Goal: Transaction & Acquisition: Book appointment/travel/reservation

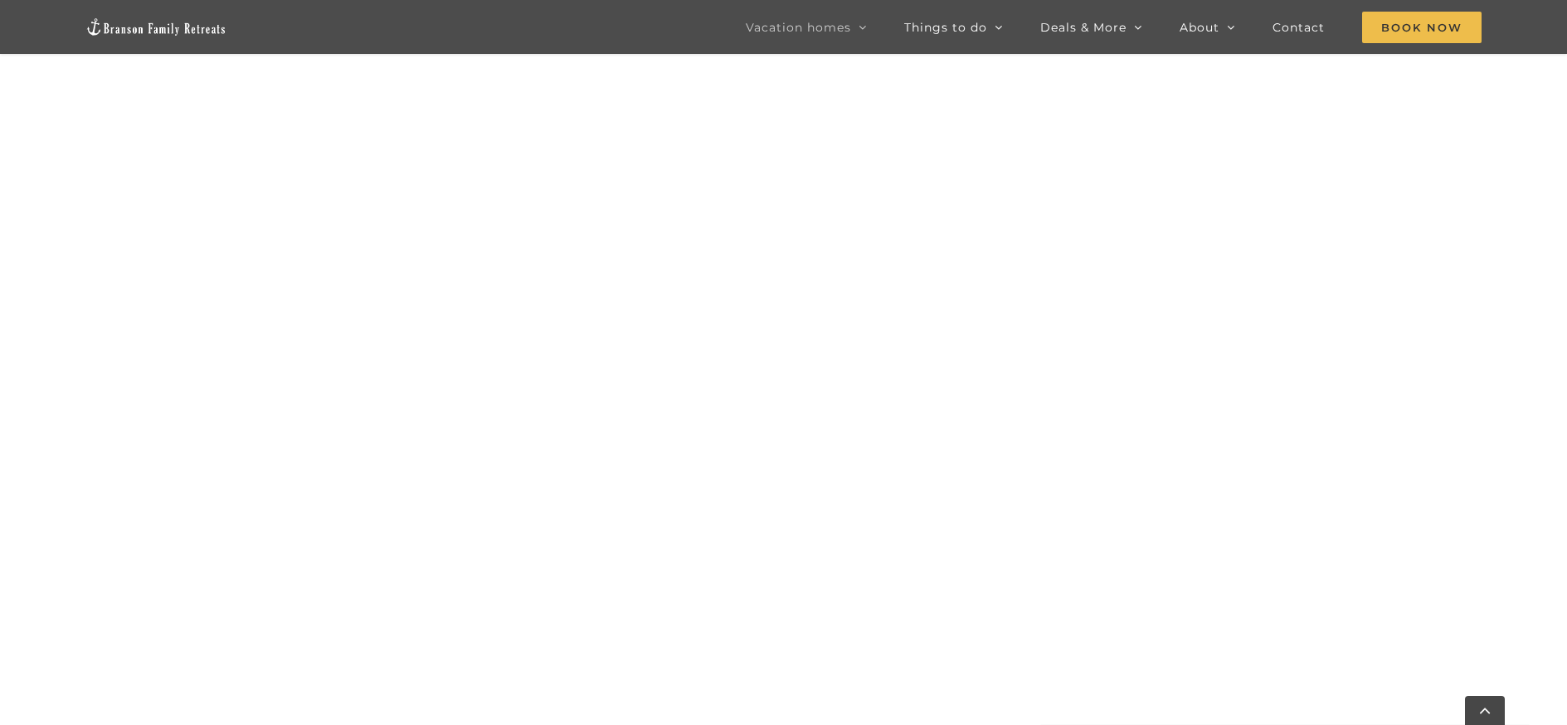
scroll to position [948, 0]
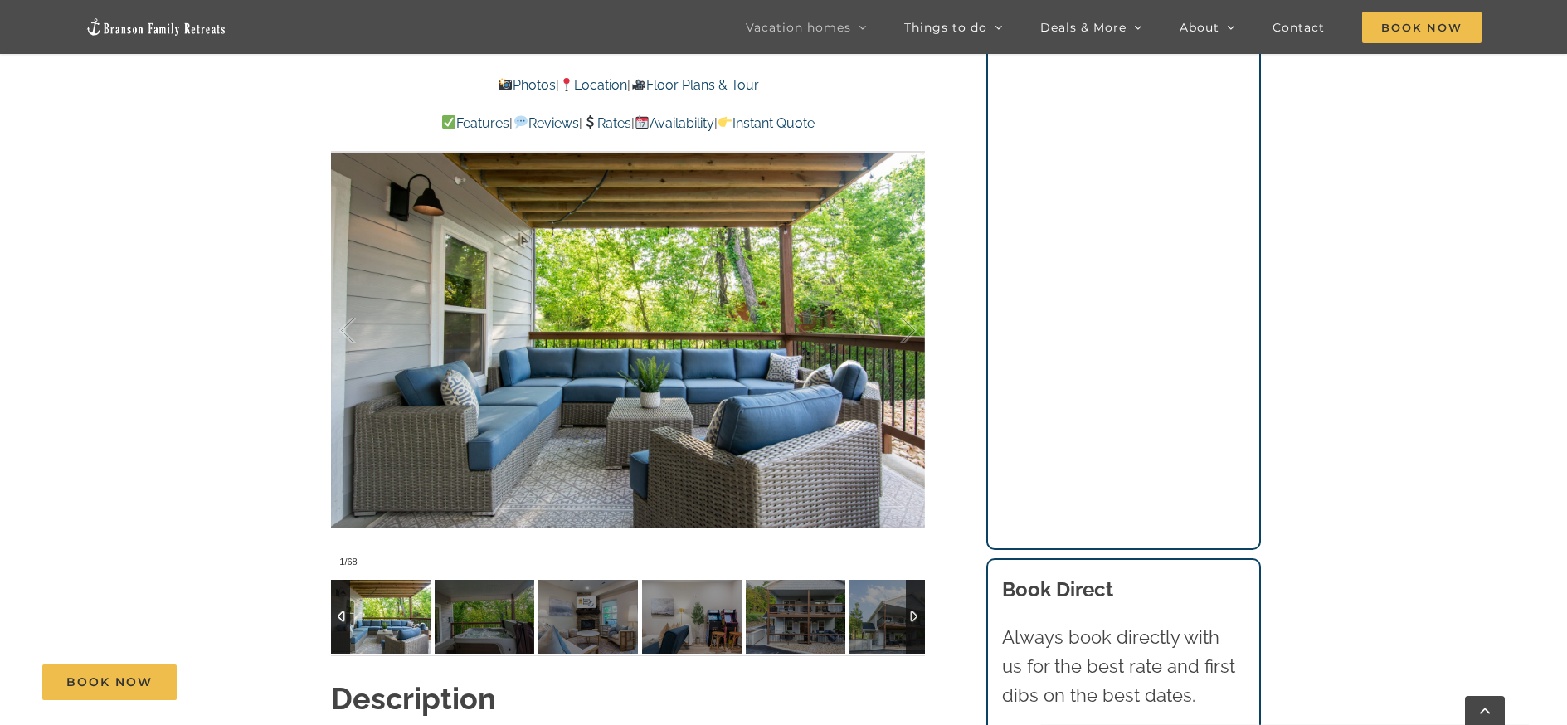
scroll to position [1380, 0]
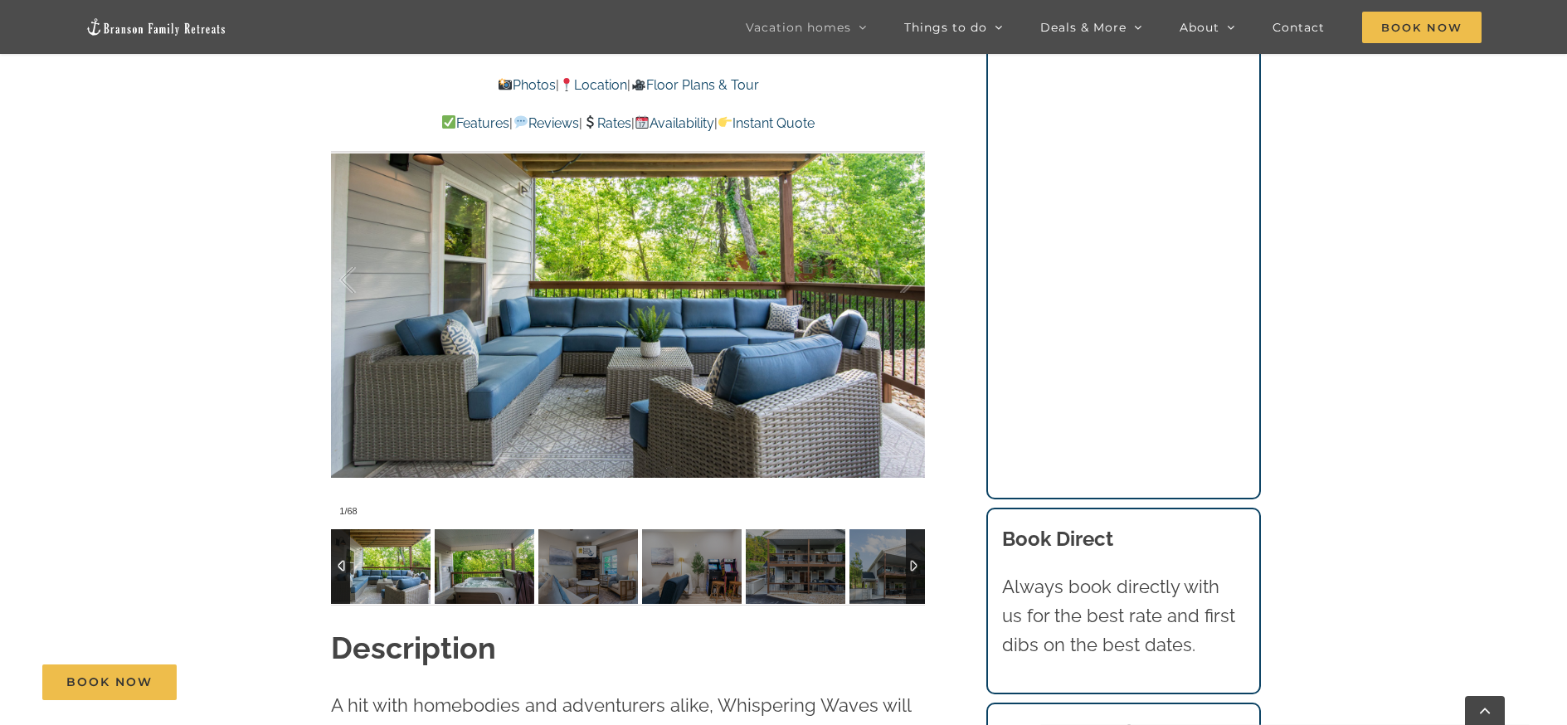
click at [468, 572] on img at bounding box center [485, 566] width 100 height 75
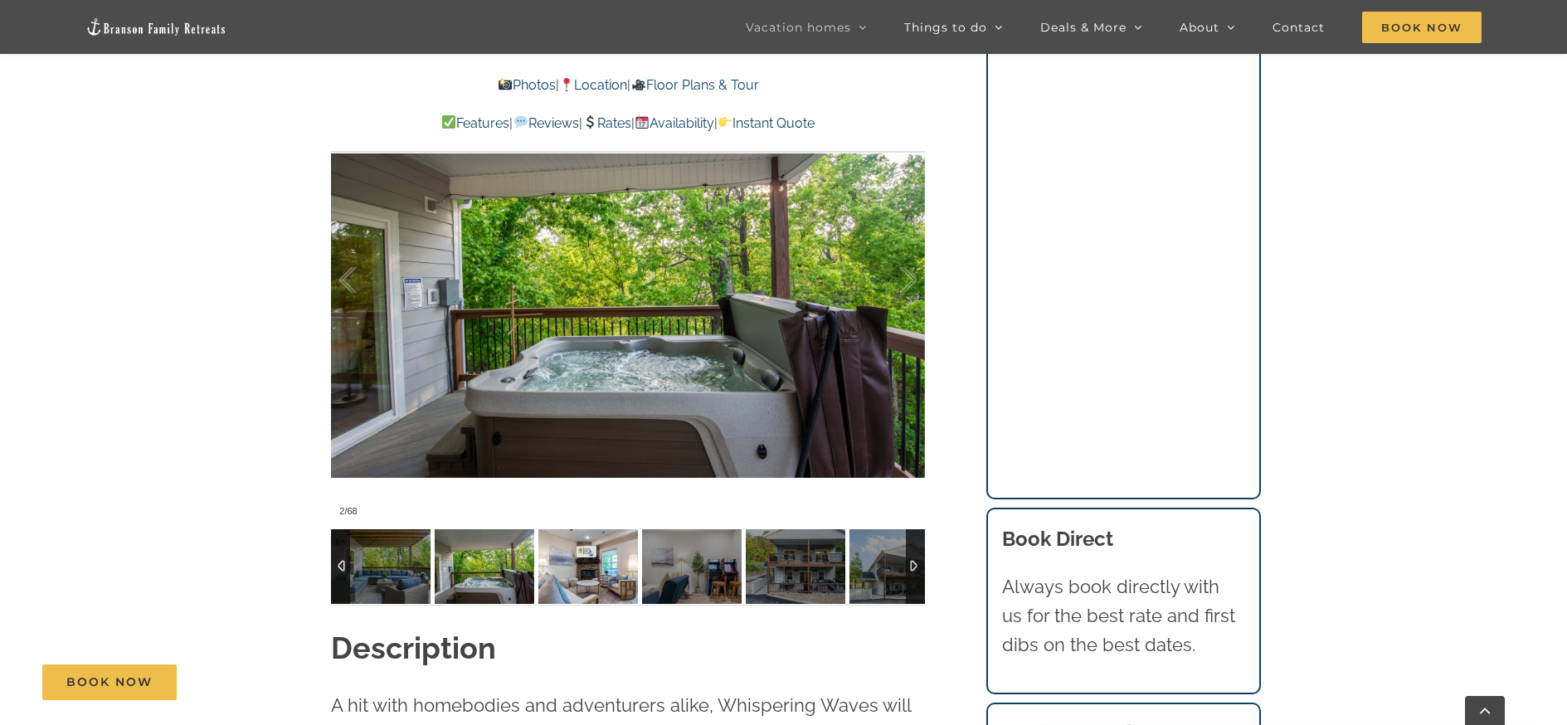
click at [605, 582] on img at bounding box center [589, 566] width 100 height 75
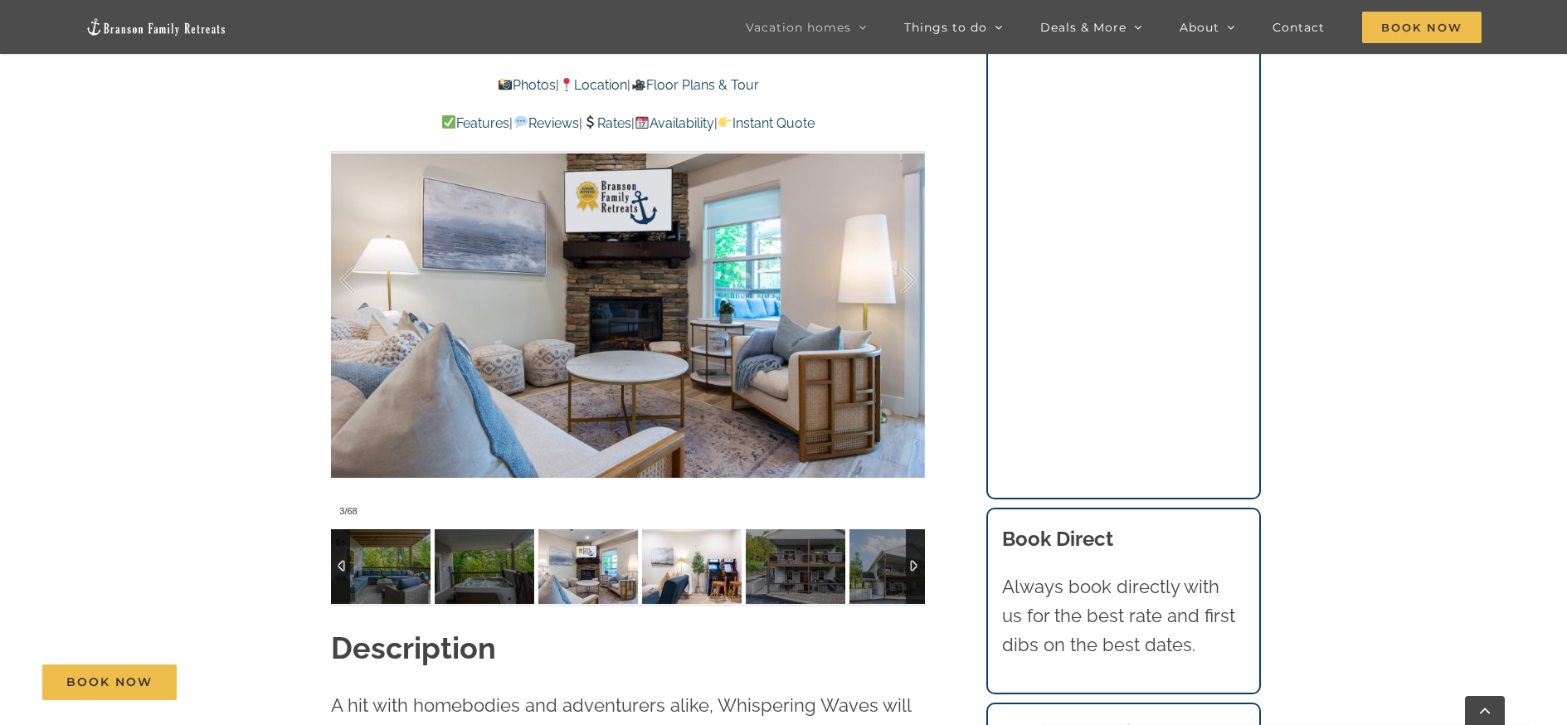
click at [670, 582] on img at bounding box center [692, 566] width 100 height 75
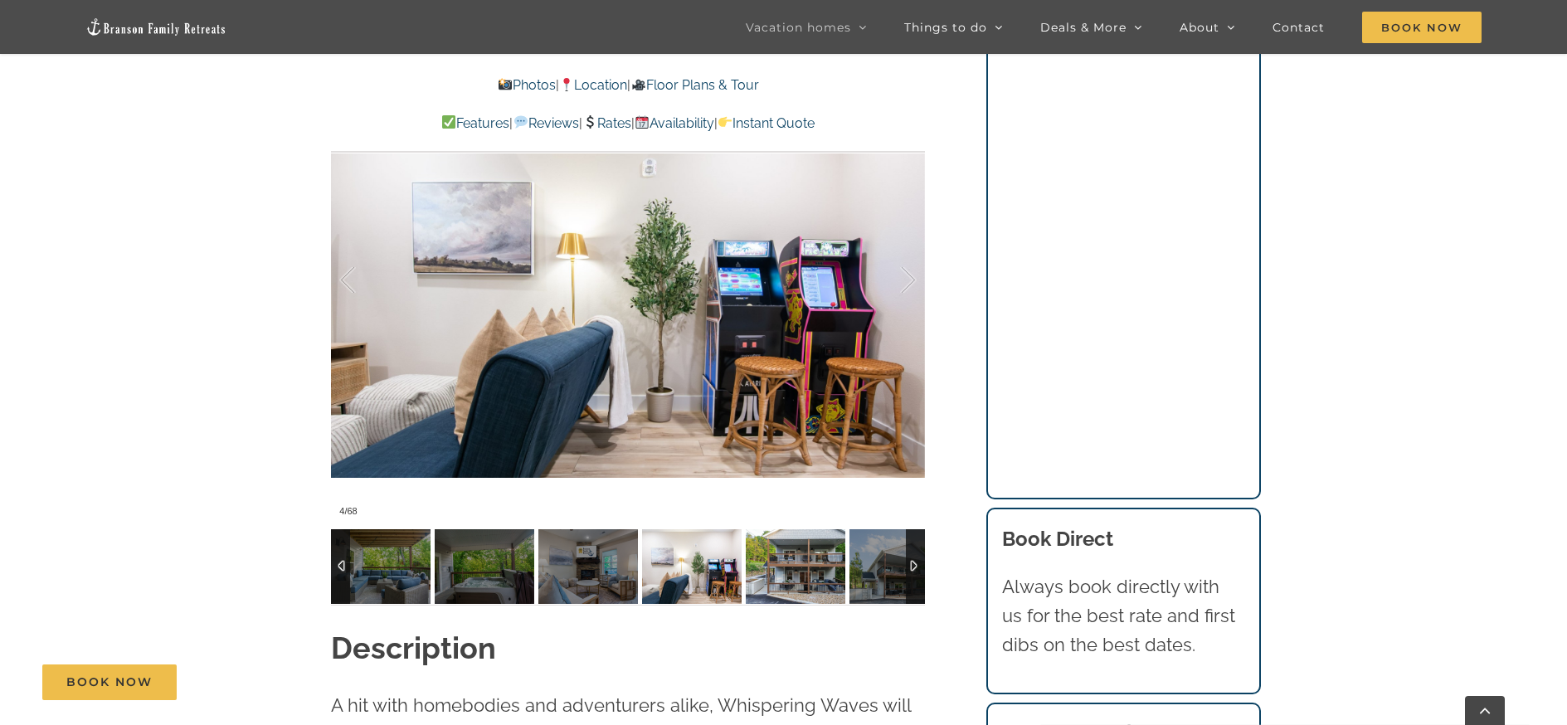
click at [801, 582] on img at bounding box center [796, 566] width 100 height 75
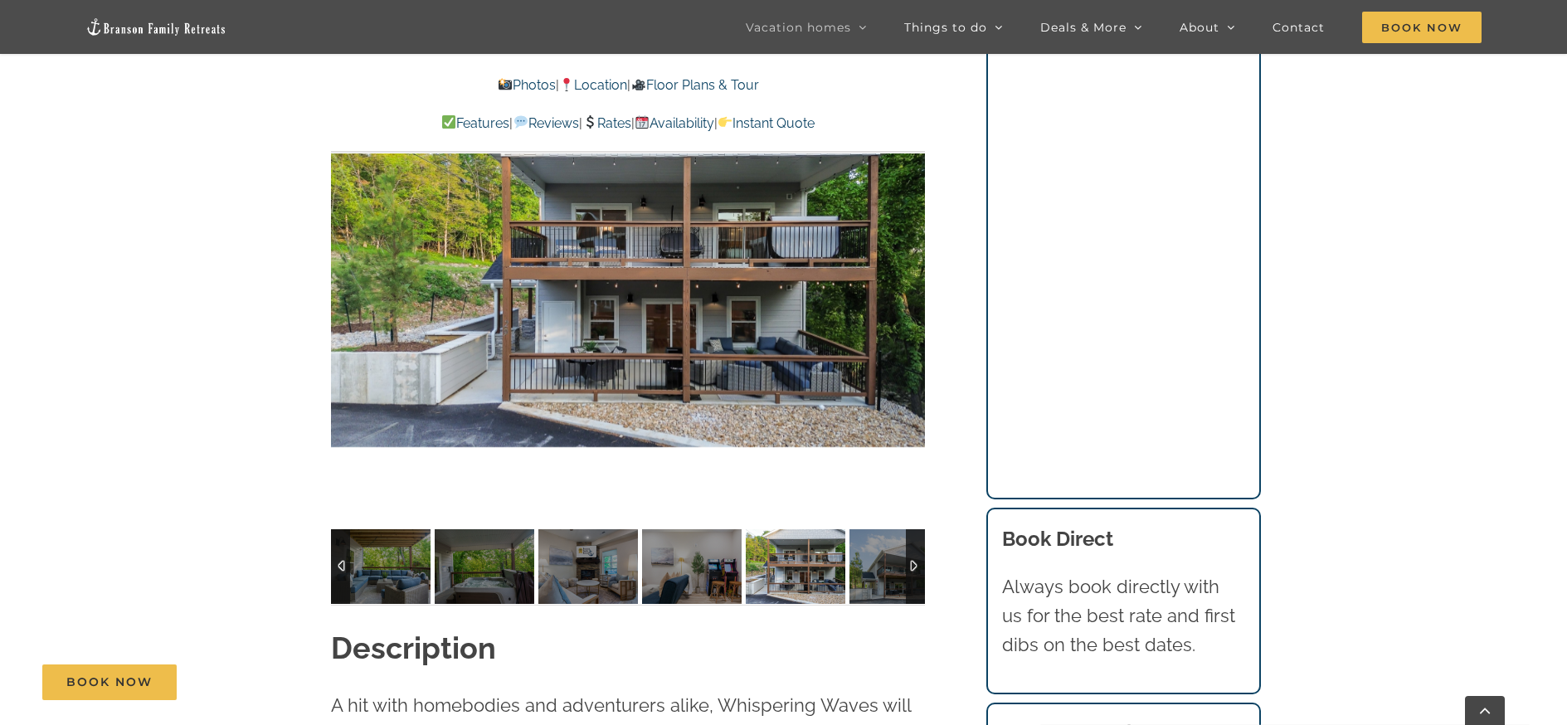
click at [801, 582] on img at bounding box center [796, 566] width 100 height 75
click at [874, 563] on img at bounding box center [900, 566] width 100 height 75
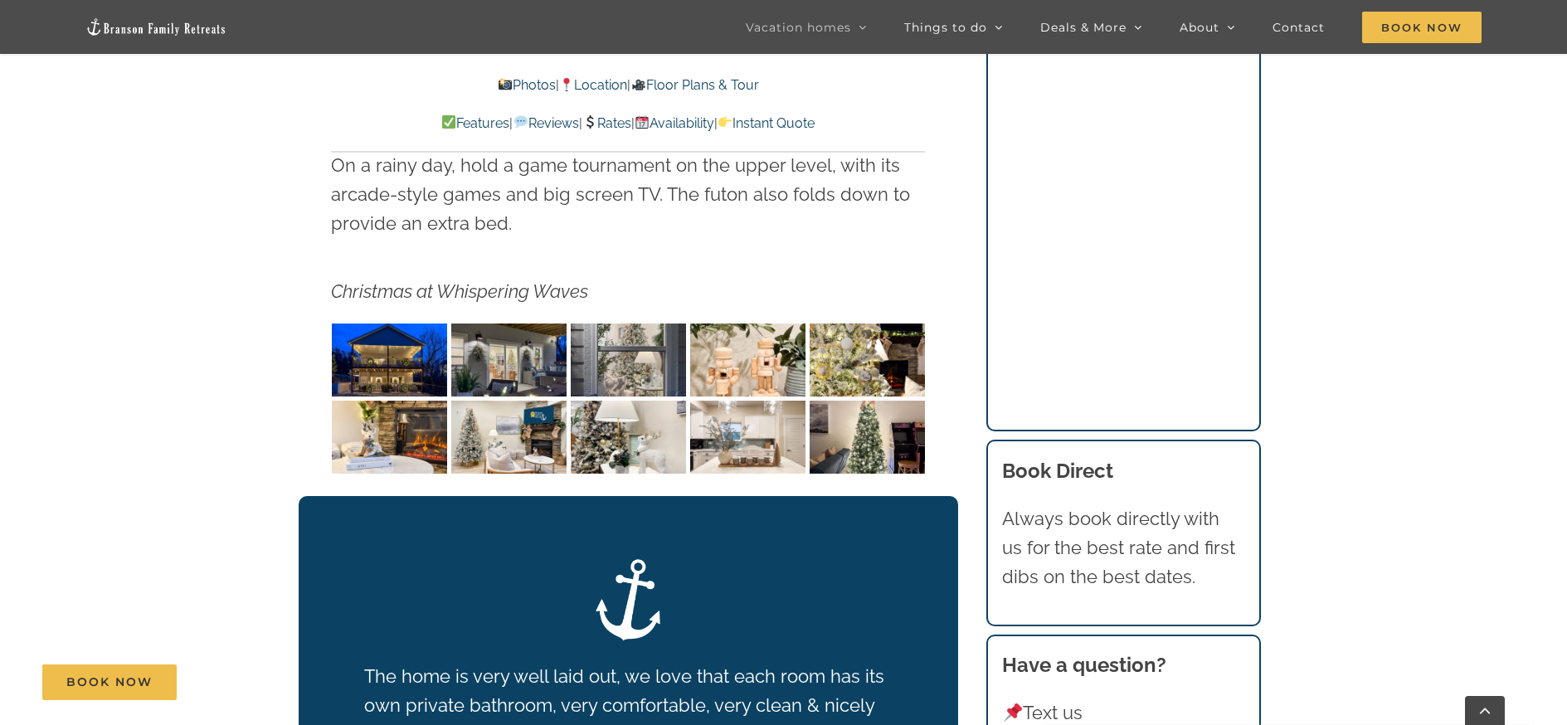
scroll to position [2676, 0]
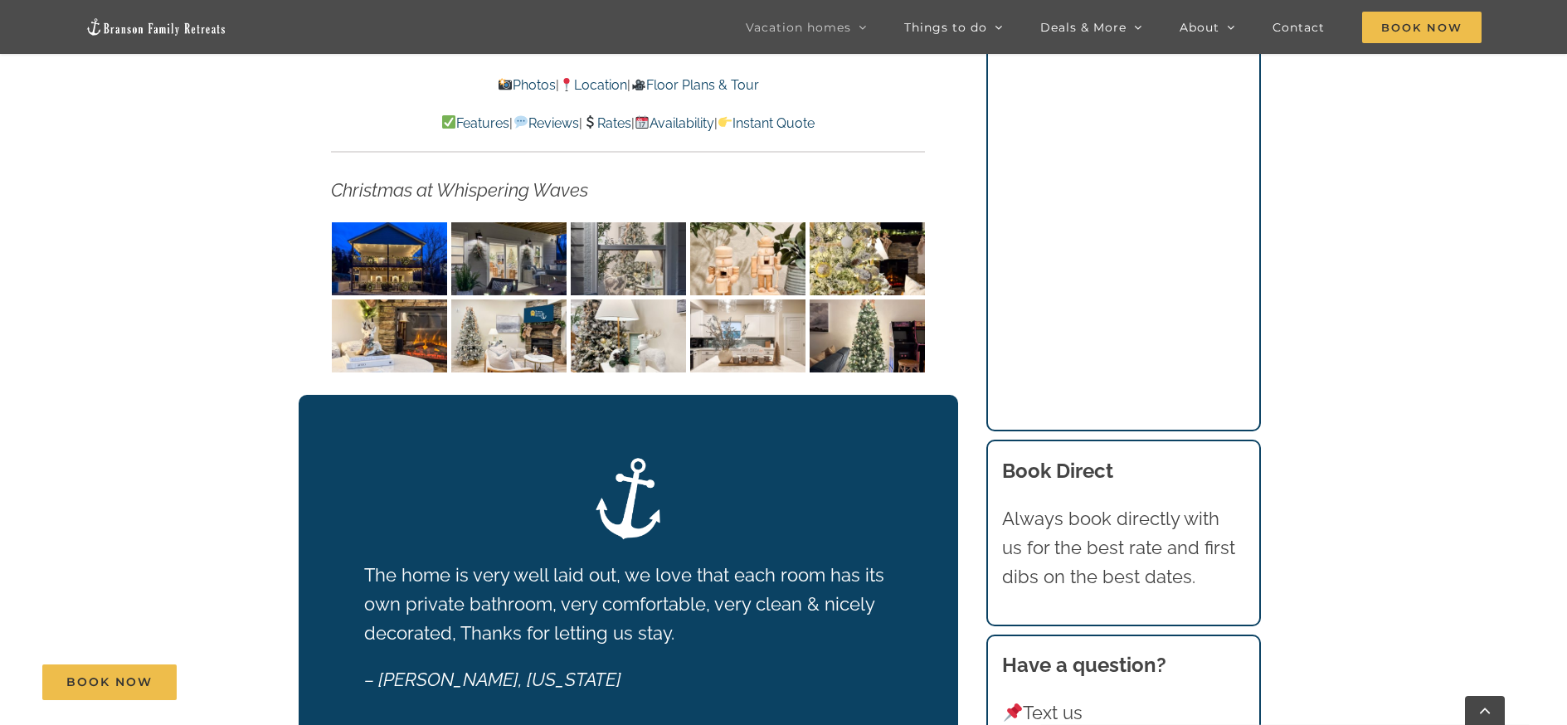
click at [538, 255] on img "Whispering Waves Christmas at Lake Taneycomo Branson Missouri-1350" at bounding box center [508, 258] width 115 height 73
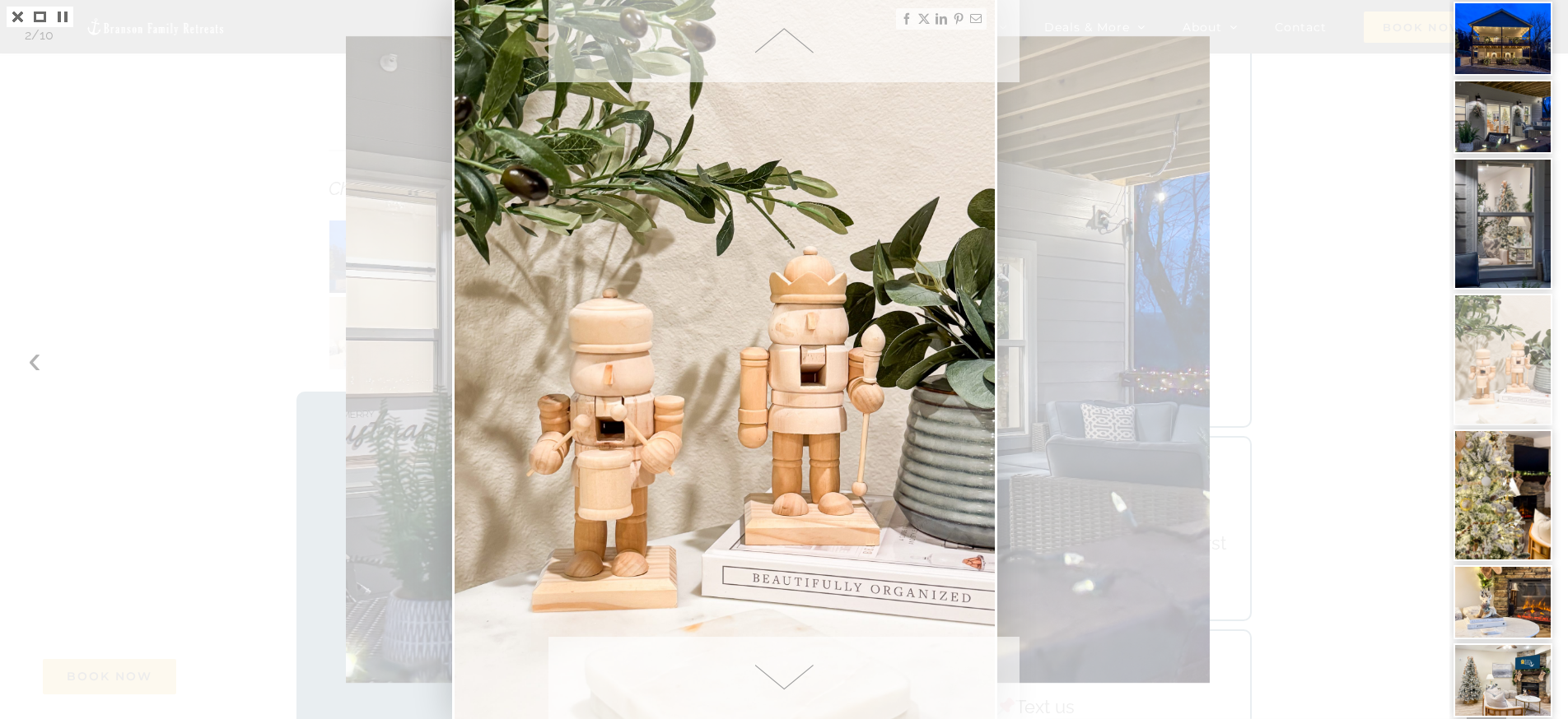
drag, startPoint x: 1562, startPoint y: 451, endPoint x: 1546, endPoint y: 394, distance: 59.2
click at [1555, 465] on div at bounding box center [1507, 359] width 118 height 719
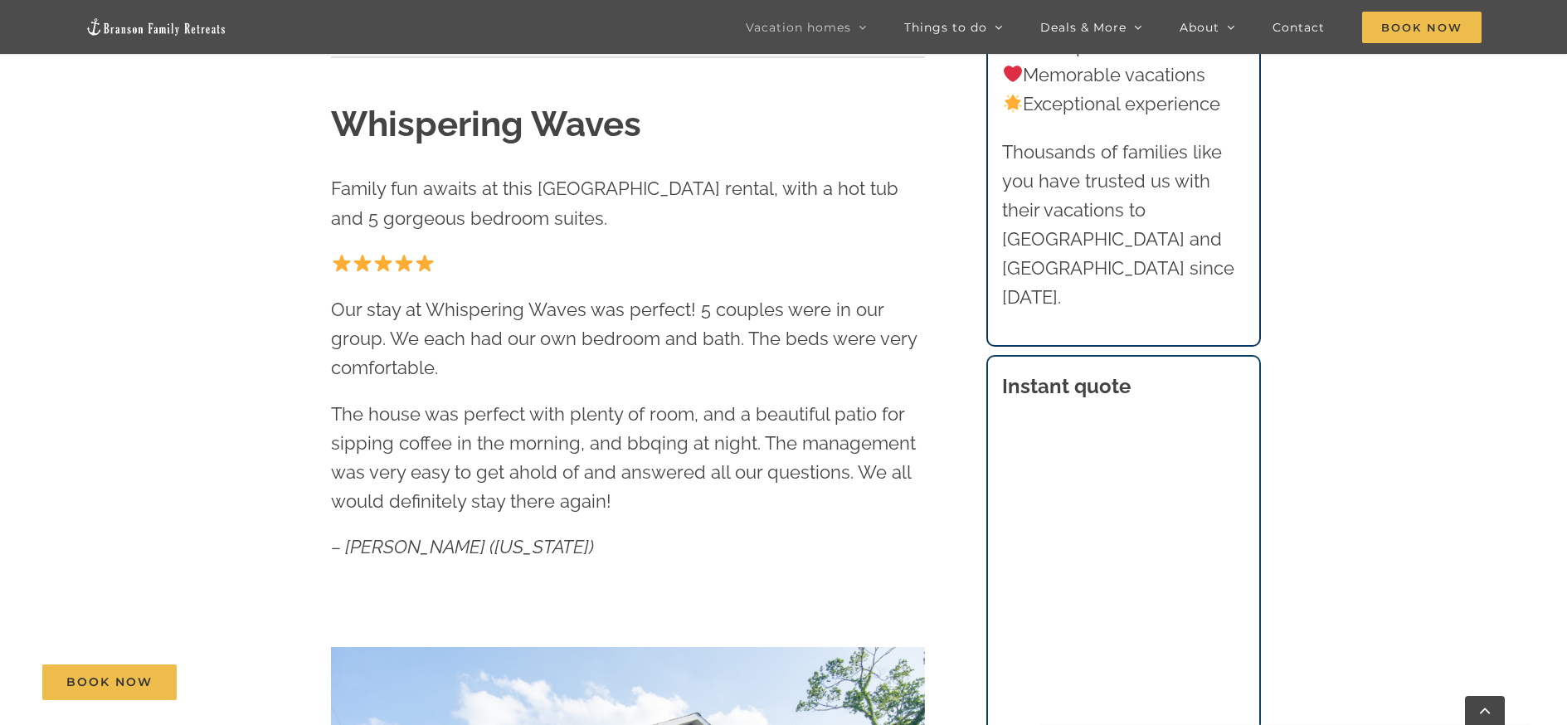
scroll to position [510, 0]
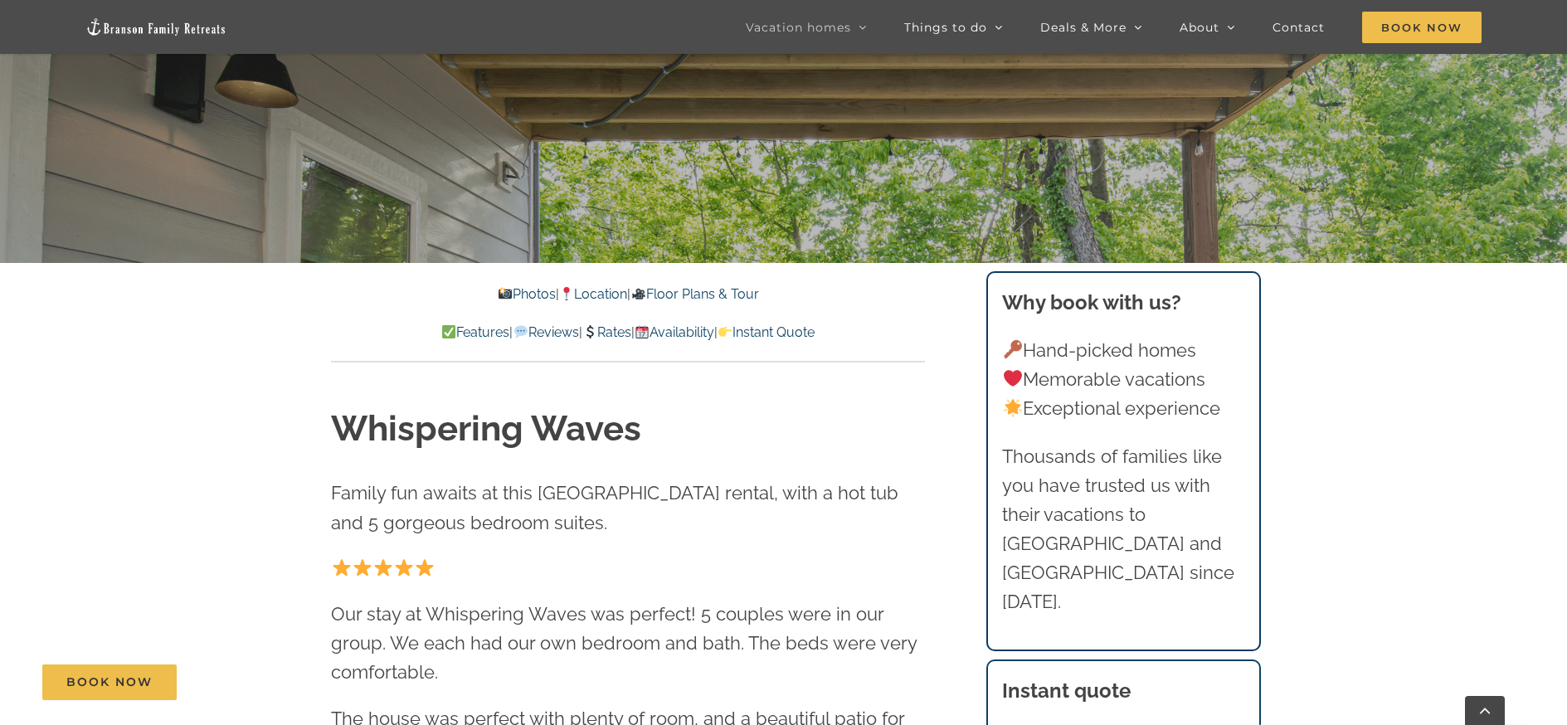
click at [600, 293] on link "Location" at bounding box center [593, 294] width 68 height 16
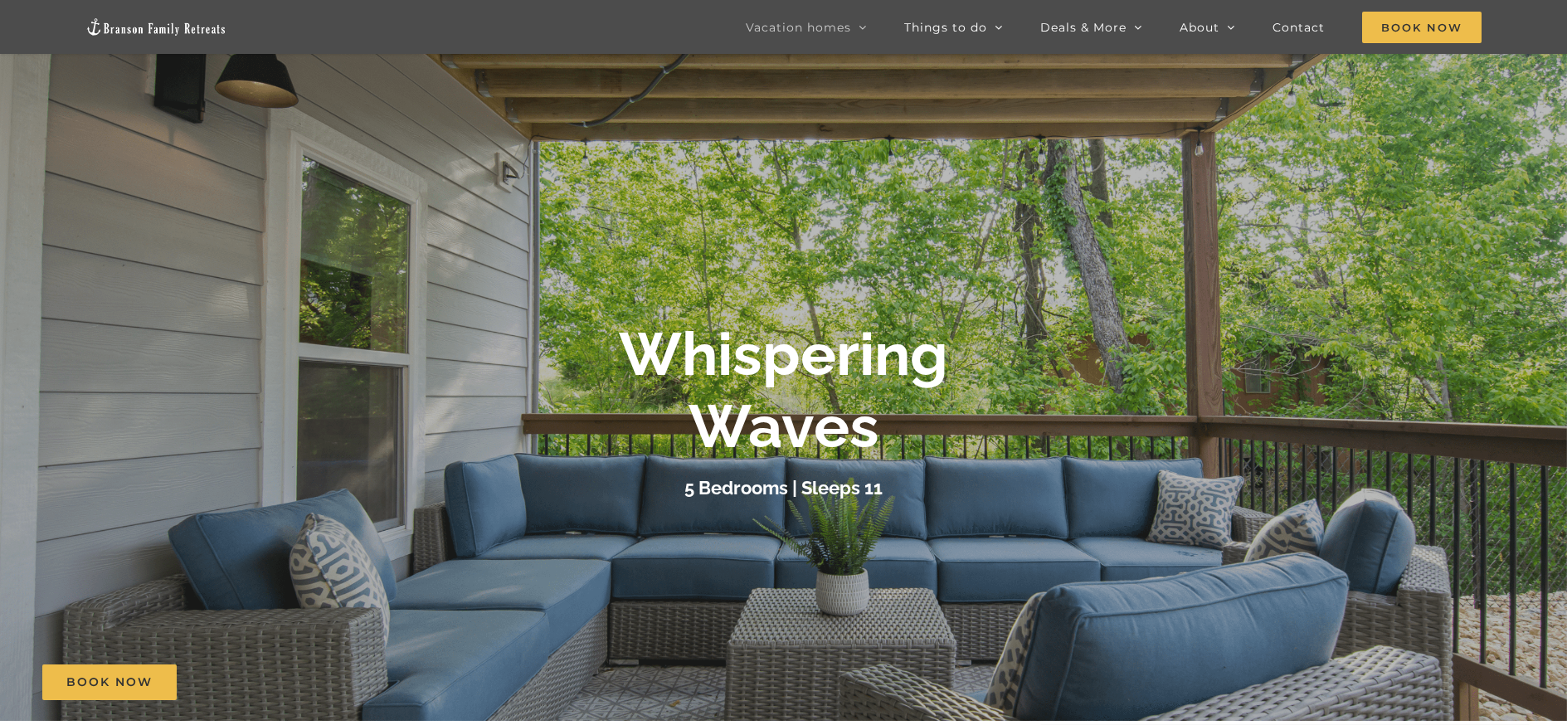
scroll to position [12, 0]
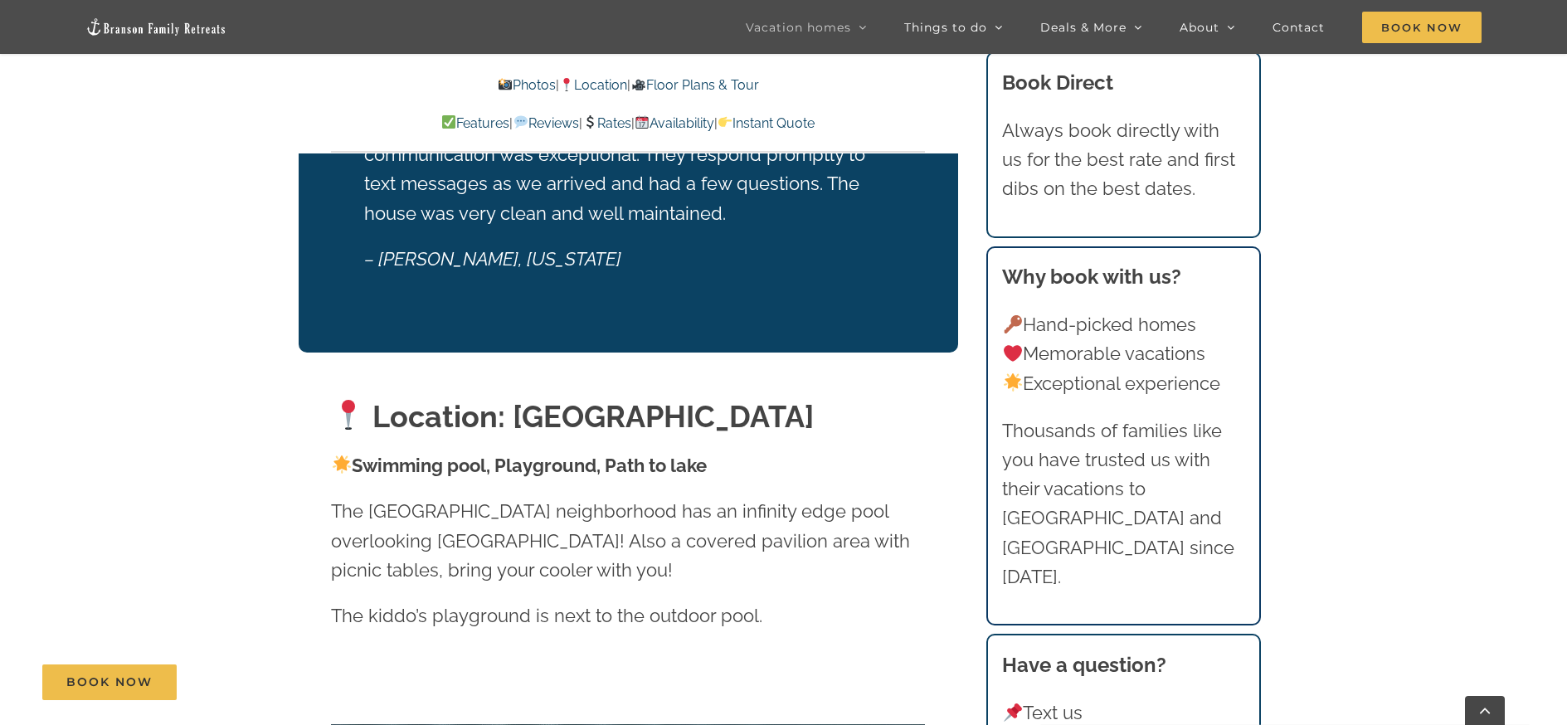
scroll to position [3258, 0]
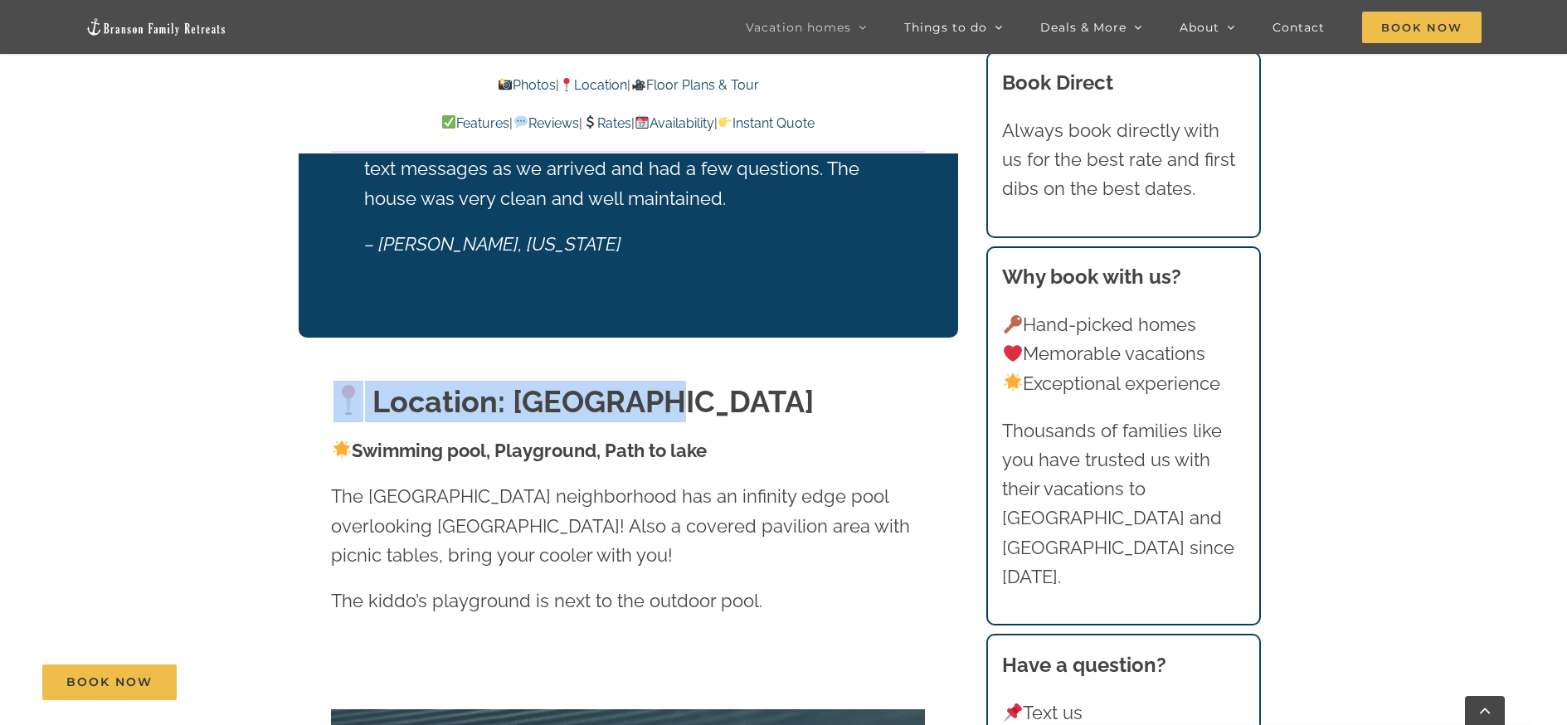
drag, startPoint x: 1317, startPoint y: 320, endPoint x: 1310, endPoint y: 429, distance: 108.9
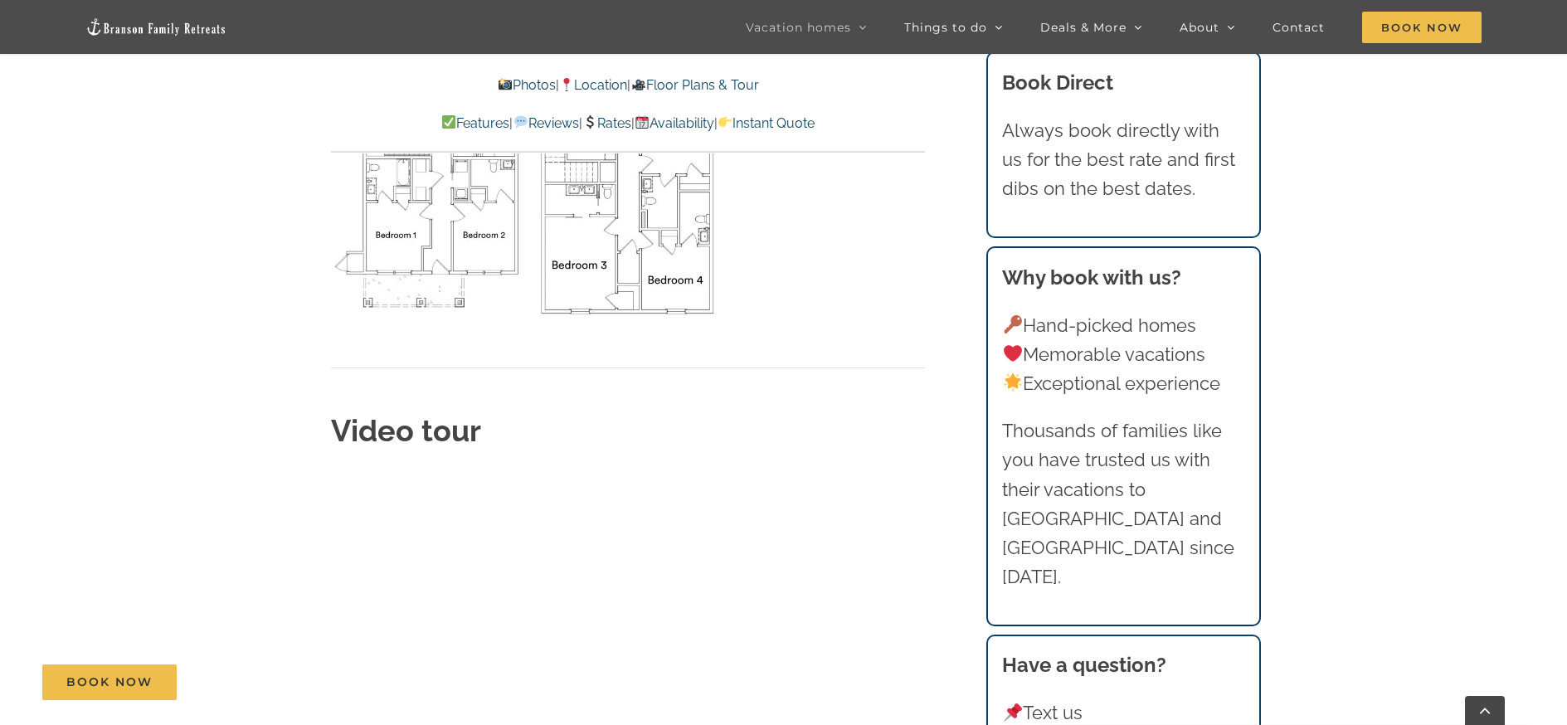
scroll to position [6011, 0]
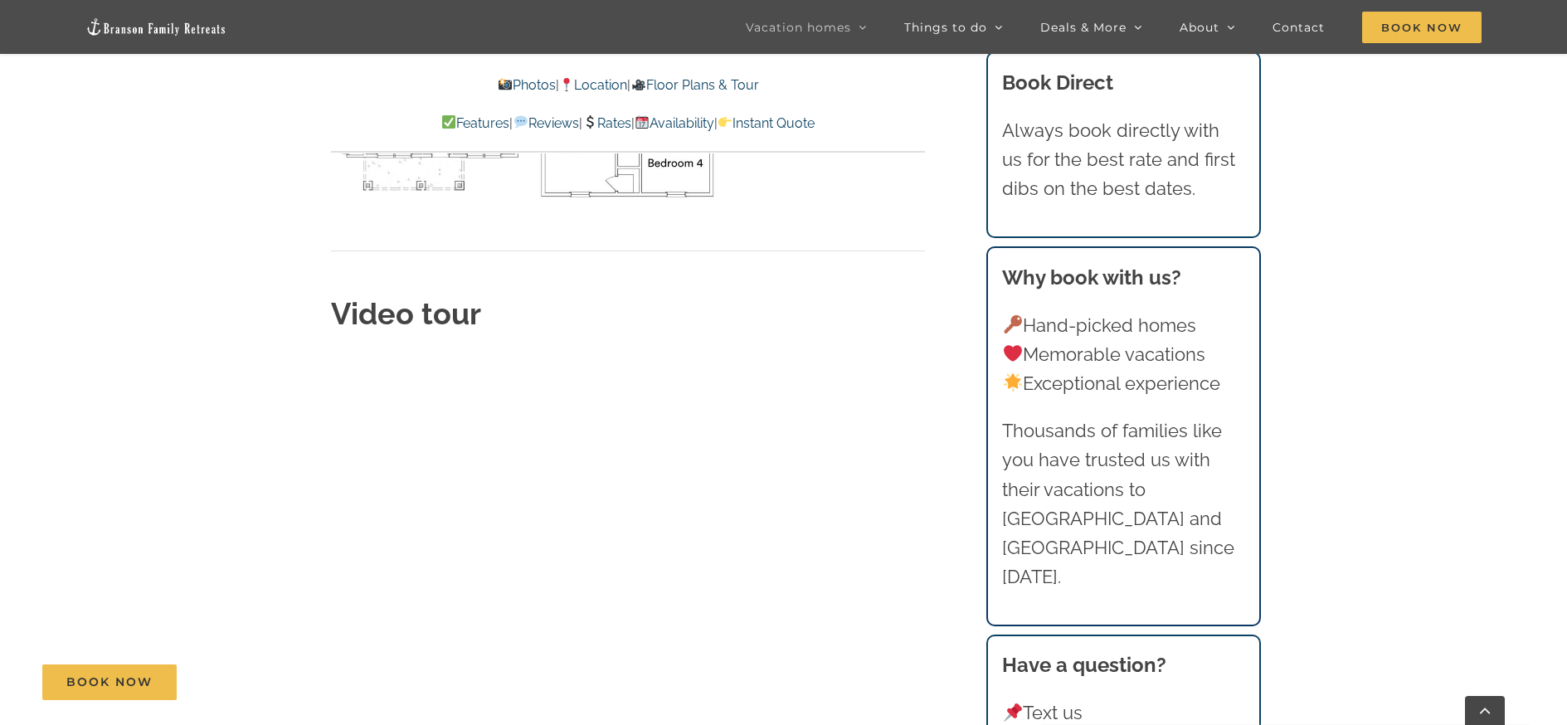
click at [616, 124] on link "Rates" at bounding box center [606, 123] width 49 height 16
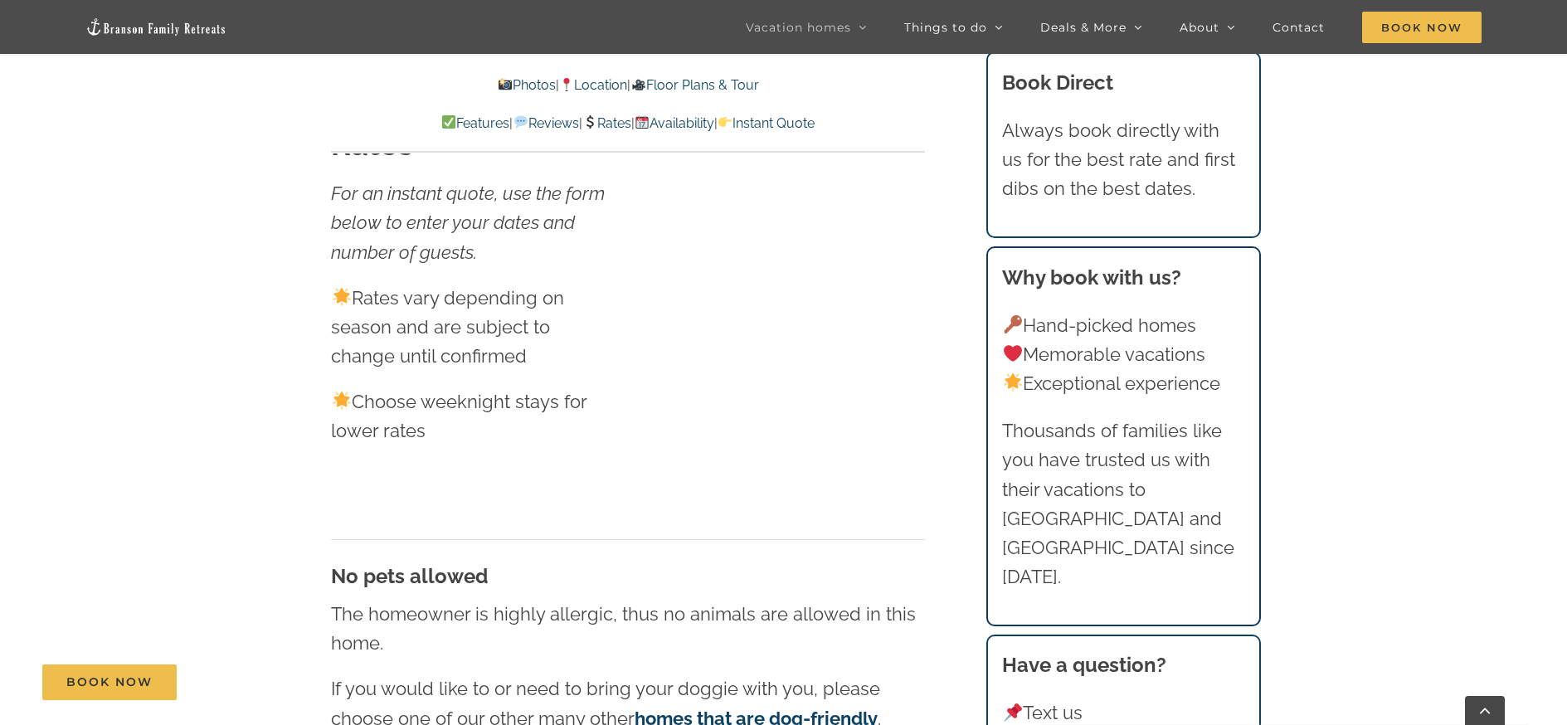
click at [880, 147] on div "Photos | Location | Floor Plans & Tour Features | Reviews | Rates | Availabilit…" at bounding box center [628, 114] width 594 height 79
click at [822, 147] on div "Photos | Location | Floor Plans & Tour Features | Reviews | Rates | Availabilit…" at bounding box center [628, 114] width 594 height 79
click at [616, 119] on link "Rates" at bounding box center [606, 123] width 49 height 16
click at [713, 115] on link "Availability" at bounding box center [675, 123] width 80 height 16
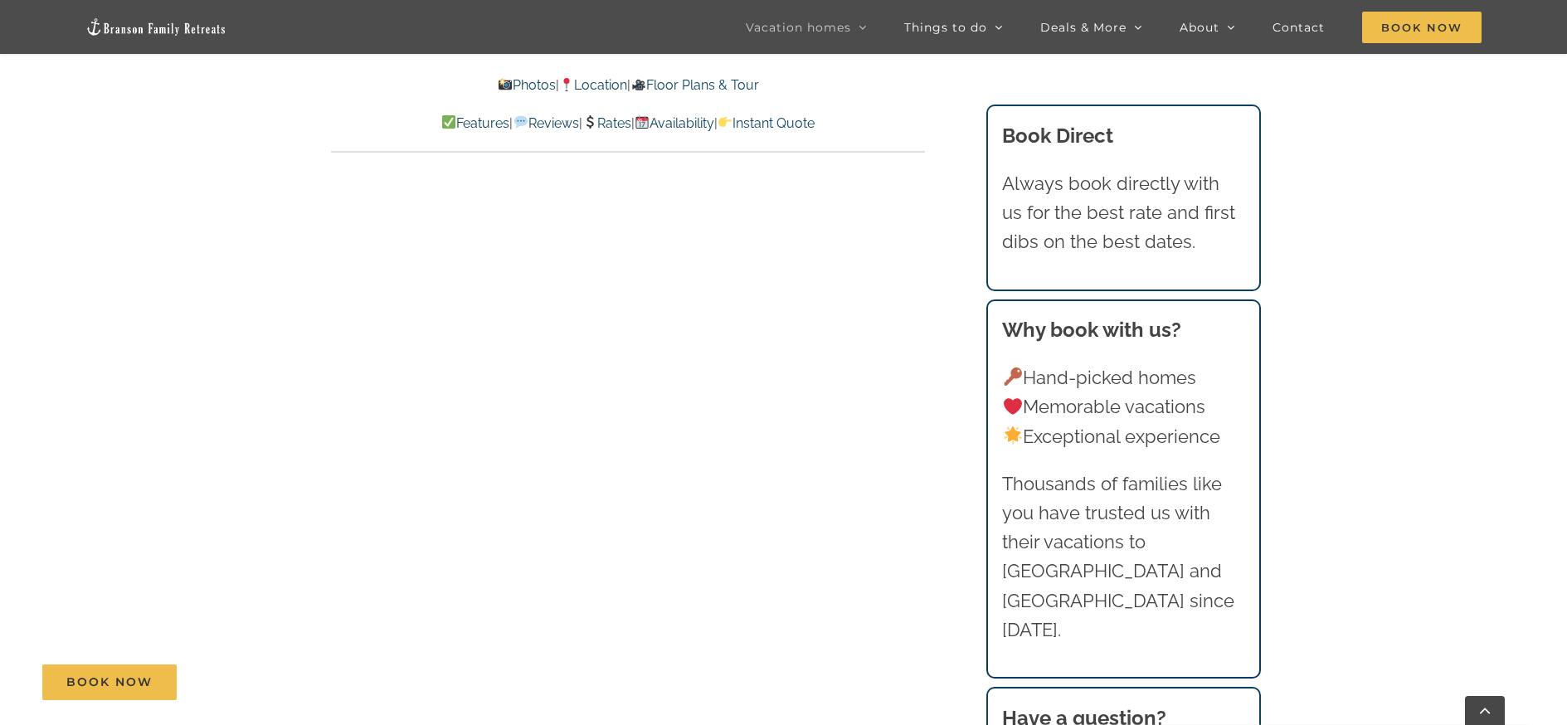
scroll to position [8298, 0]
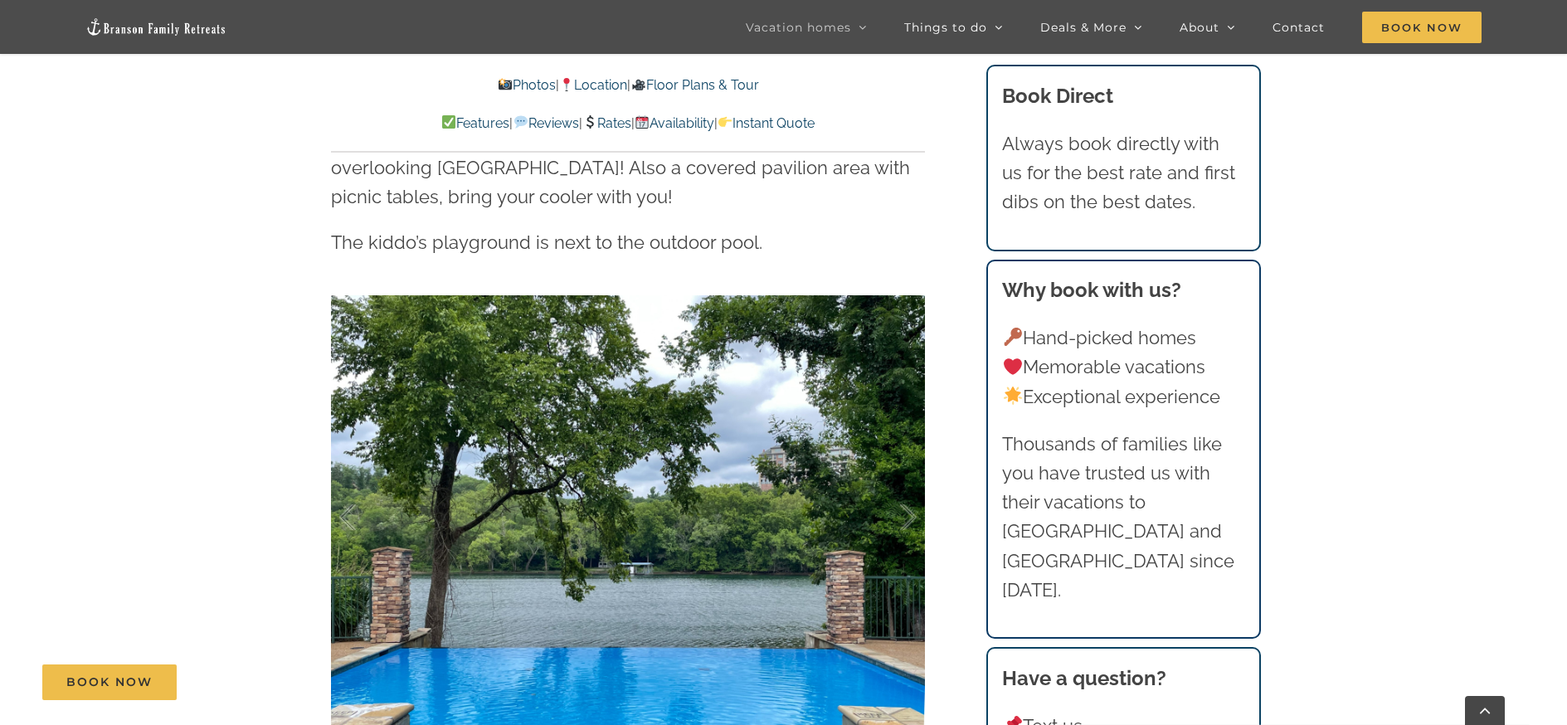
scroll to position [3770, 0]
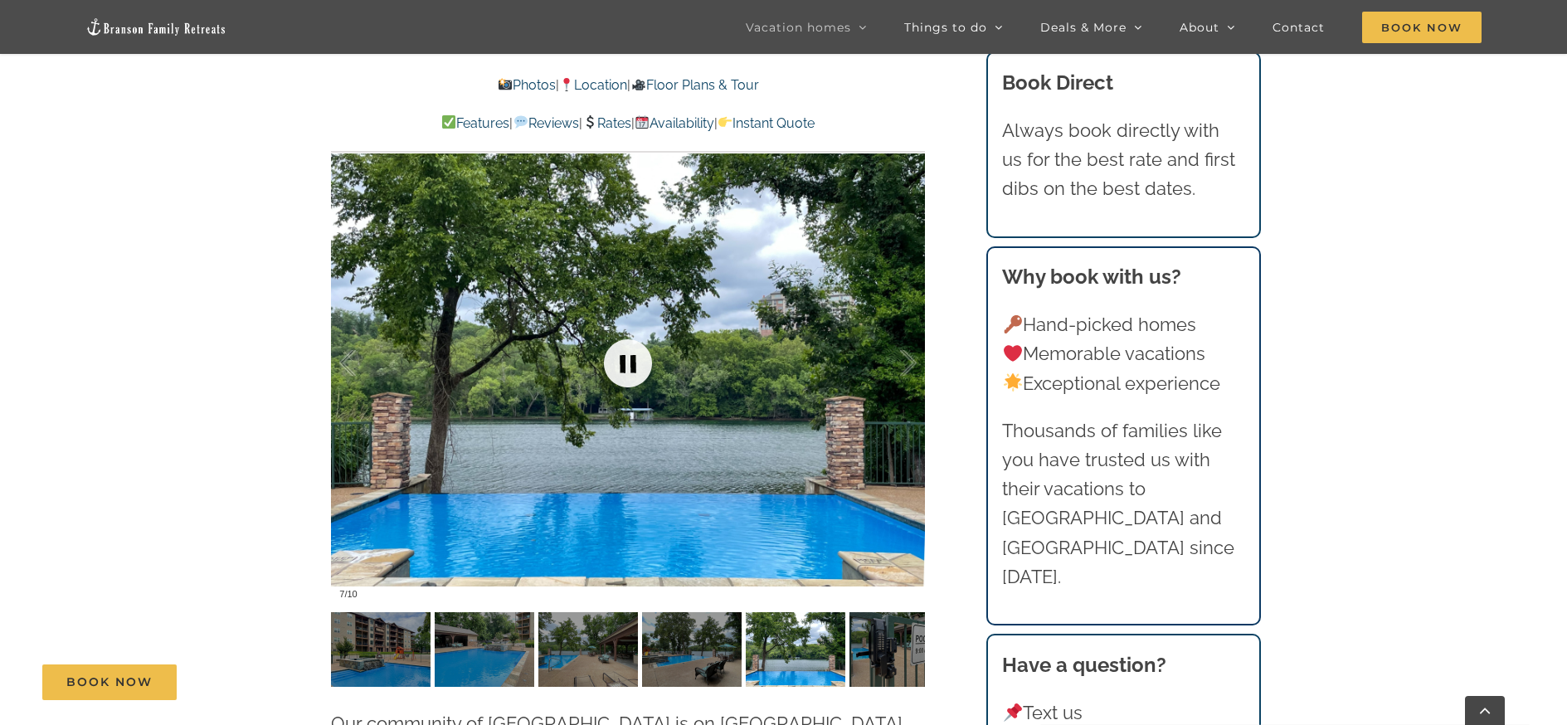
drag, startPoint x: 621, startPoint y: 335, endPoint x: 626, endPoint y: 344, distance: 9.7
click at [626, 344] on link at bounding box center [628, 363] width 66 height 66
click at [624, 340] on link at bounding box center [628, 363] width 66 height 66
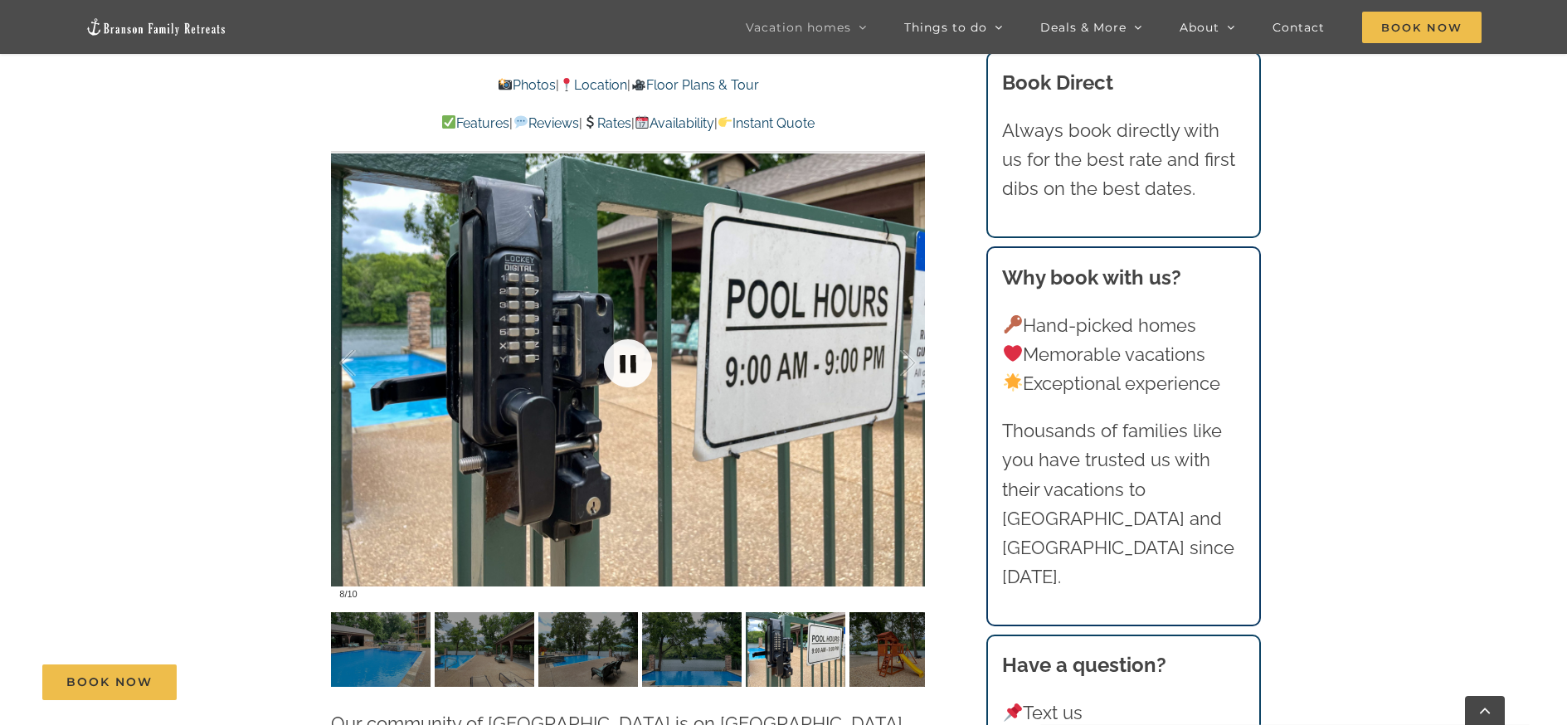
click at [647, 334] on link at bounding box center [628, 363] width 66 height 66
click at [631, 332] on link at bounding box center [628, 363] width 66 height 66
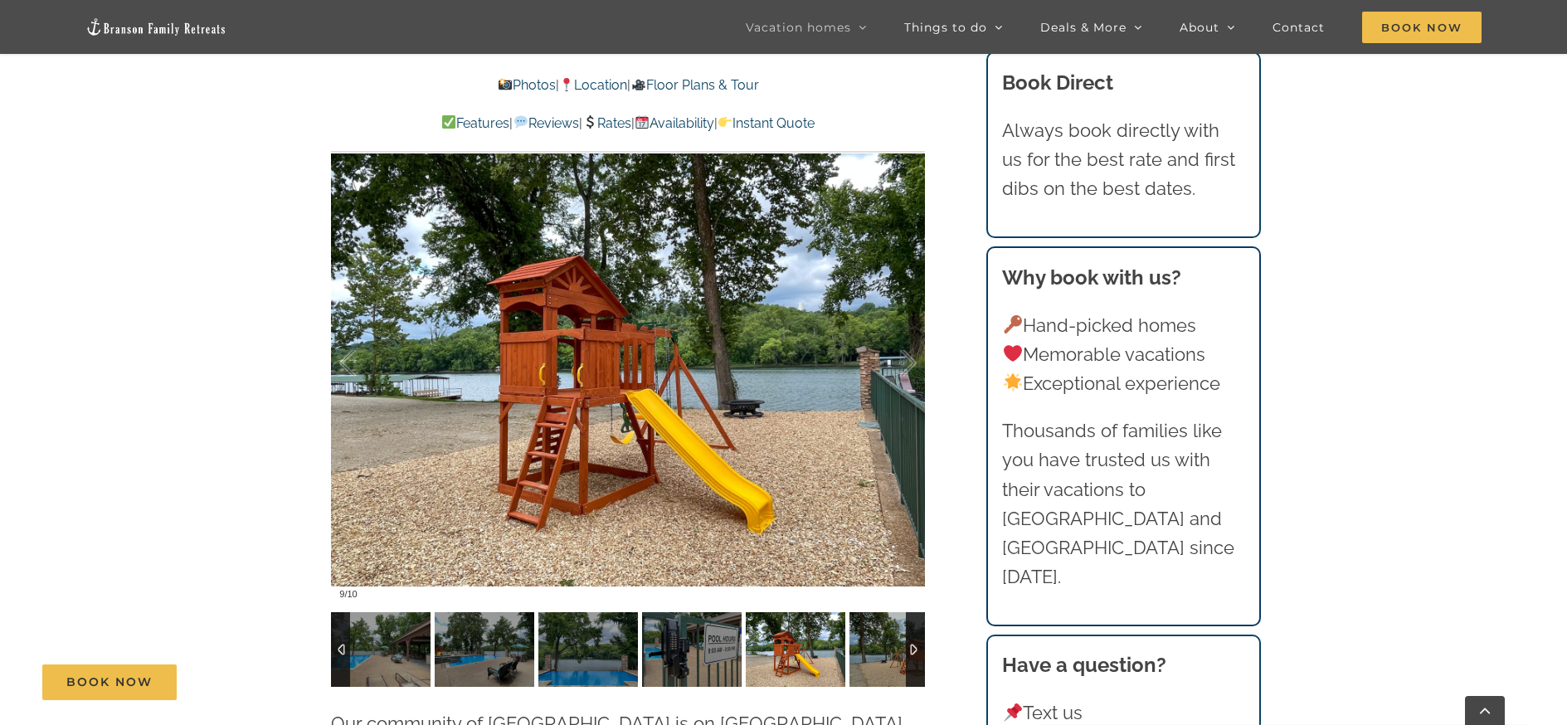
click at [909, 621] on div at bounding box center [915, 649] width 19 height 75
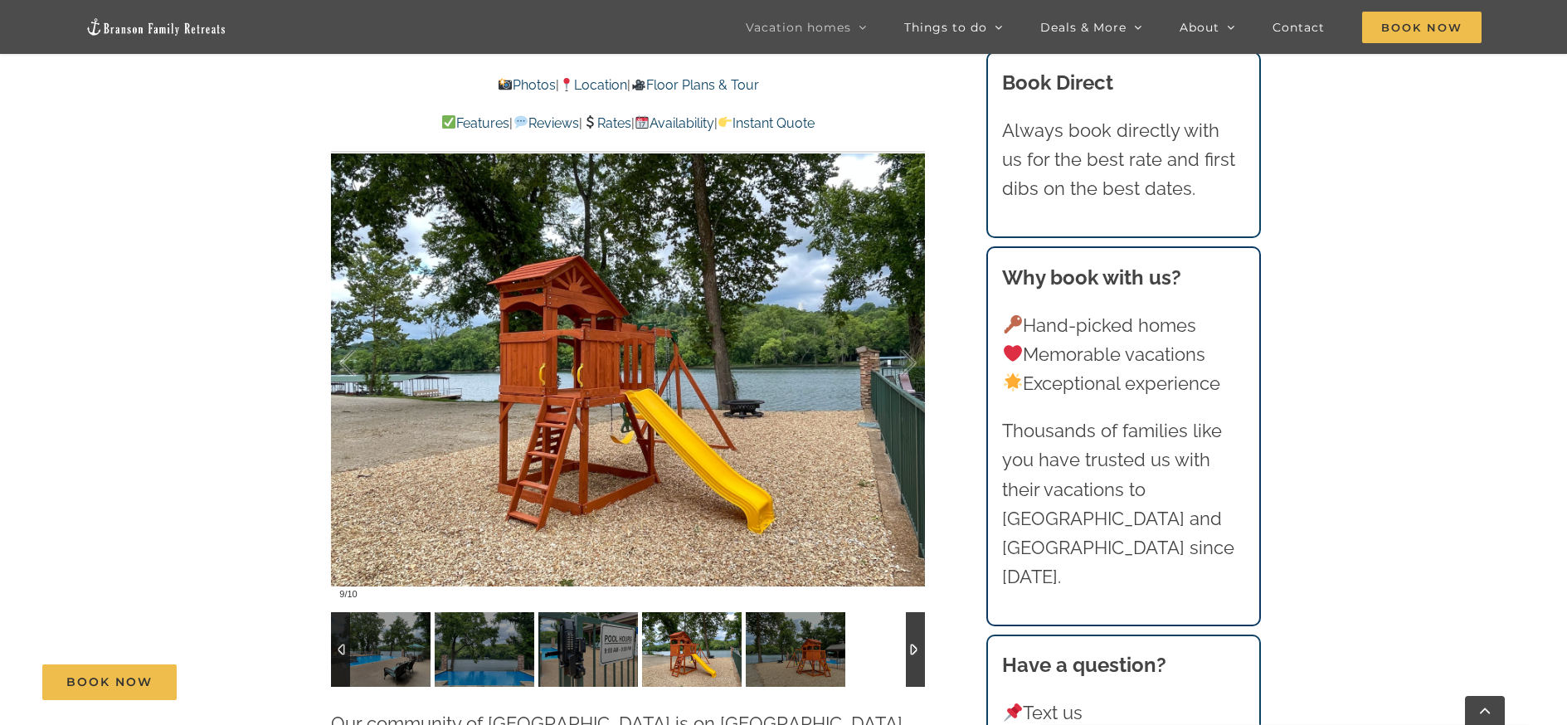
click at [916, 621] on div at bounding box center [915, 649] width 19 height 75
click at [793, 612] on img at bounding box center [796, 649] width 100 height 75
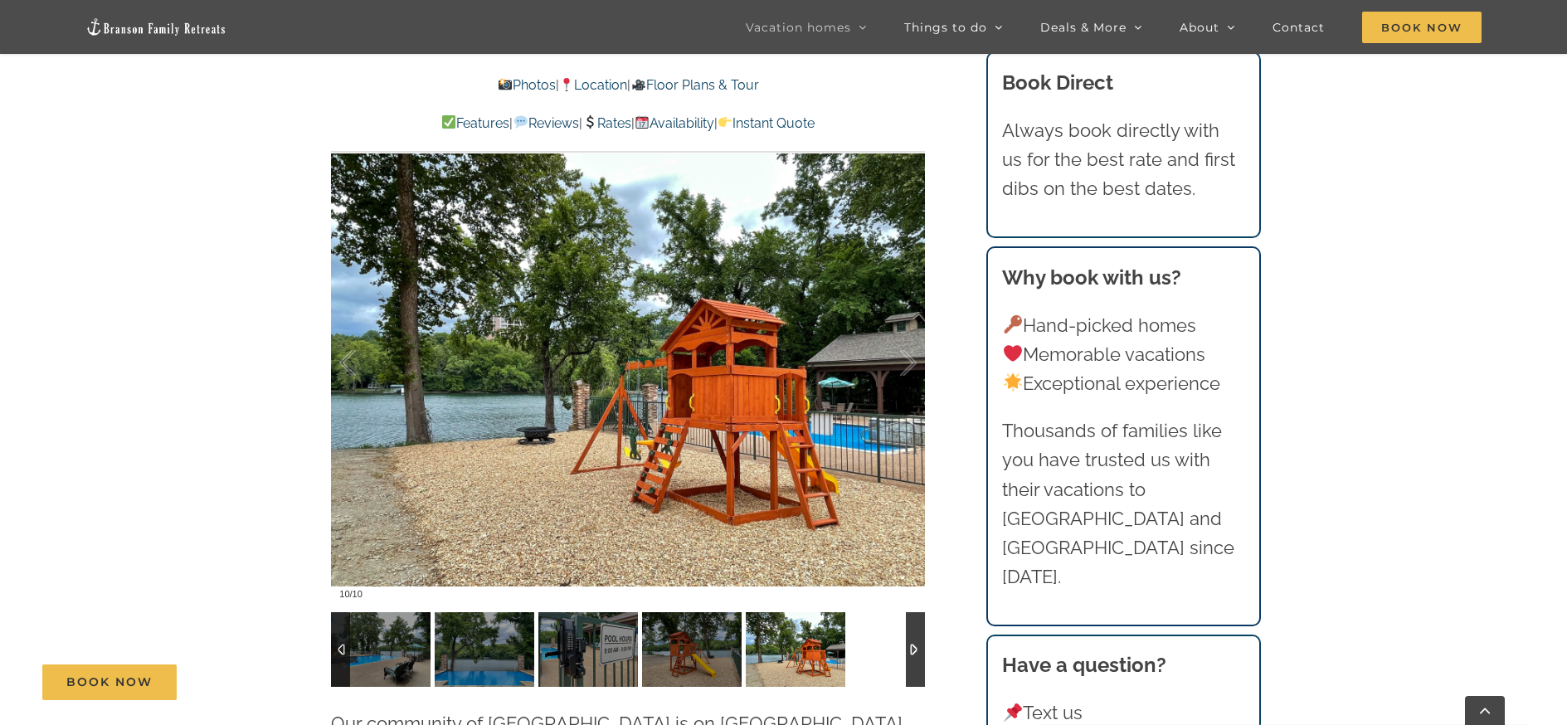
click at [909, 617] on div at bounding box center [915, 649] width 19 height 75
click at [596, 407] on div at bounding box center [628, 363] width 594 height 488
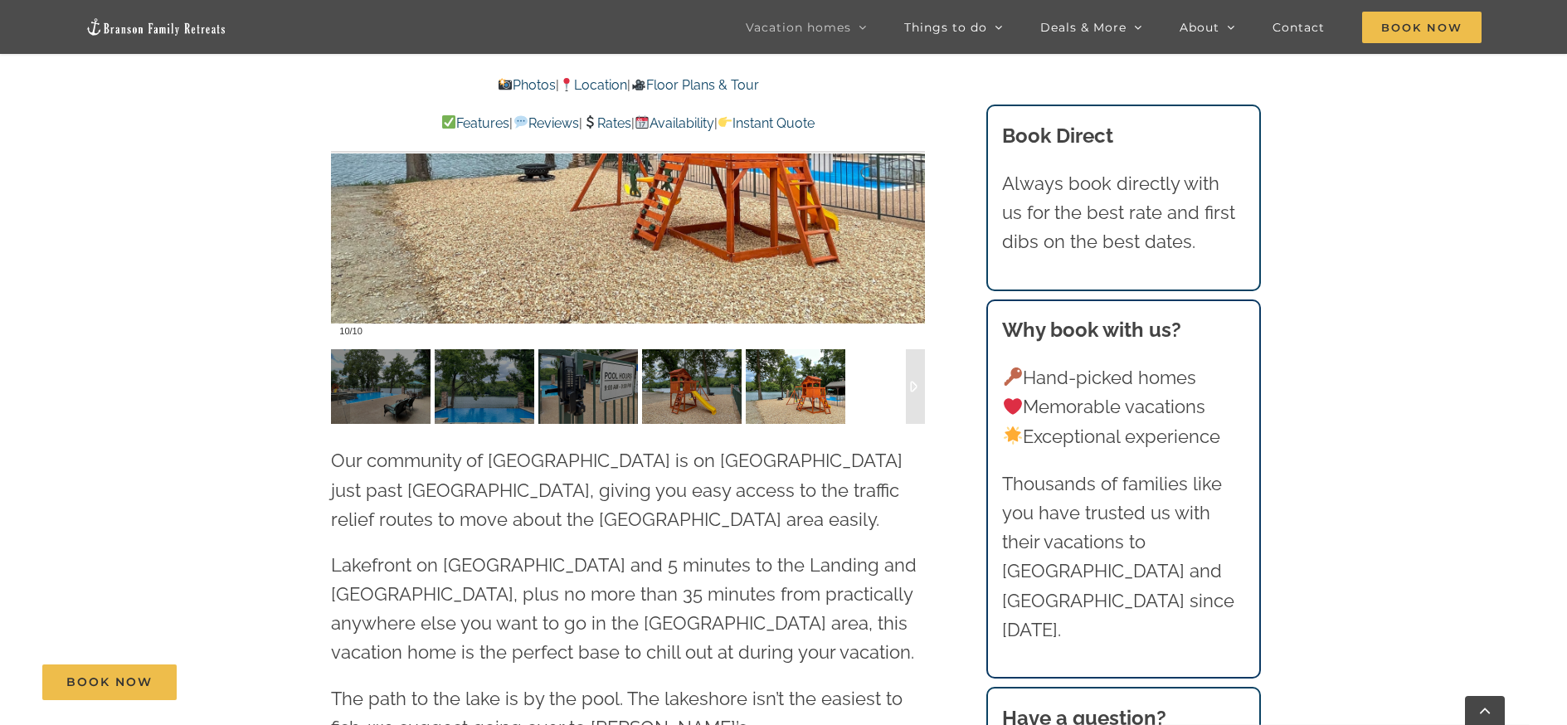
scroll to position [4019, 0]
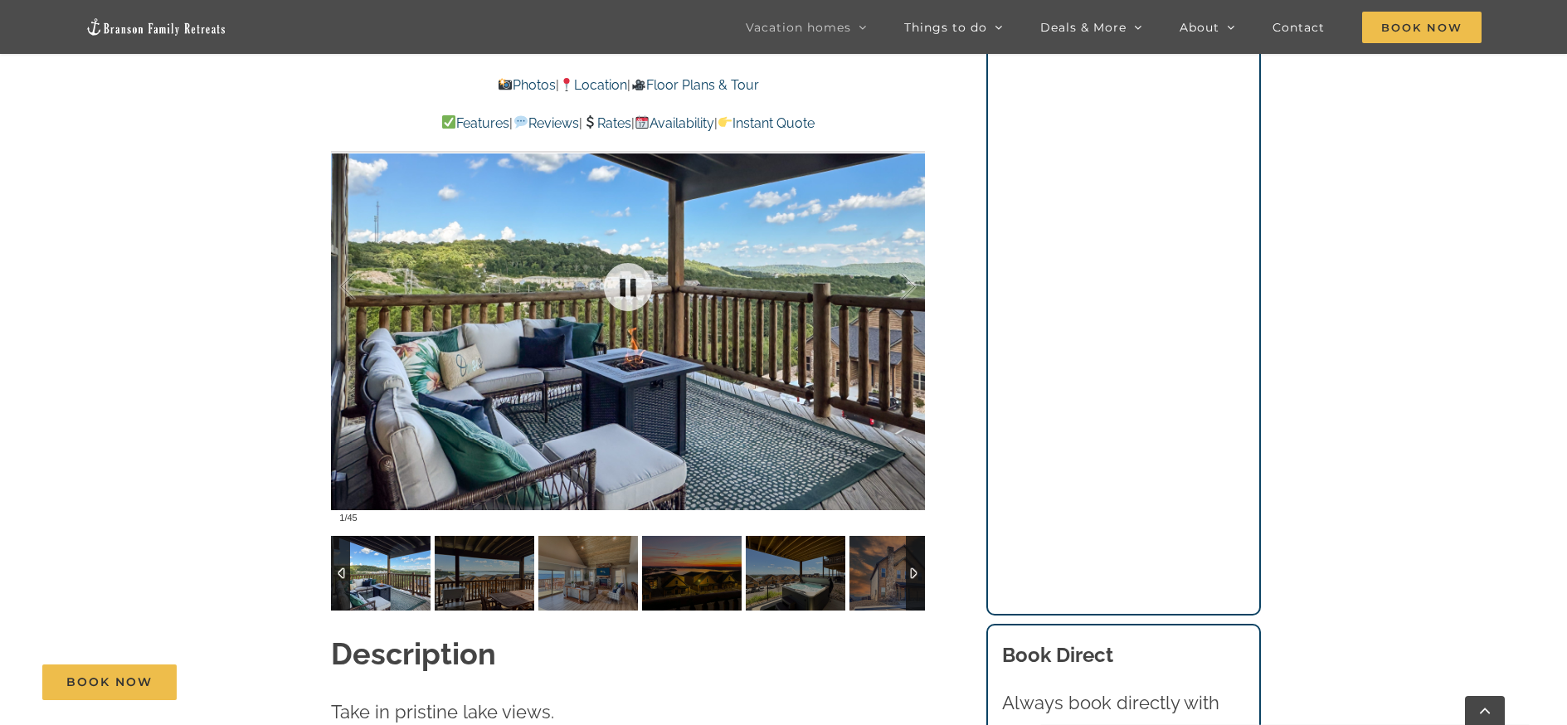
scroll to position [1328, 0]
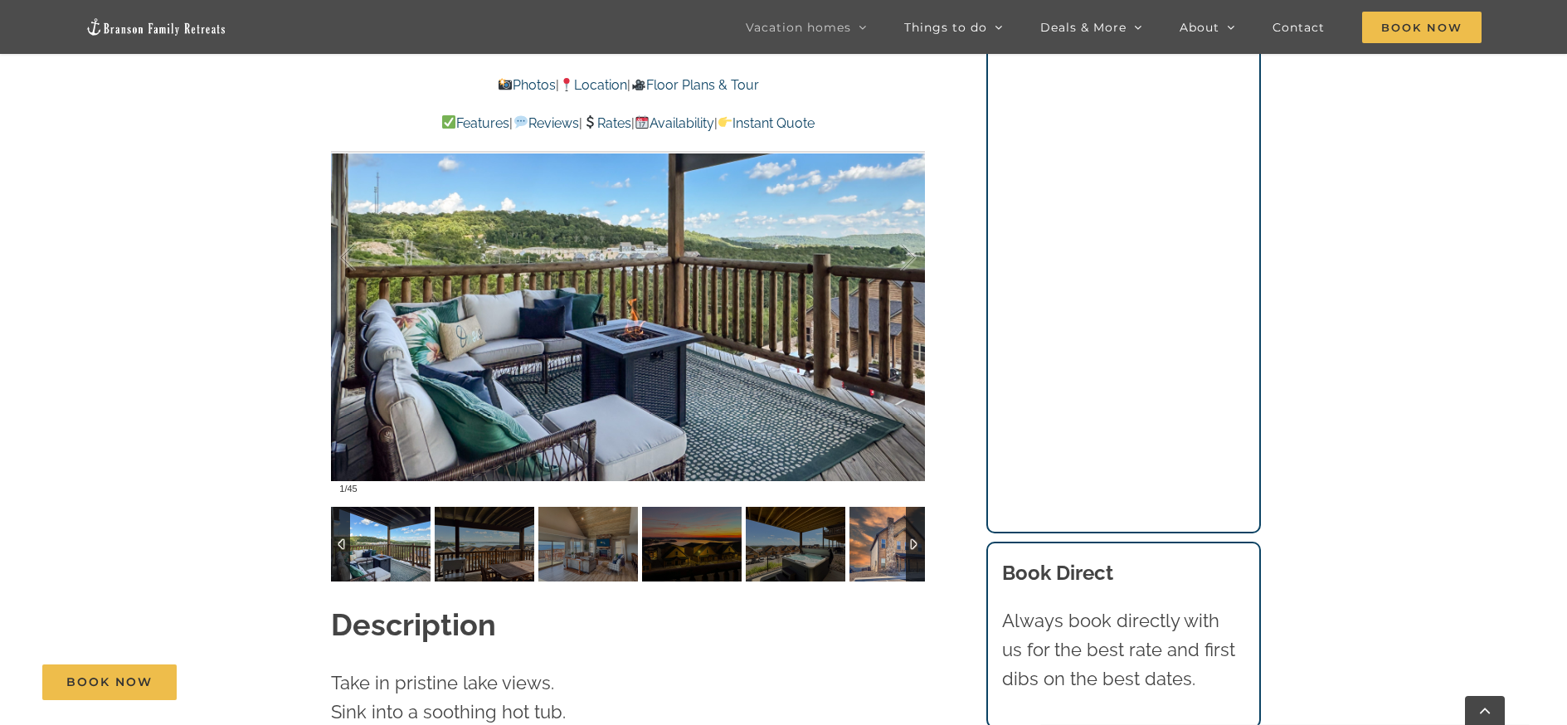
click at [888, 507] on img at bounding box center [900, 544] width 100 height 75
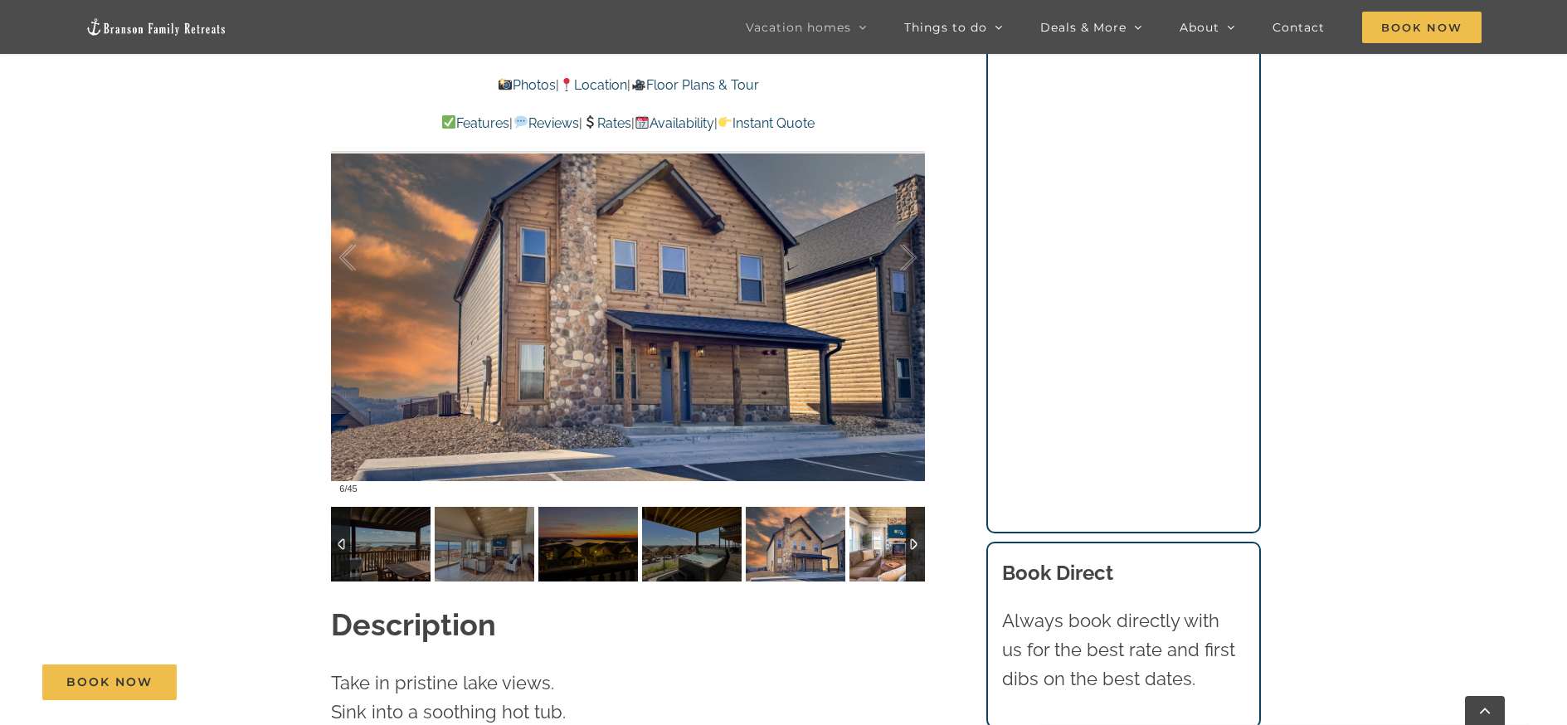
click at [905, 519] on img at bounding box center [900, 544] width 100 height 75
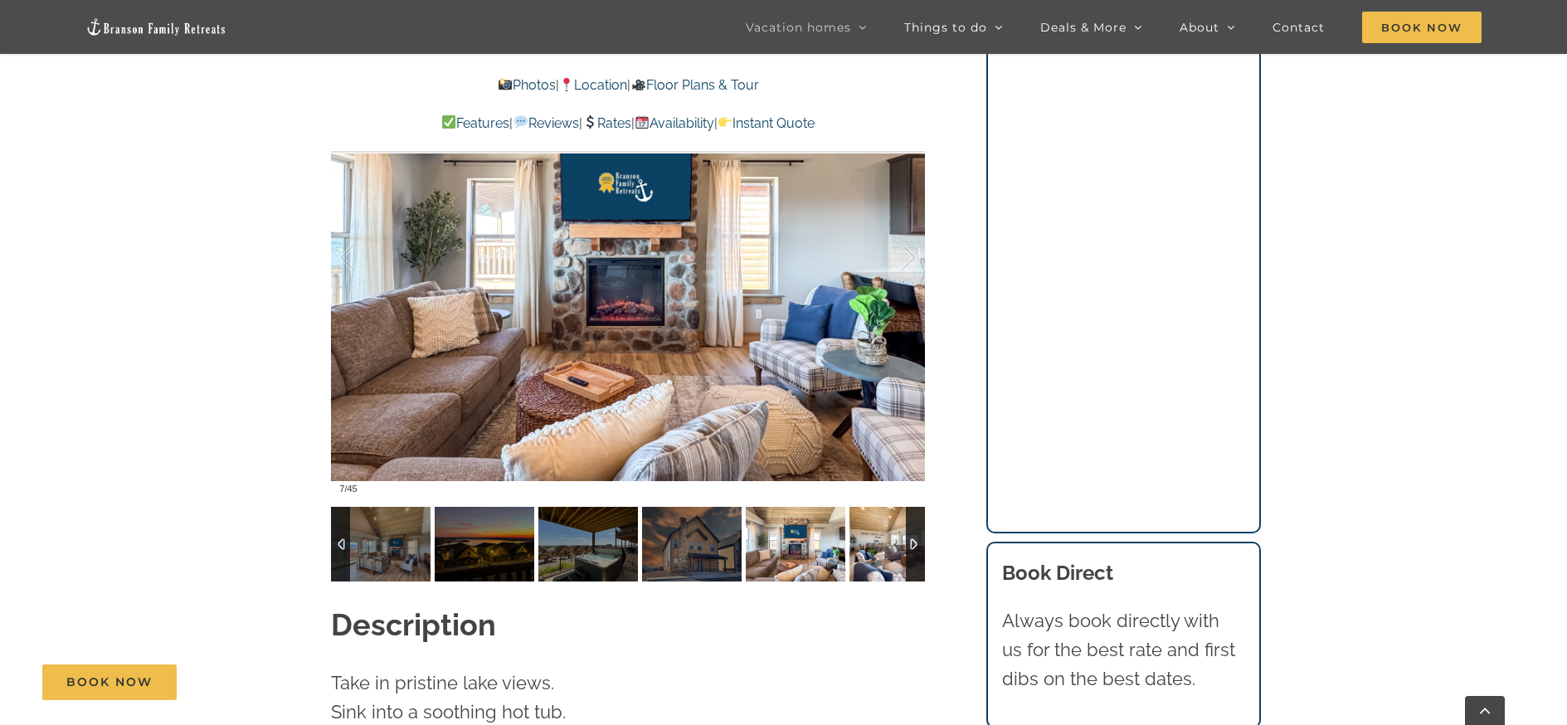
click at [905, 519] on img at bounding box center [900, 544] width 100 height 75
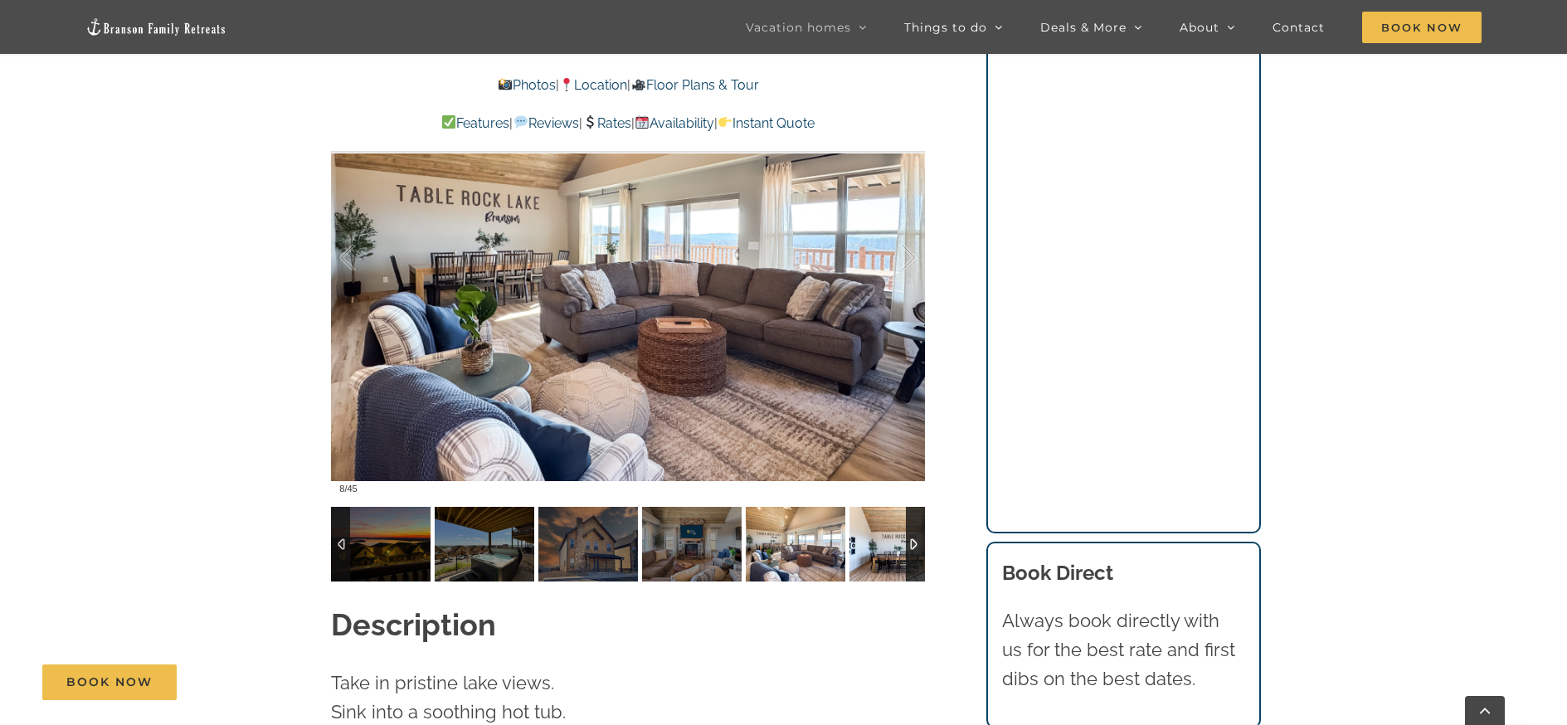
click at [905, 521] on img at bounding box center [900, 544] width 100 height 75
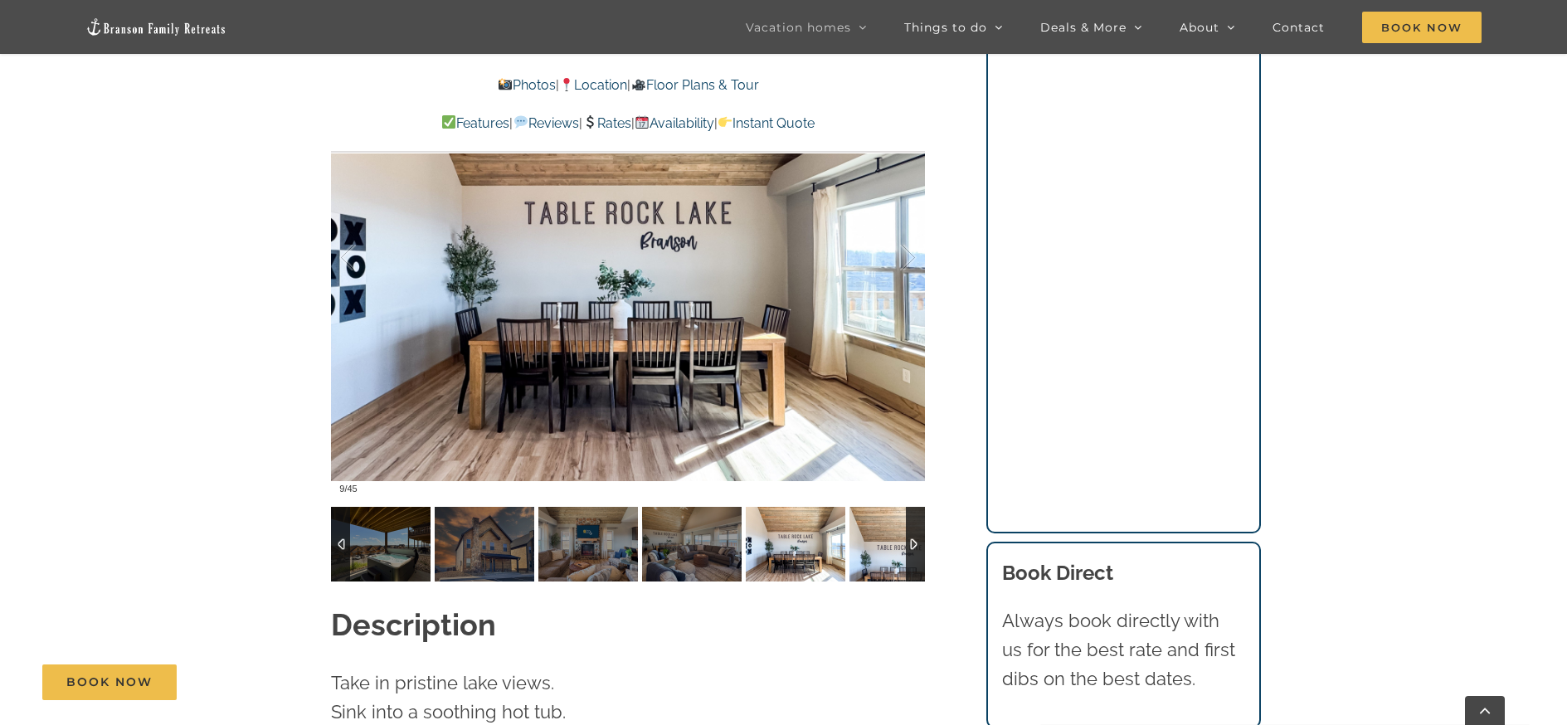
click at [905, 521] on img at bounding box center [900, 544] width 100 height 75
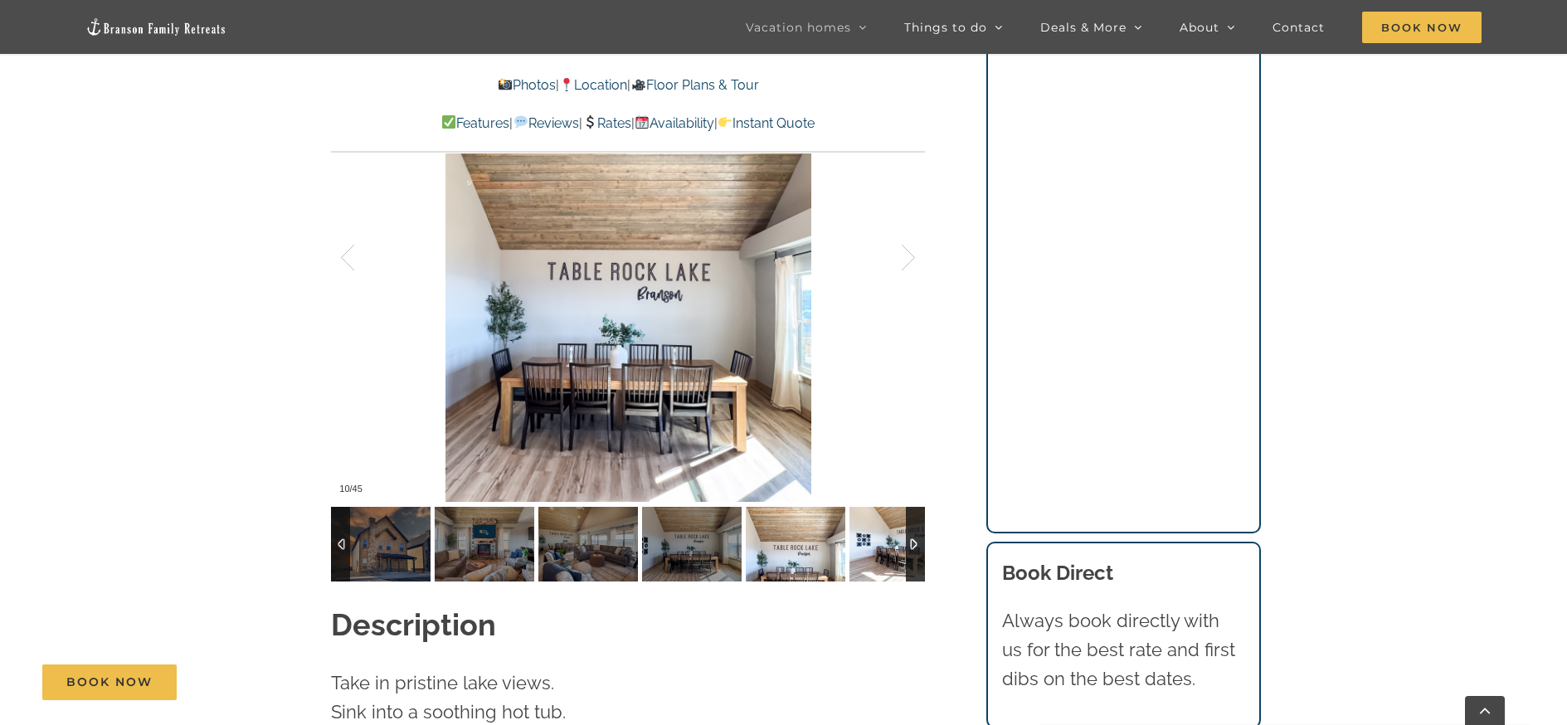
click at [905, 522] on img at bounding box center [900, 544] width 100 height 75
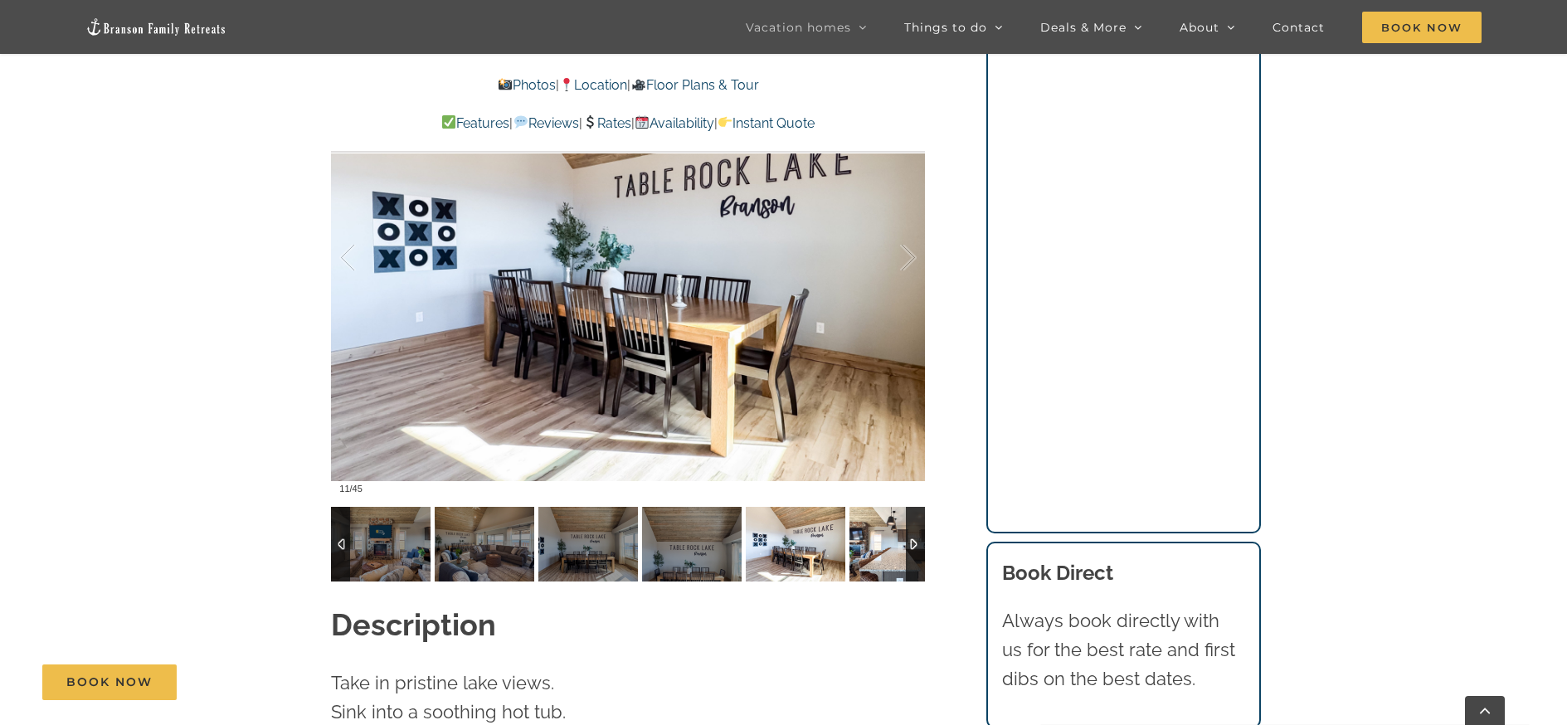
click at [905, 522] on img at bounding box center [900, 544] width 100 height 75
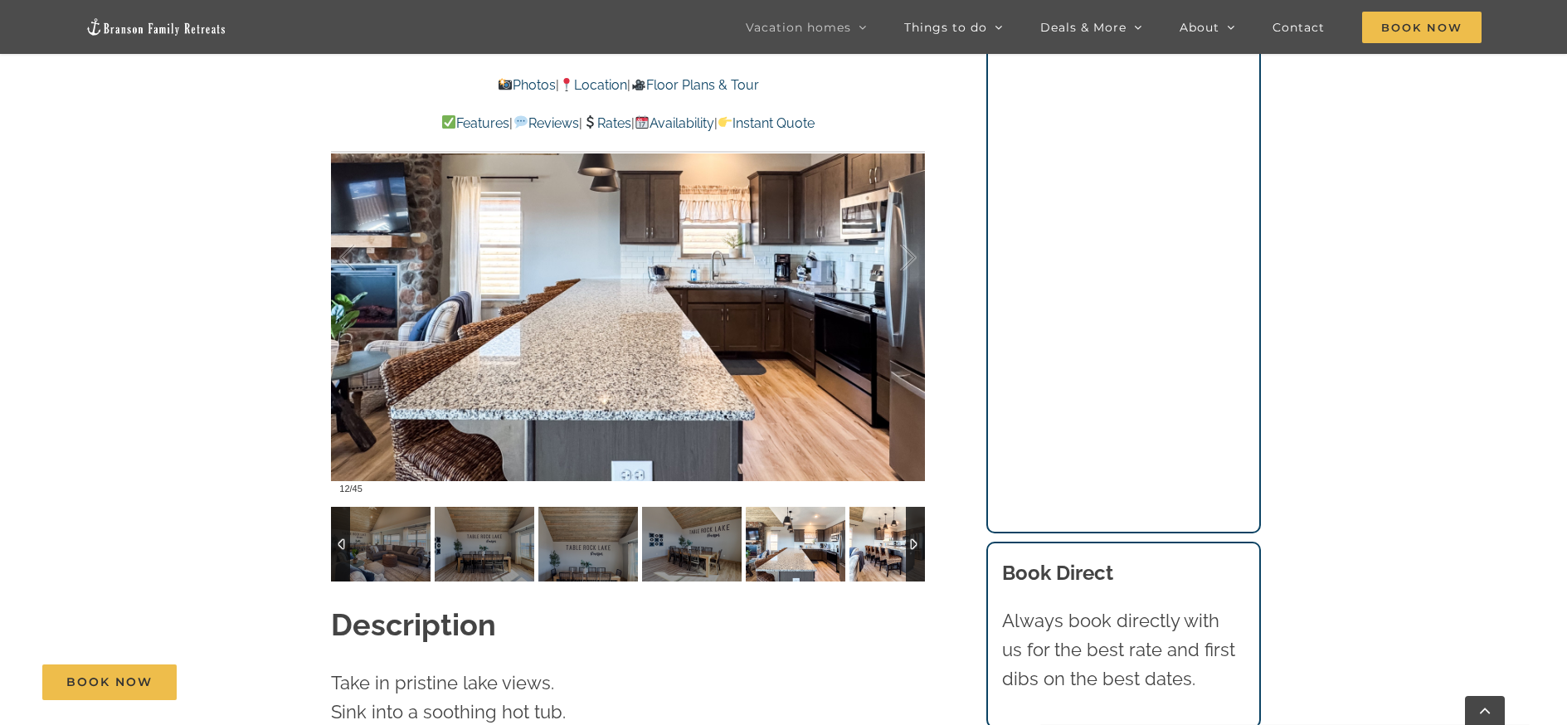
click at [905, 522] on img at bounding box center [900, 544] width 100 height 75
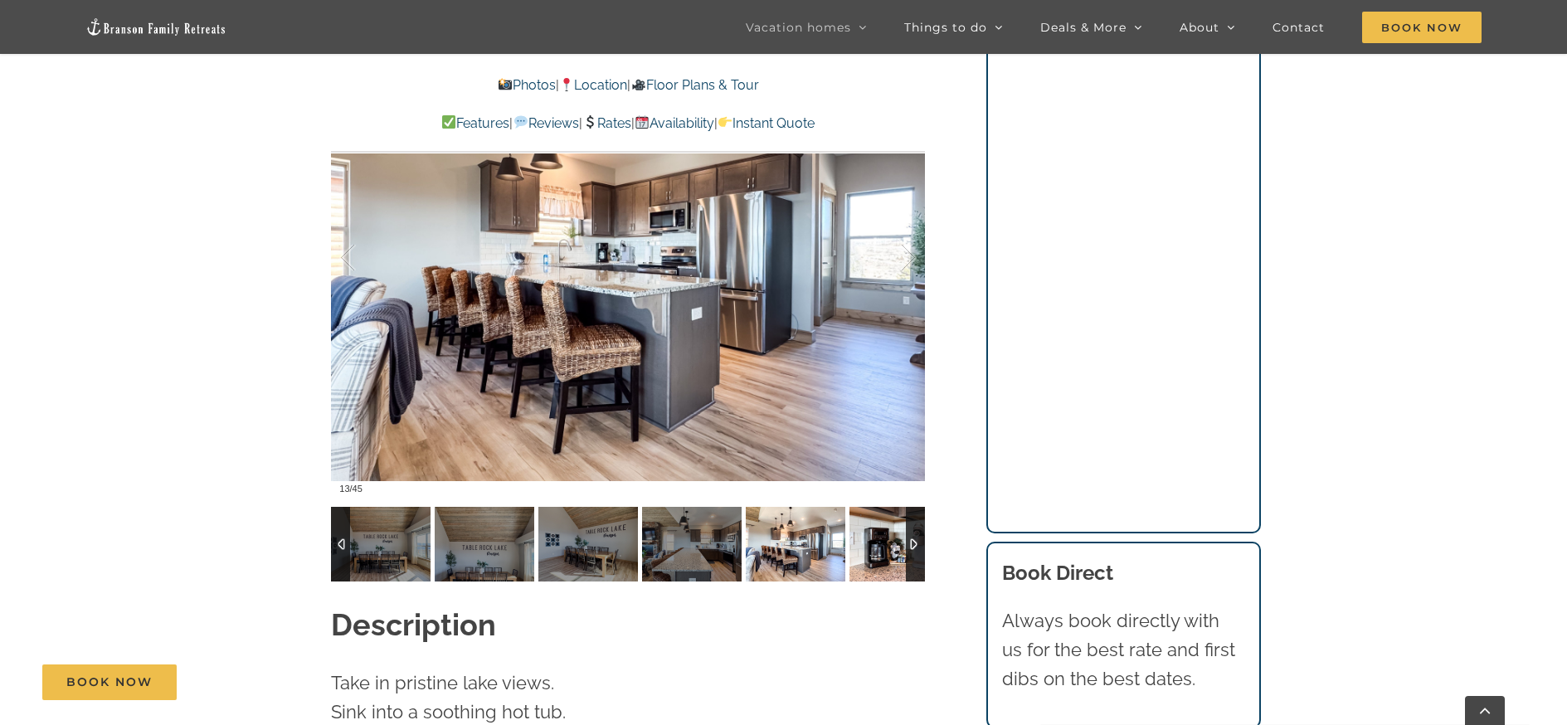
click at [905, 522] on img at bounding box center [900, 544] width 100 height 75
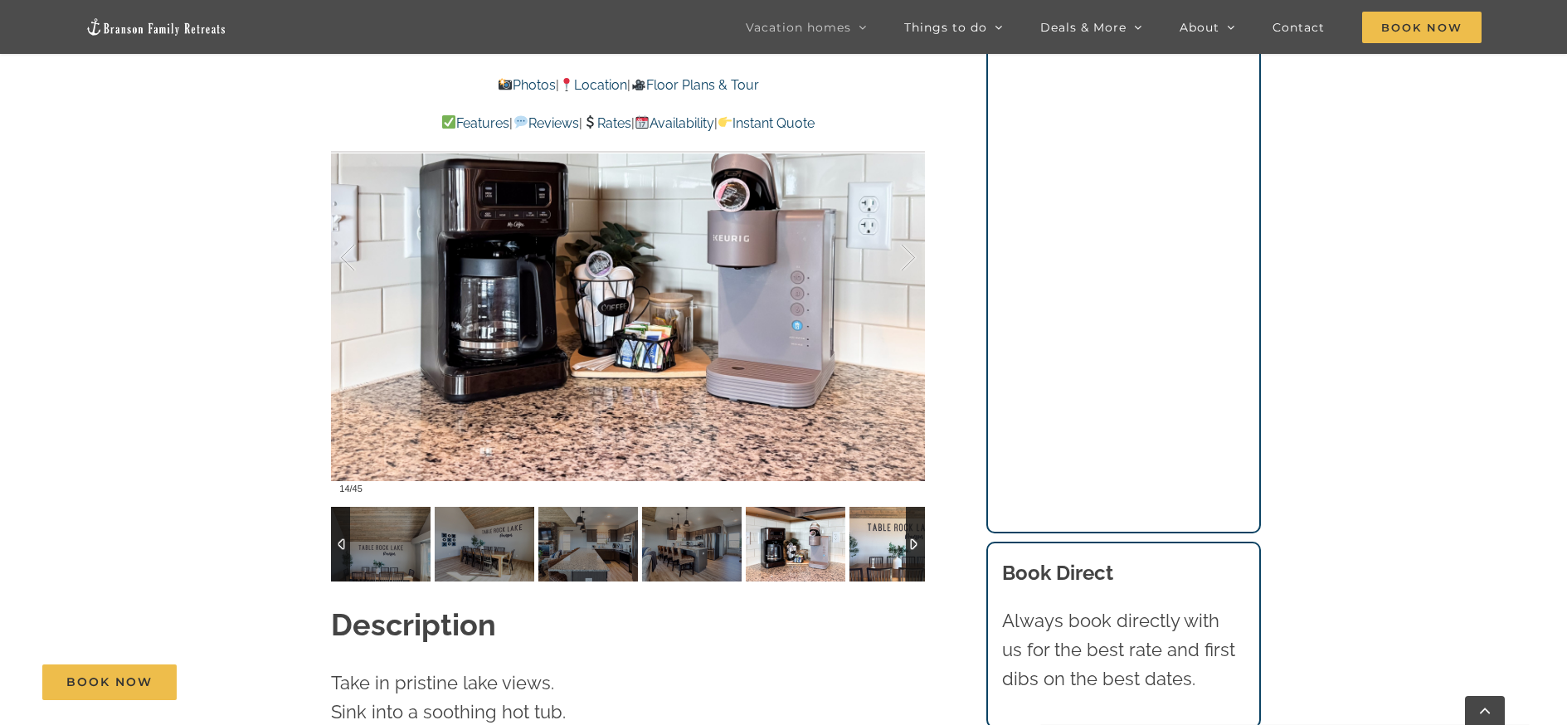
click at [905, 523] on img at bounding box center [900, 544] width 100 height 75
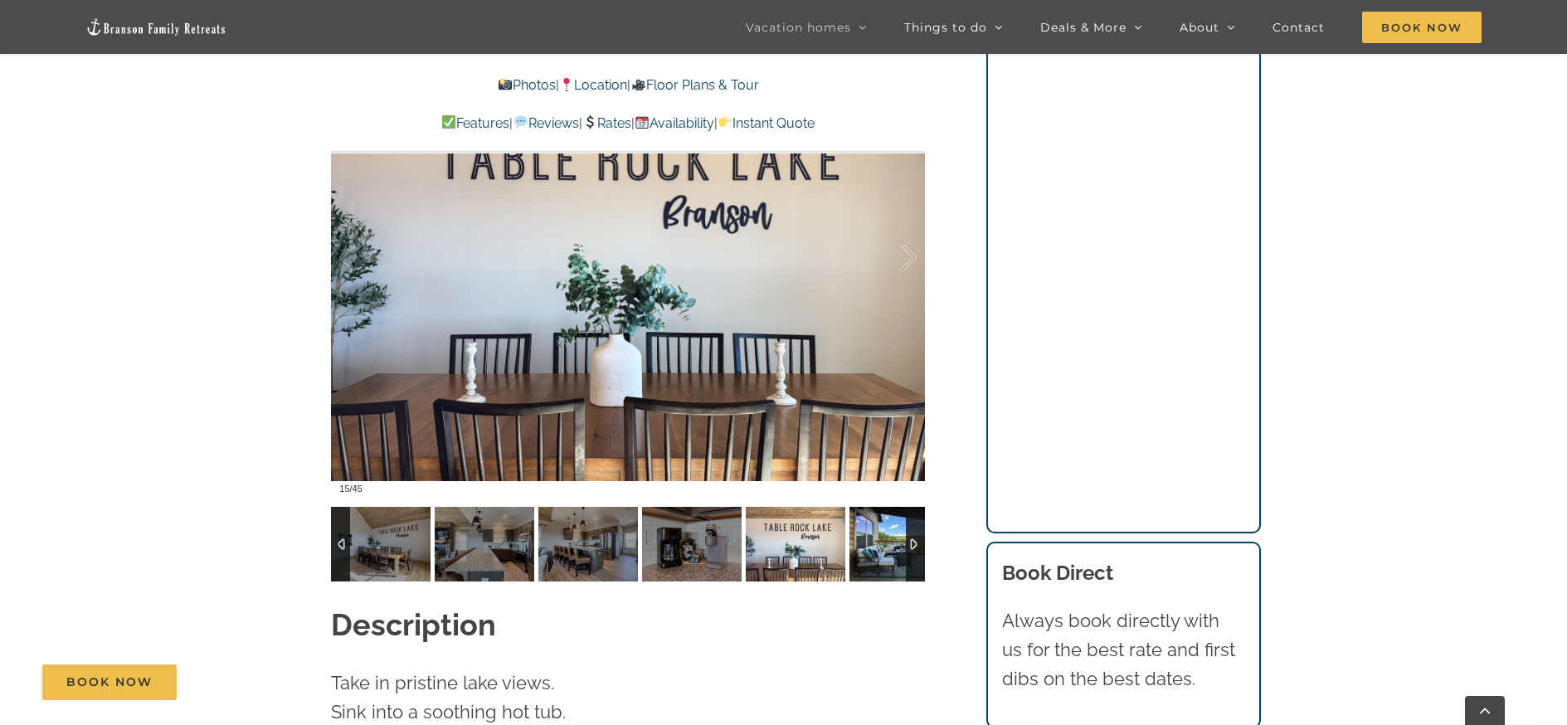
click at [904, 527] on img at bounding box center [900, 544] width 100 height 75
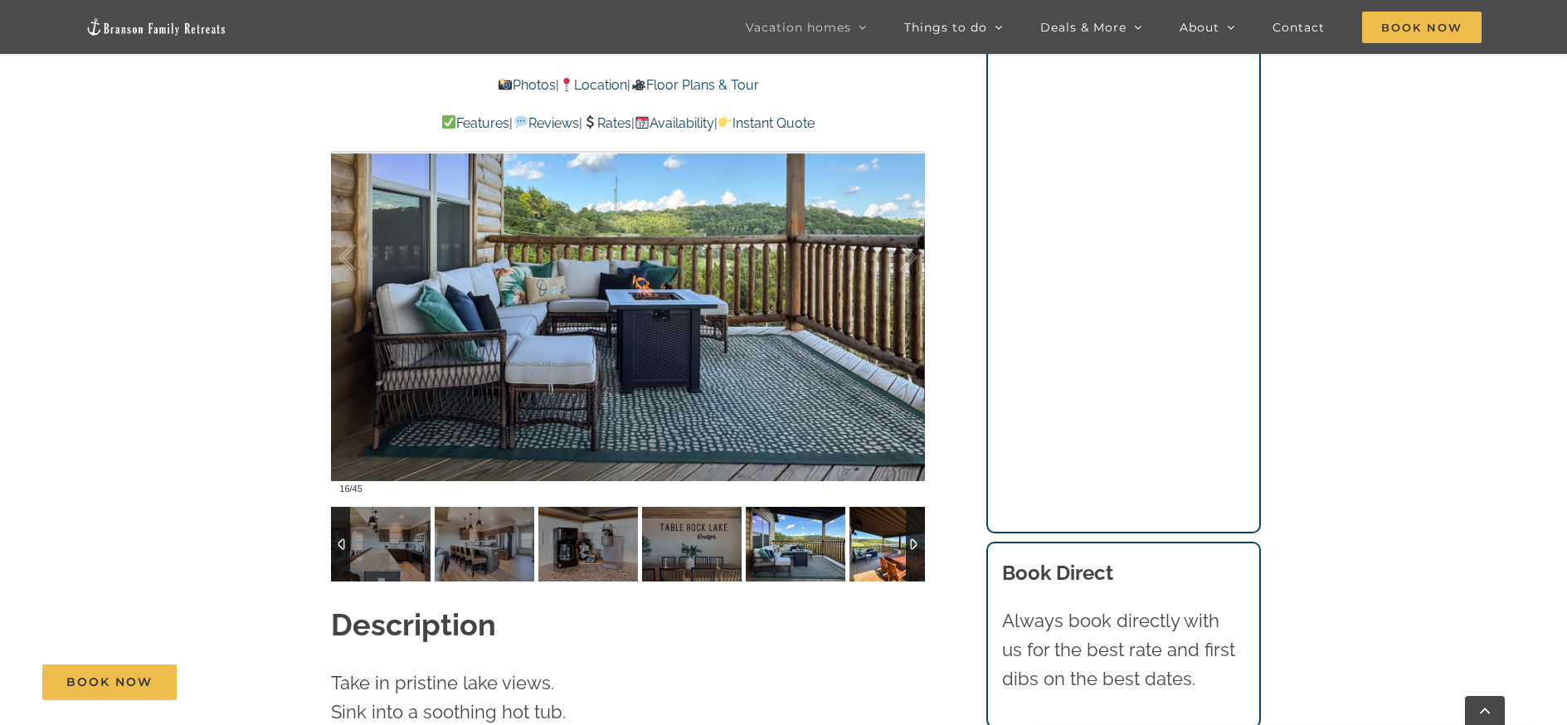
click at [904, 527] on img at bounding box center [900, 544] width 100 height 75
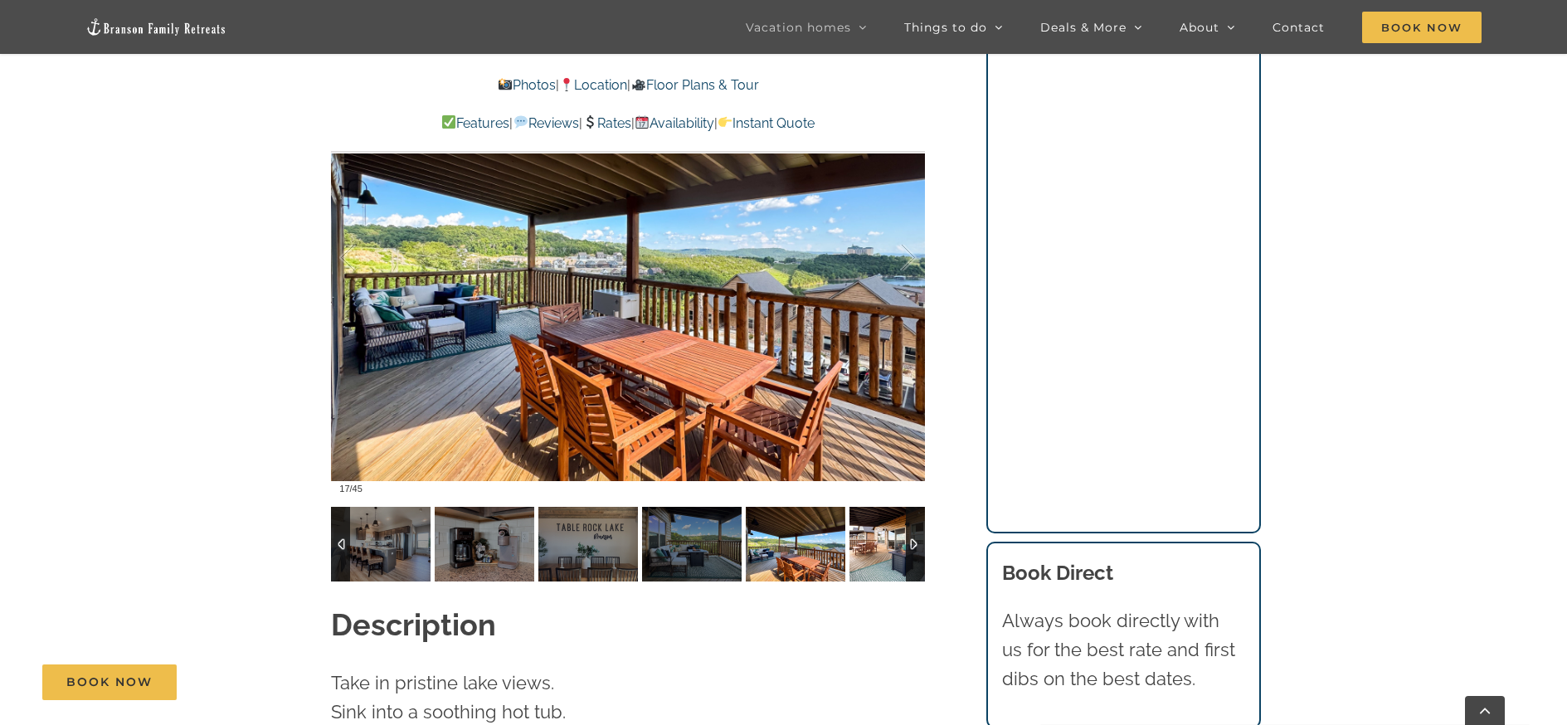
click at [904, 527] on img at bounding box center [900, 544] width 100 height 75
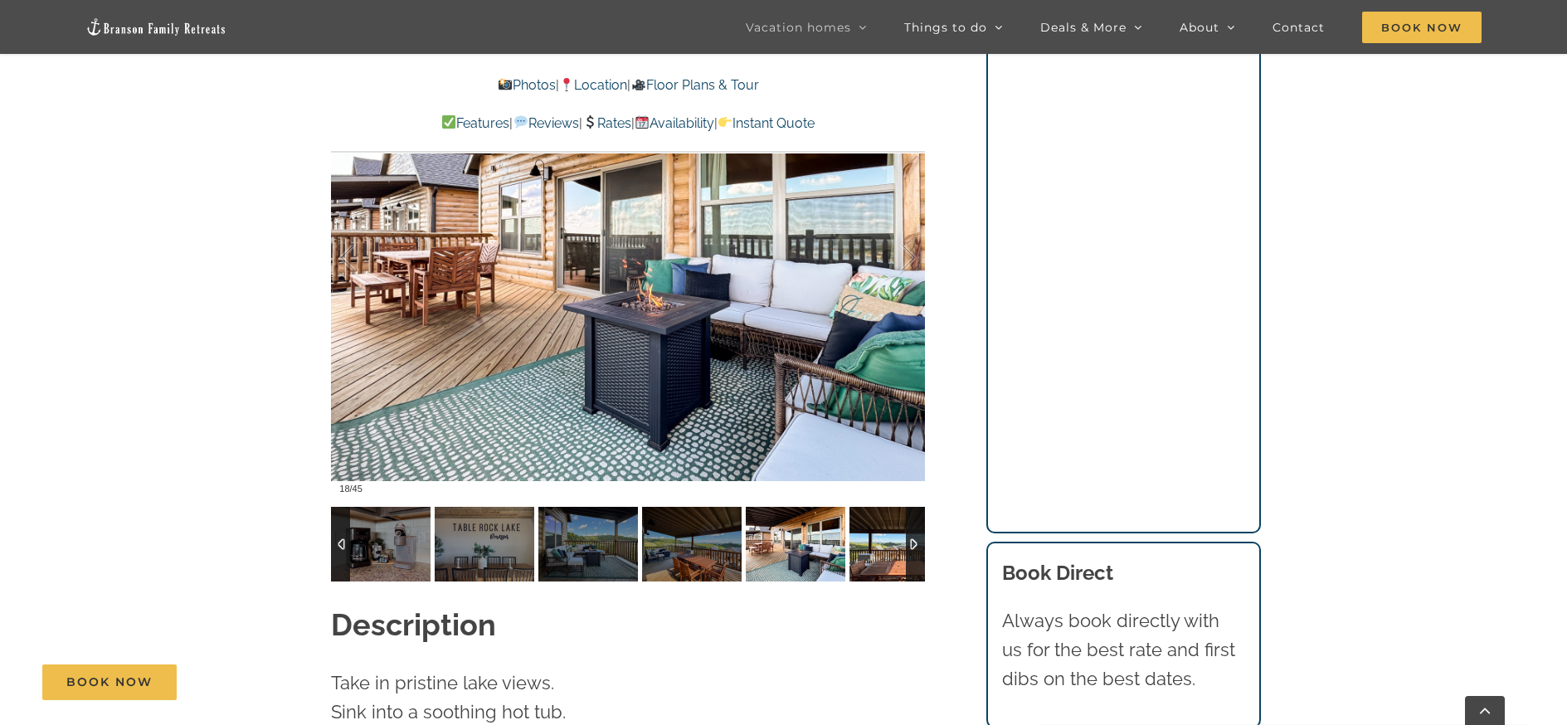
click at [904, 528] on img at bounding box center [900, 544] width 100 height 75
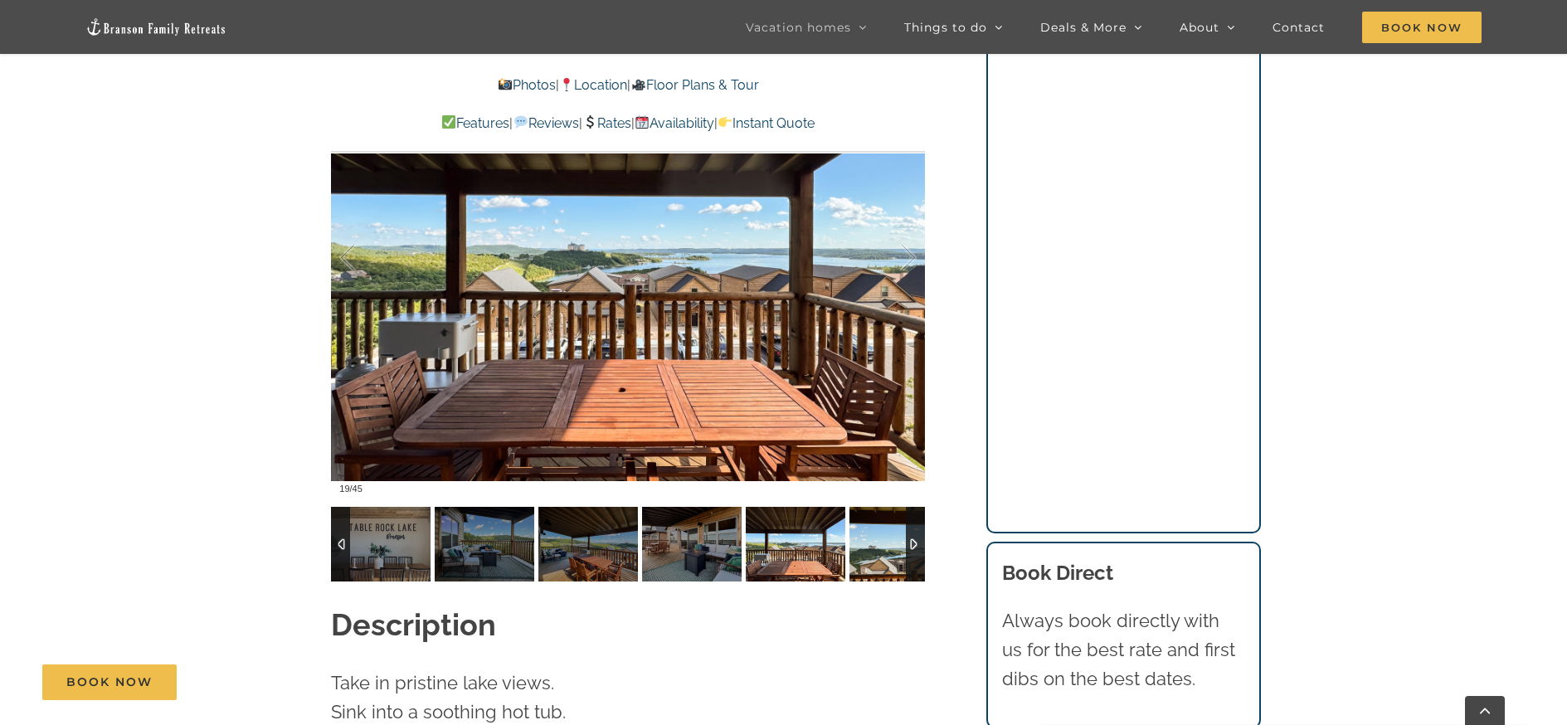
click at [899, 515] on img at bounding box center [900, 544] width 100 height 75
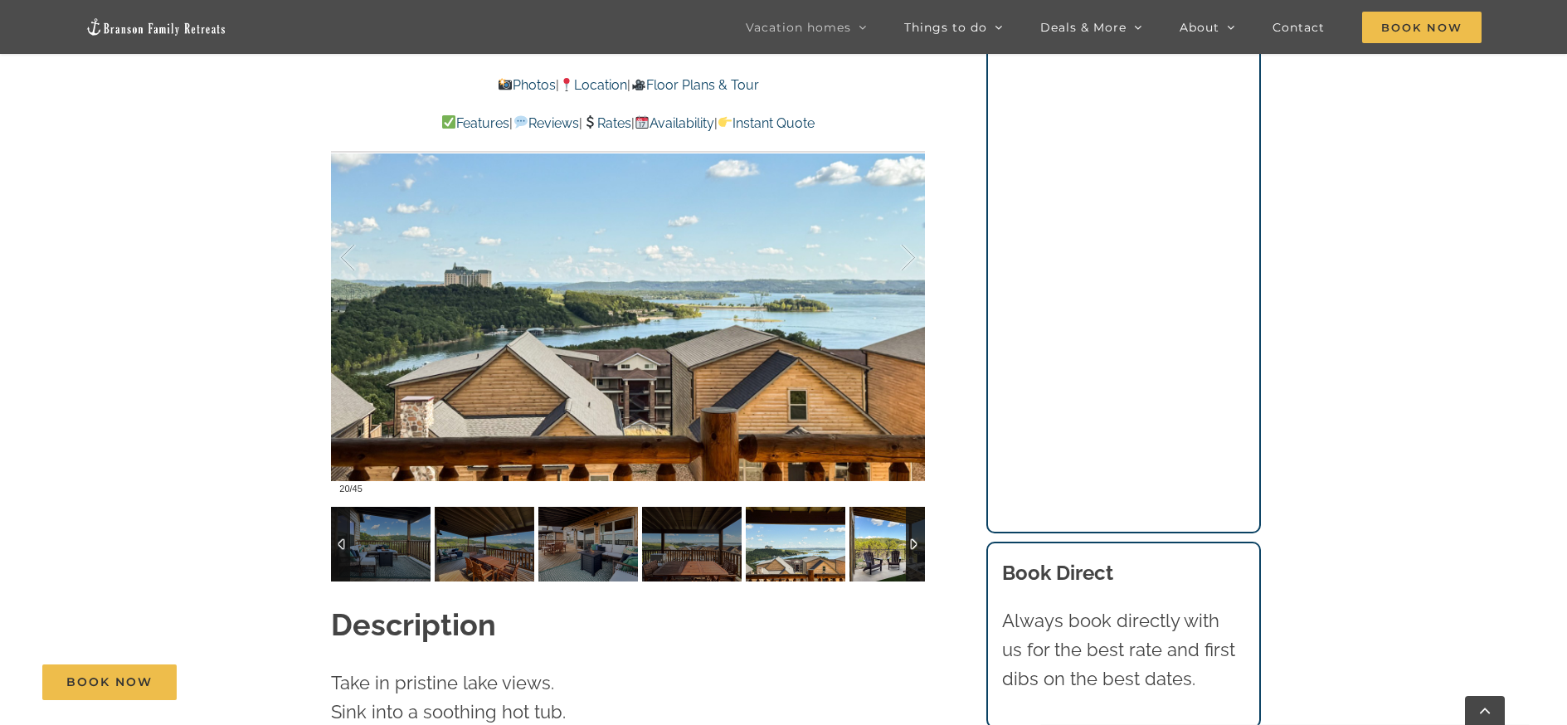
click at [899, 512] on img at bounding box center [900, 544] width 100 height 75
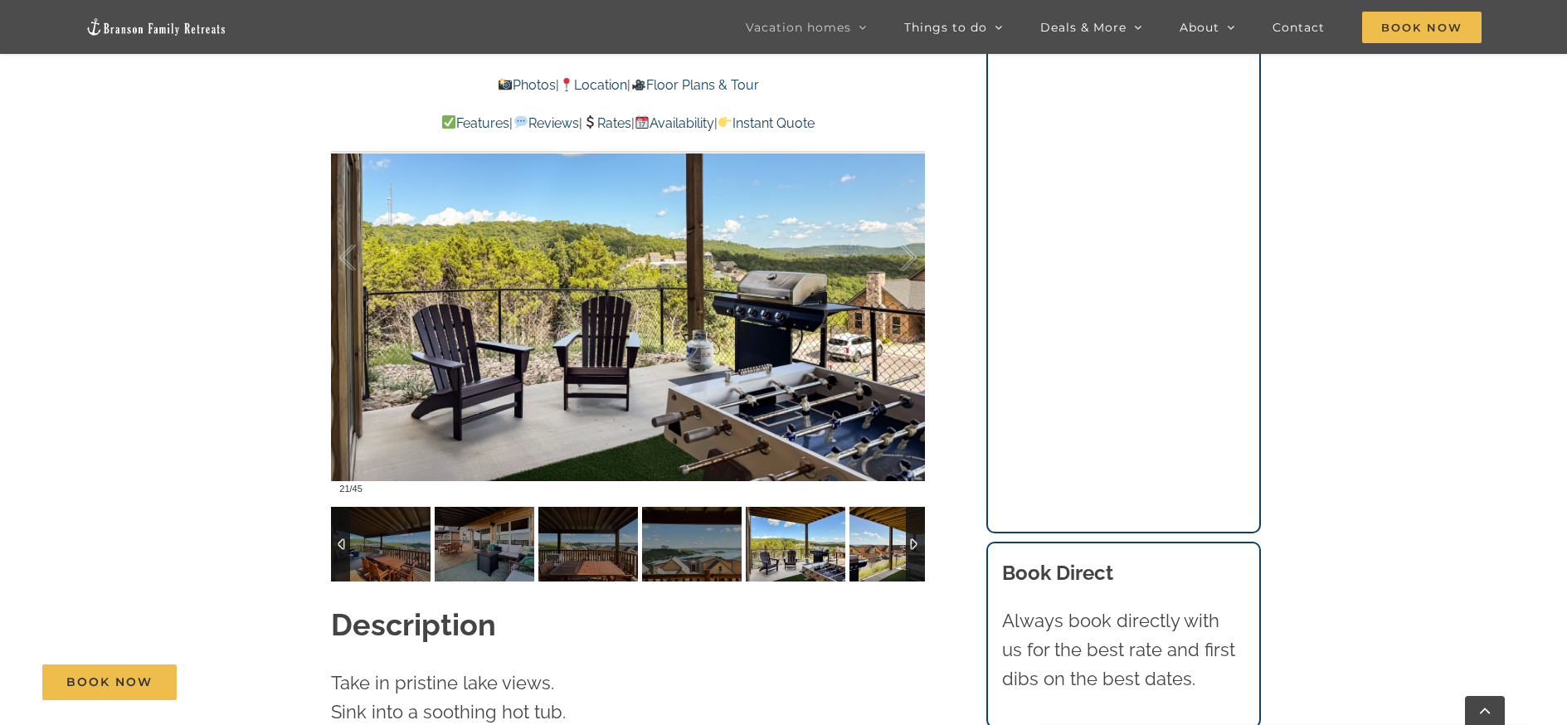
click at [899, 513] on img at bounding box center [900, 544] width 100 height 75
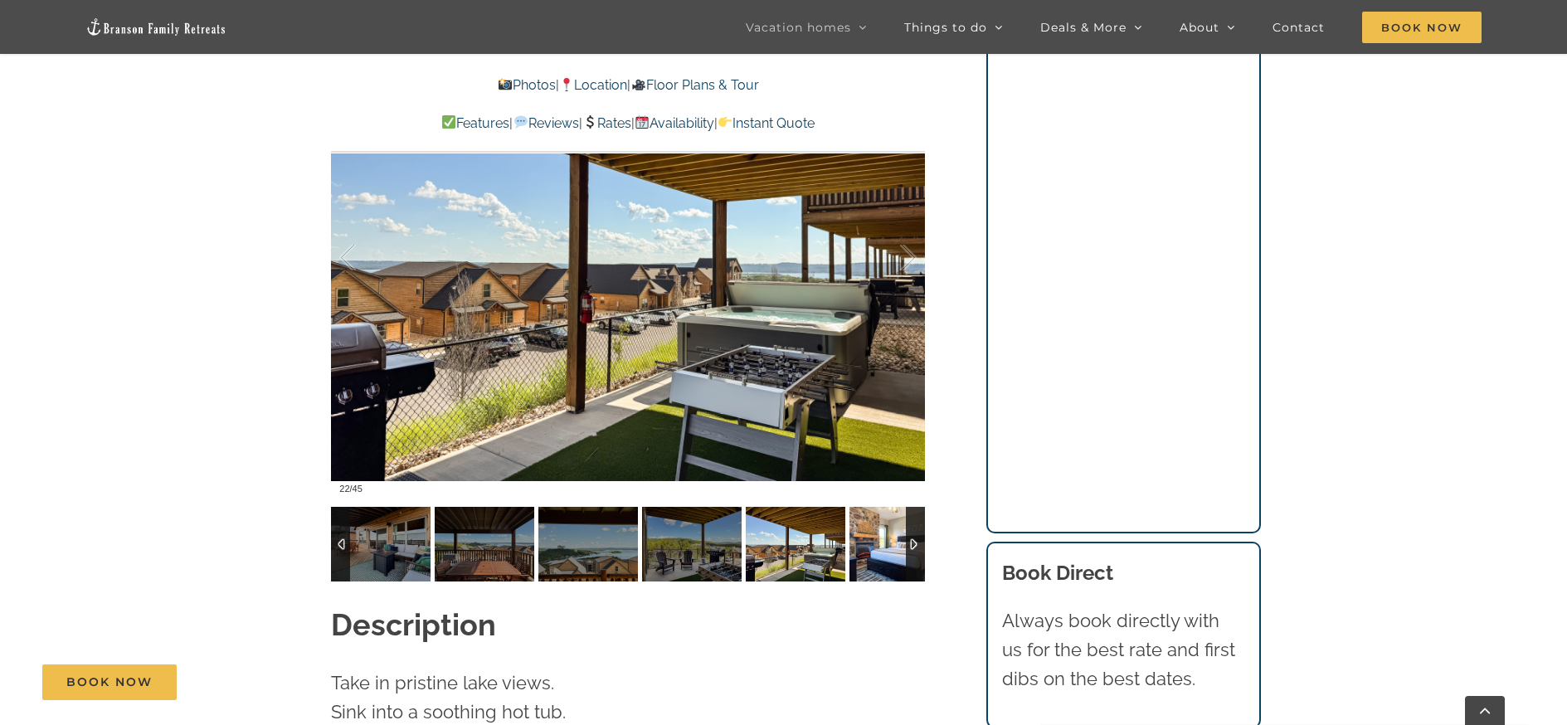
click at [899, 513] on img at bounding box center [900, 544] width 100 height 75
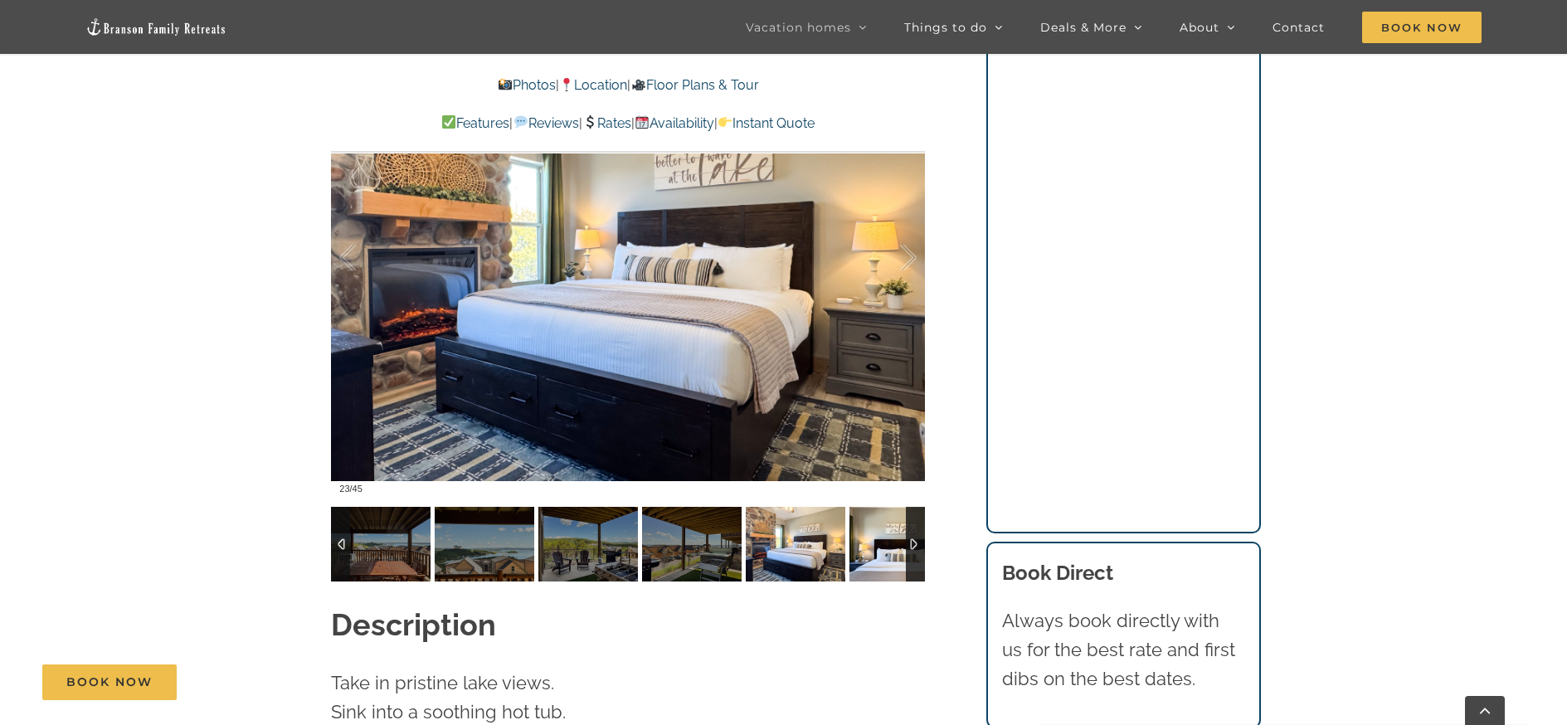
click at [899, 513] on img at bounding box center [900, 544] width 100 height 75
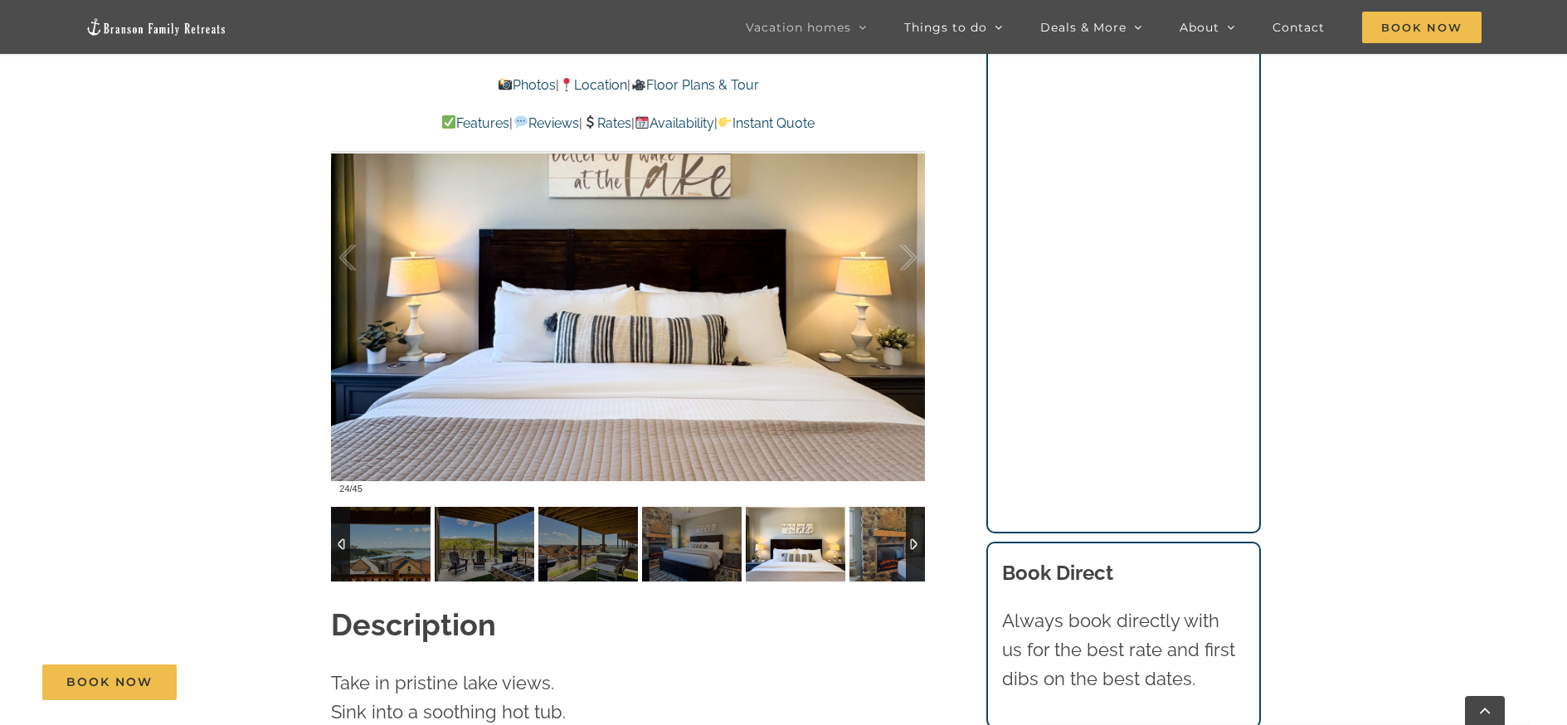
click at [912, 514] on div at bounding box center [915, 544] width 19 height 75
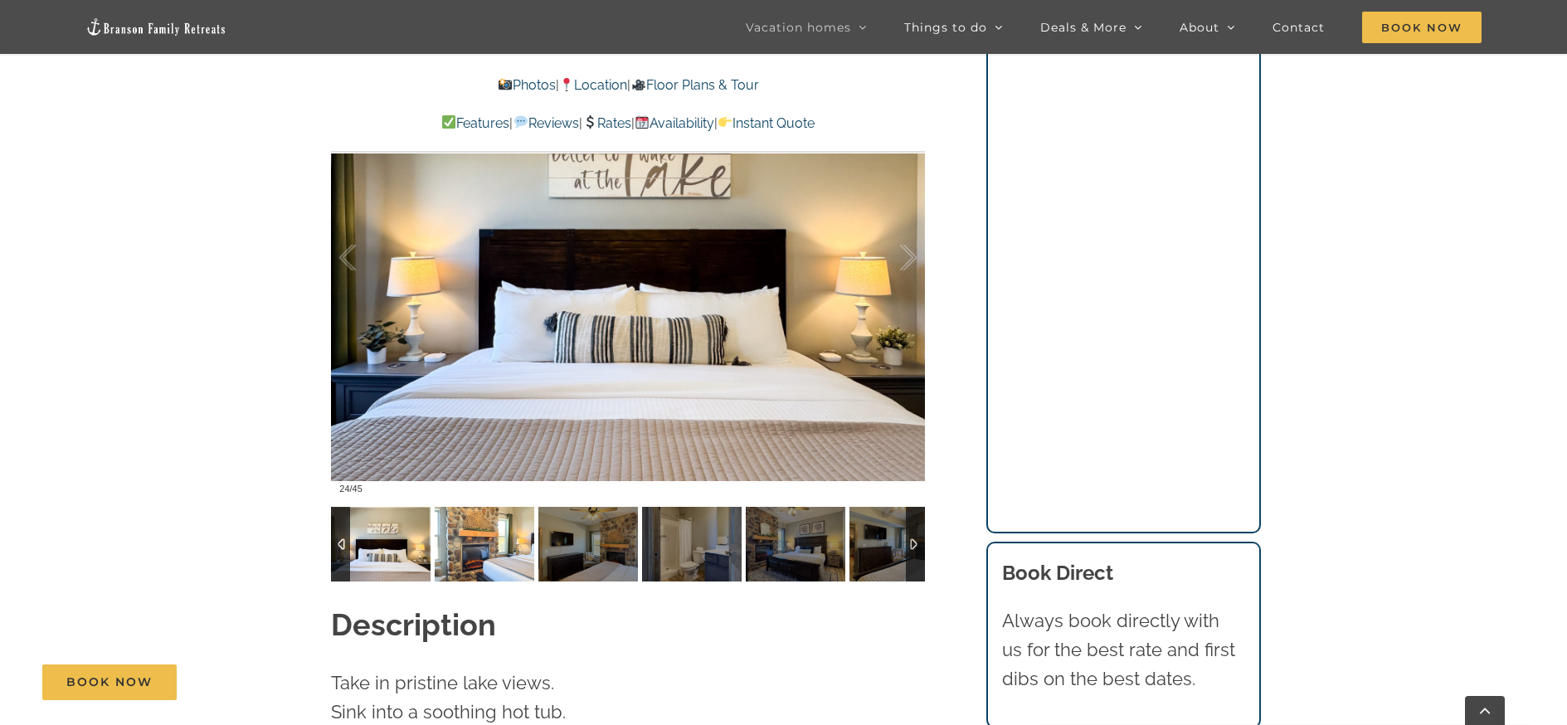
click at [457, 507] on img at bounding box center [485, 544] width 100 height 75
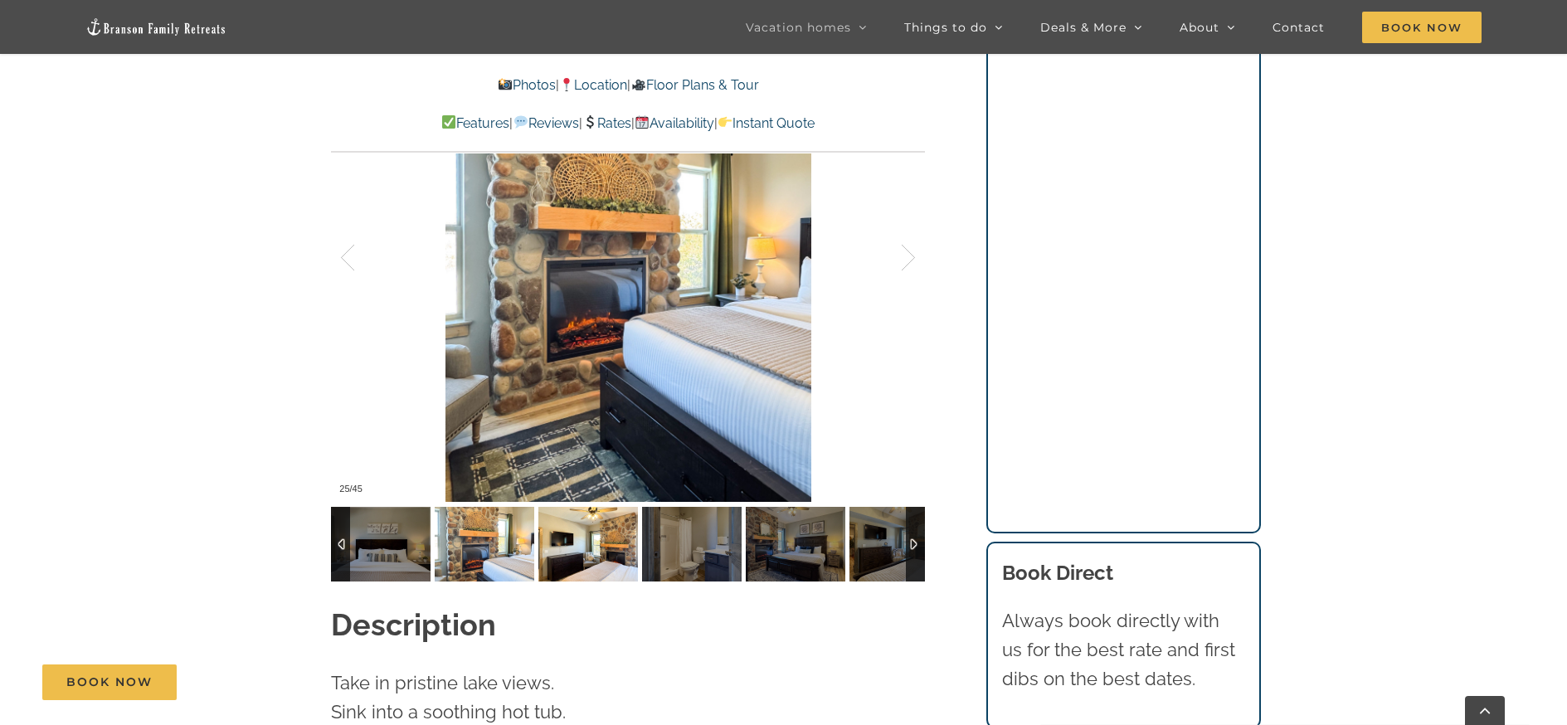
click at [571, 515] on img at bounding box center [589, 544] width 100 height 75
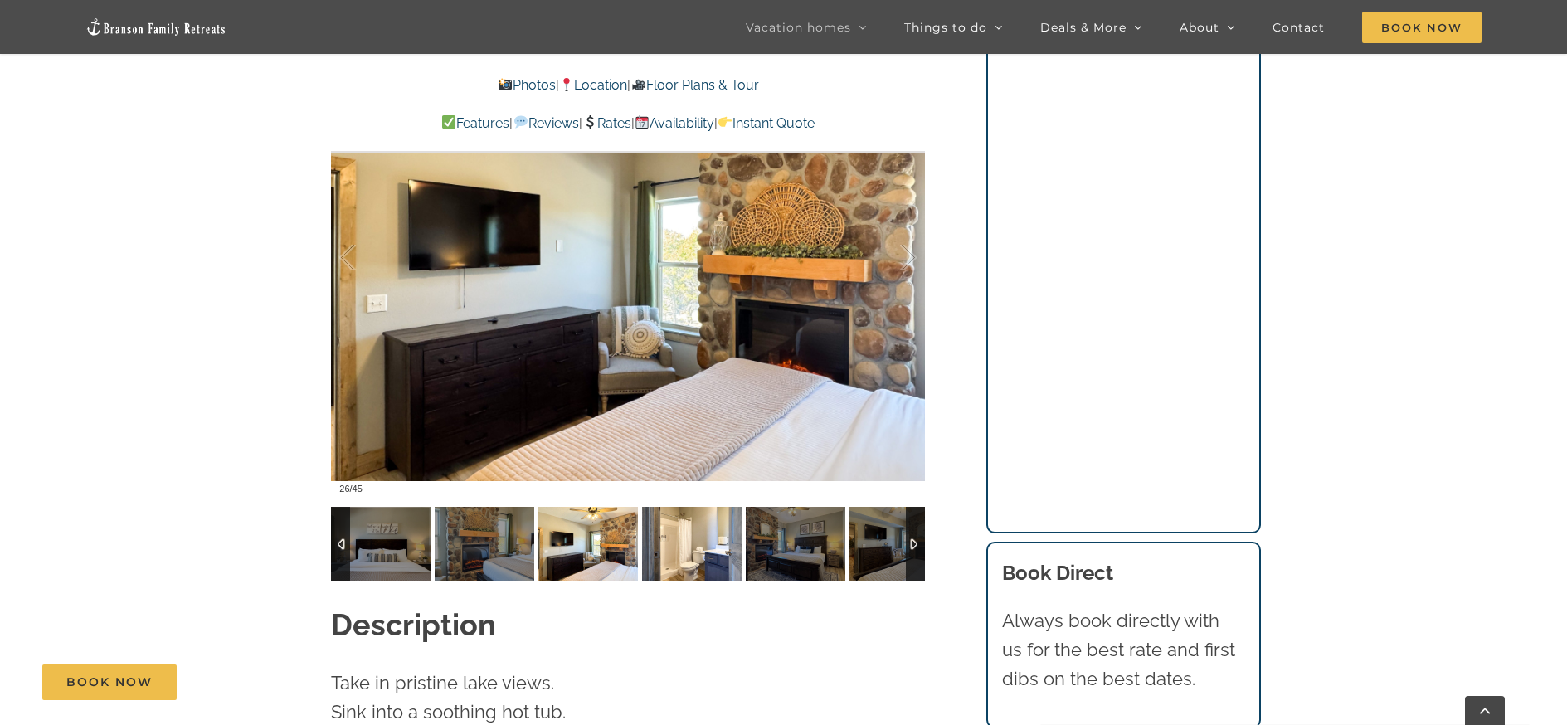
click at [665, 522] on img at bounding box center [692, 544] width 100 height 75
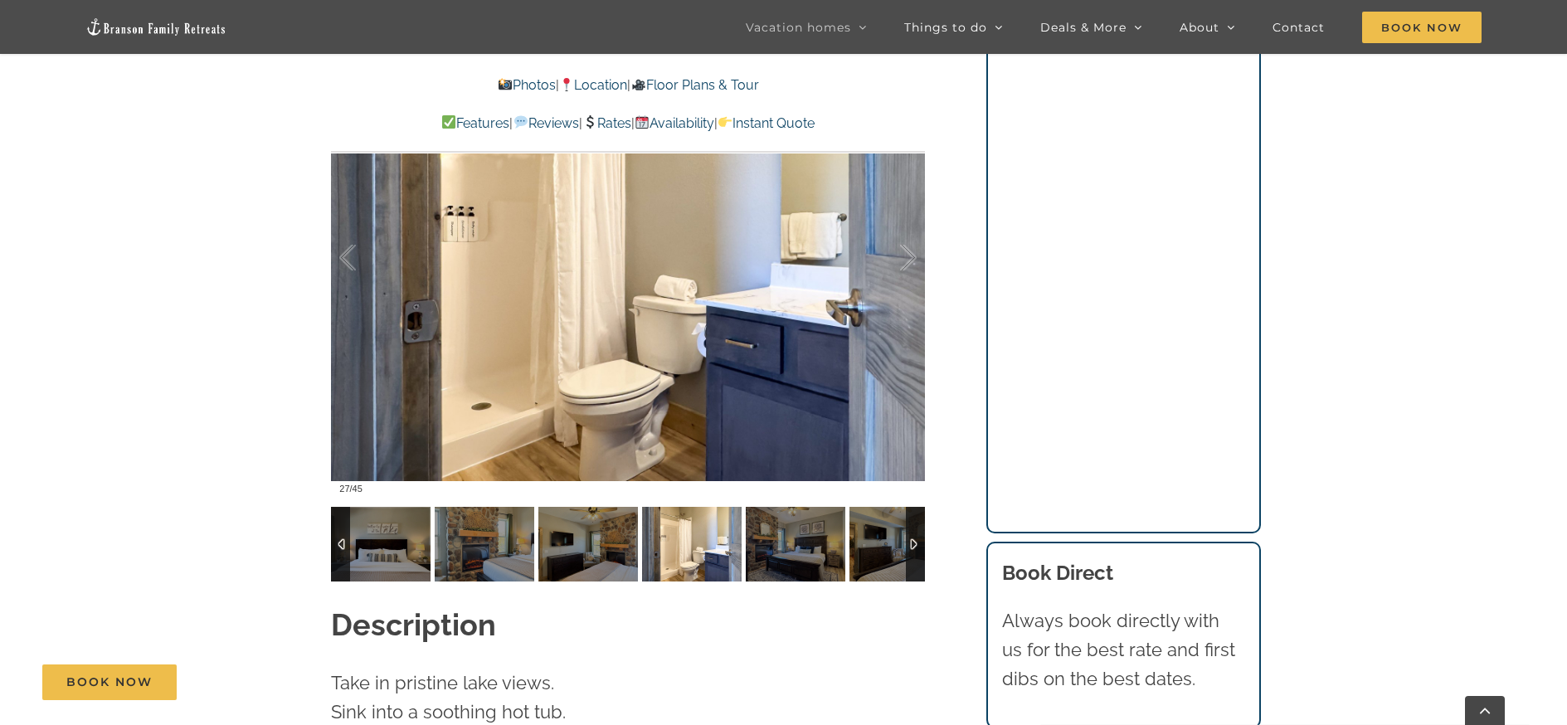
click at [705, 525] on img at bounding box center [692, 544] width 100 height 75
click at [769, 507] on img at bounding box center [796, 544] width 100 height 75
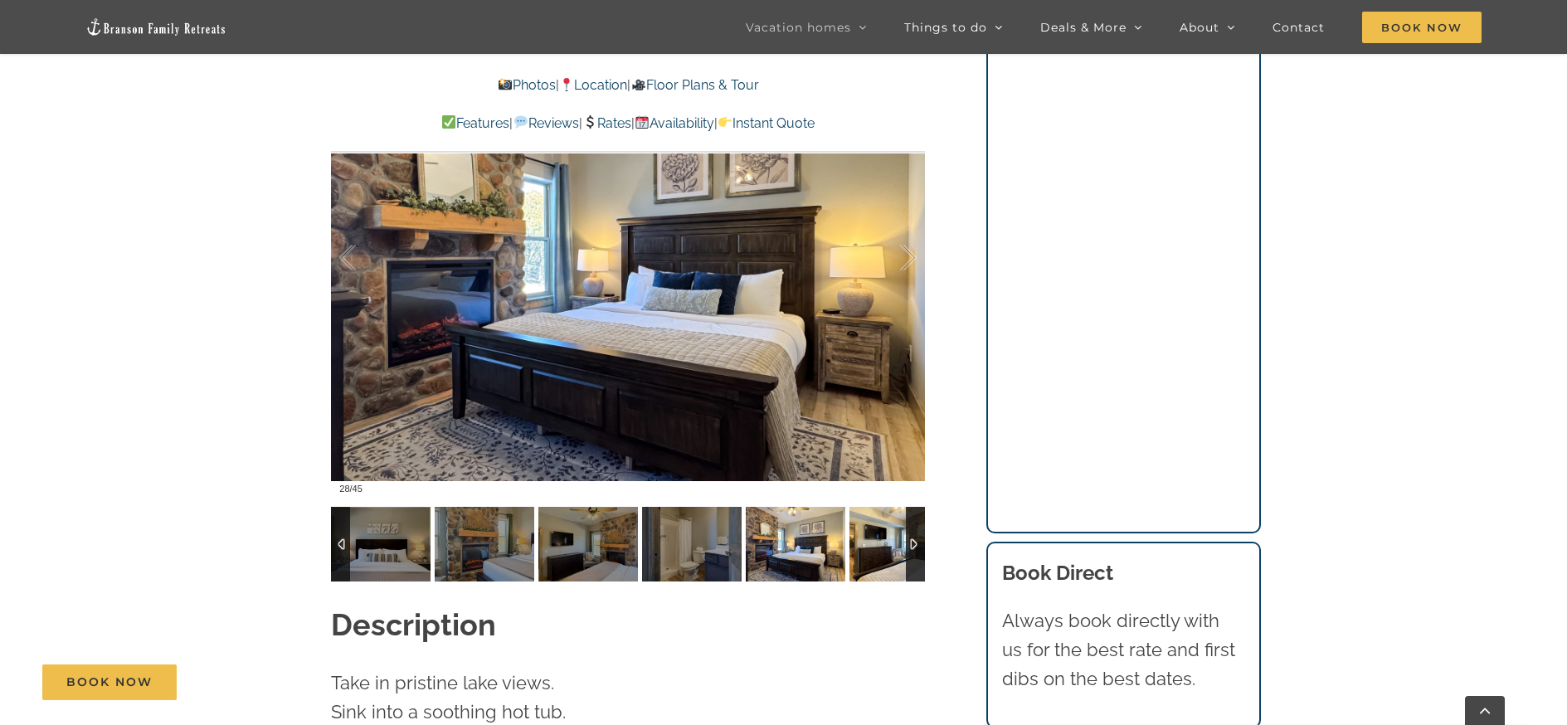
click at [872, 514] on img at bounding box center [900, 544] width 100 height 75
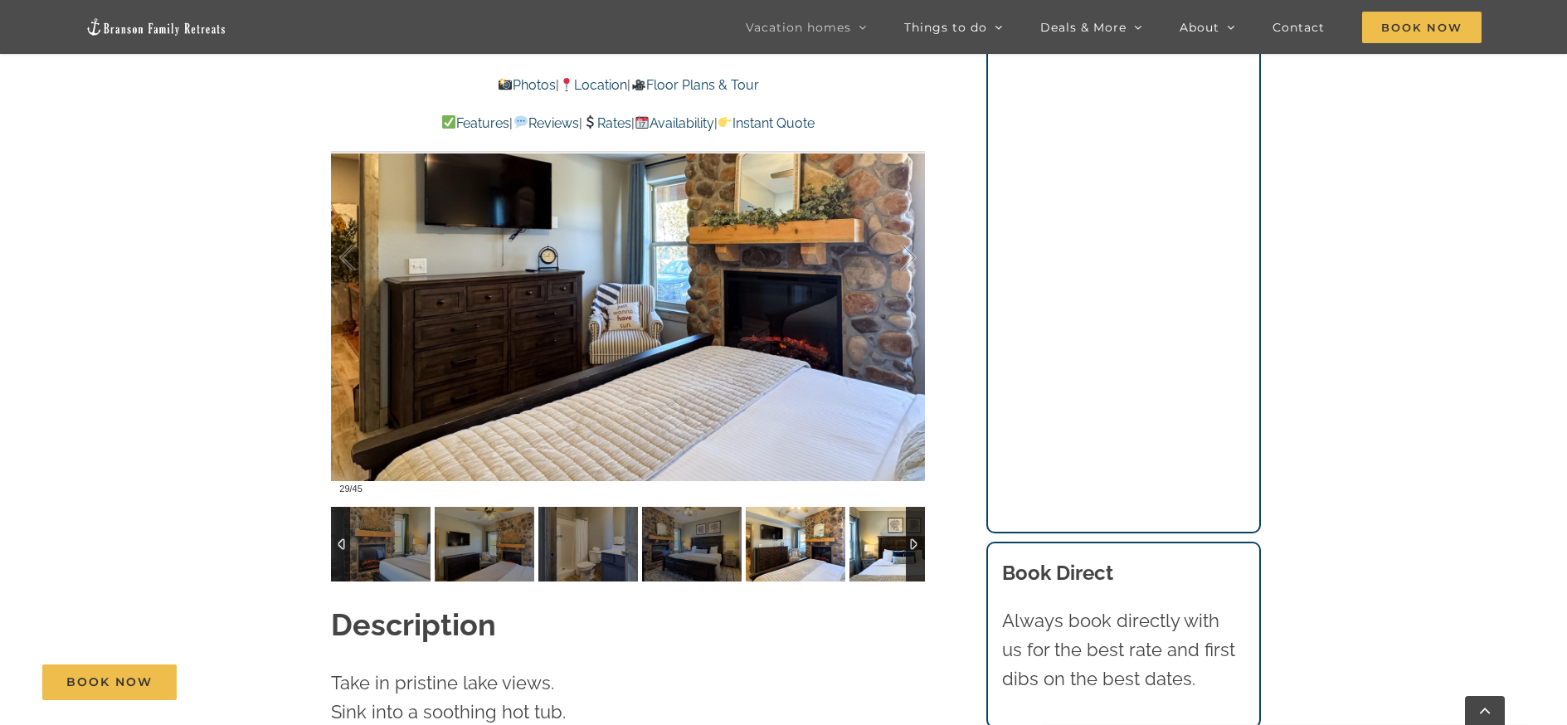
click at [884, 511] on img at bounding box center [900, 544] width 100 height 75
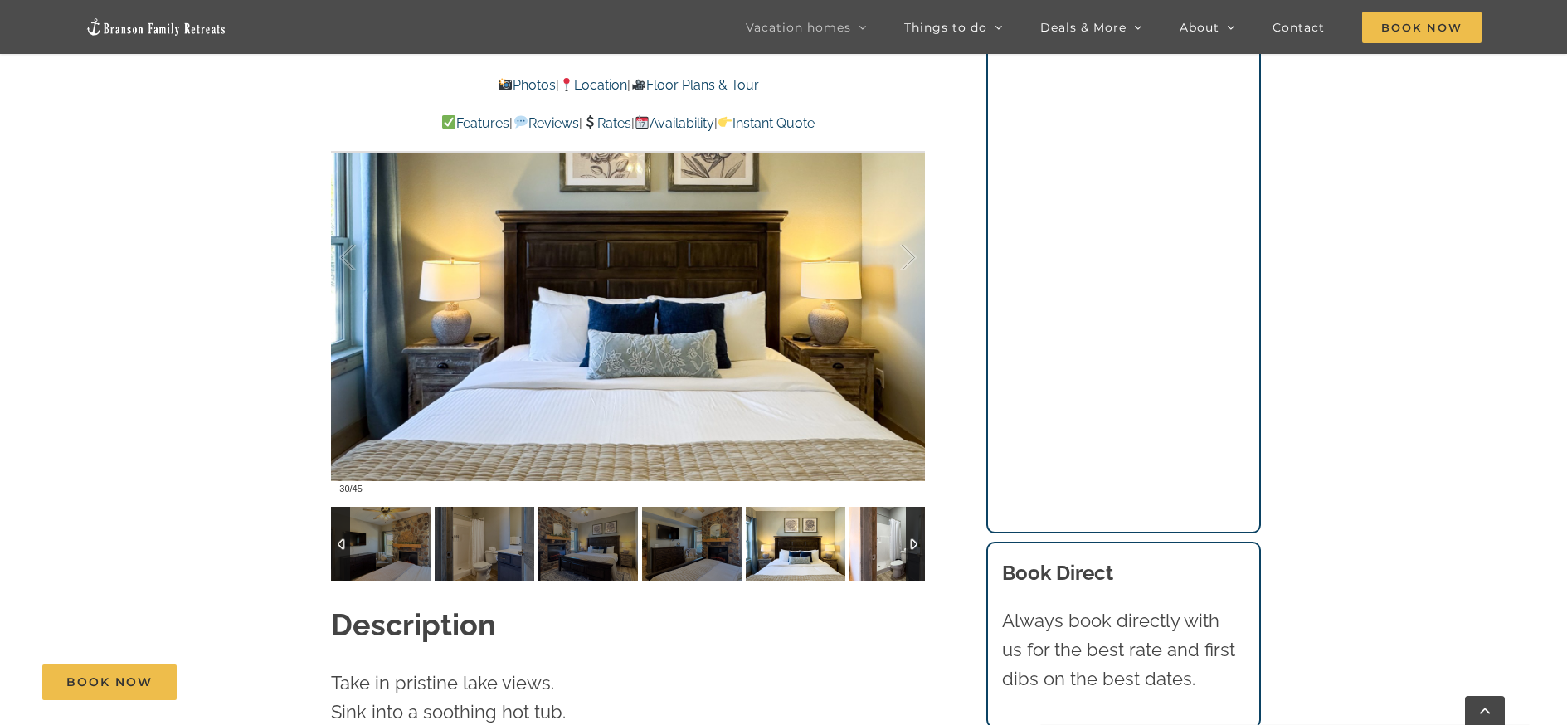
click at [884, 511] on img at bounding box center [900, 544] width 100 height 75
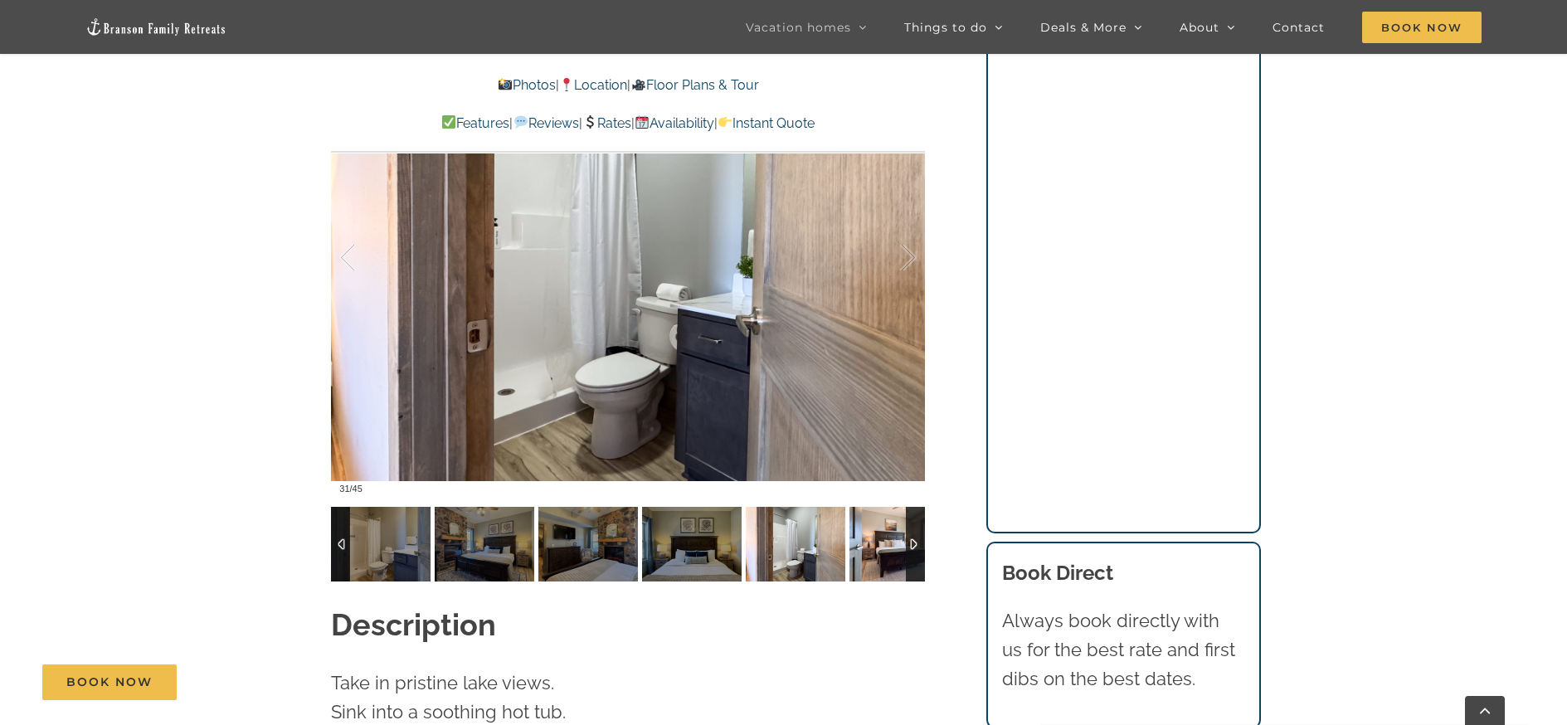
click at [884, 513] on img at bounding box center [900, 544] width 100 height 75
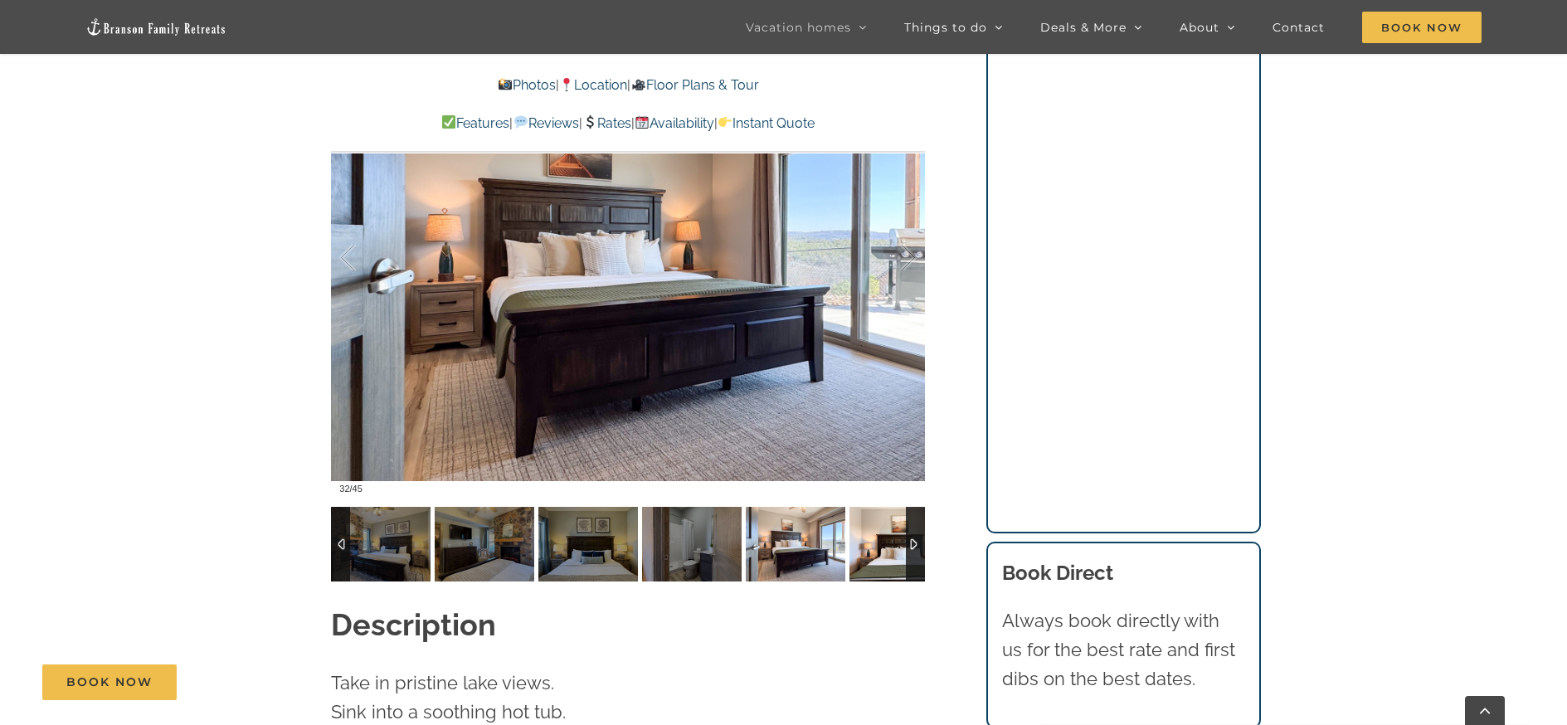
click at [884, 513] on img at bounding box center [900, 544] width 100 height 75
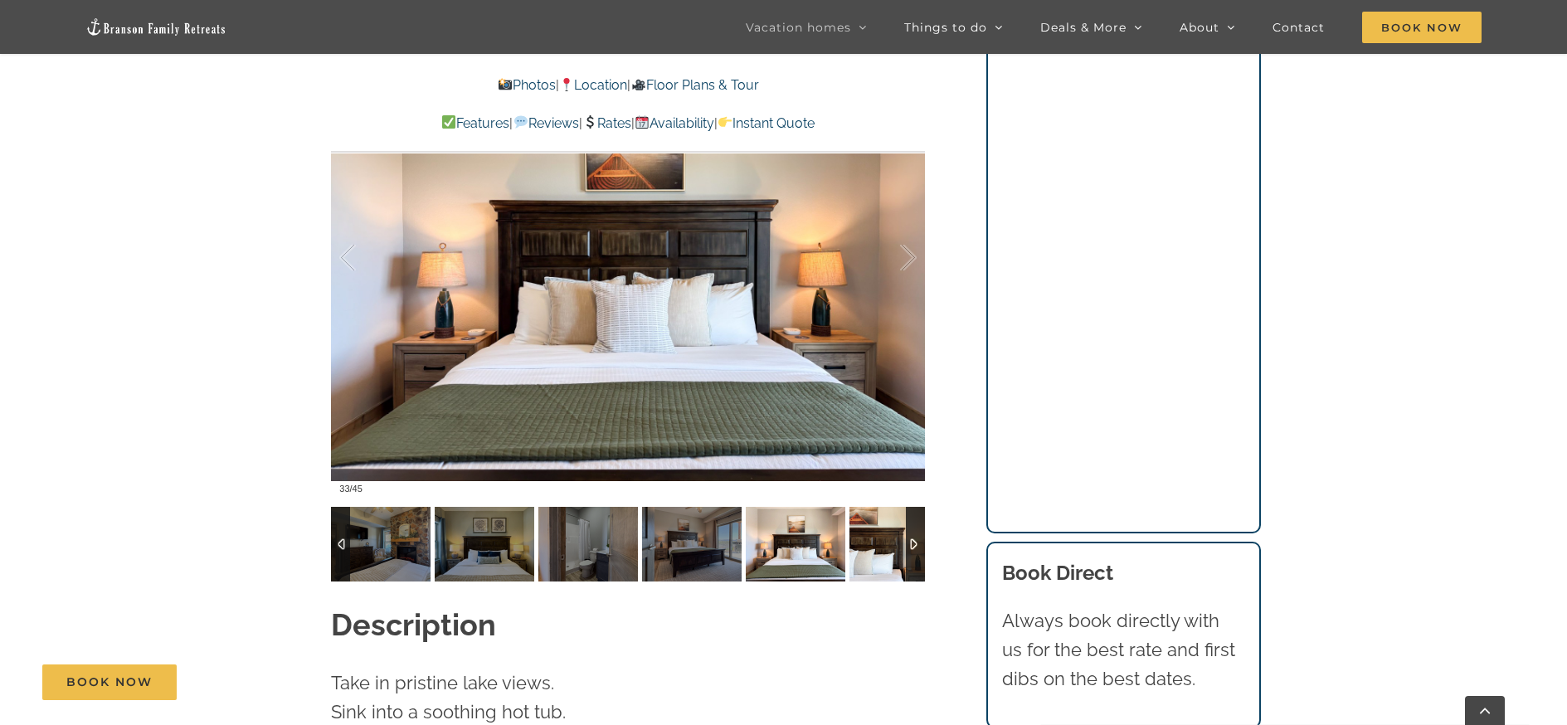
click at [884, 514] on img at bounding box center [900, 544] width 100 height 75
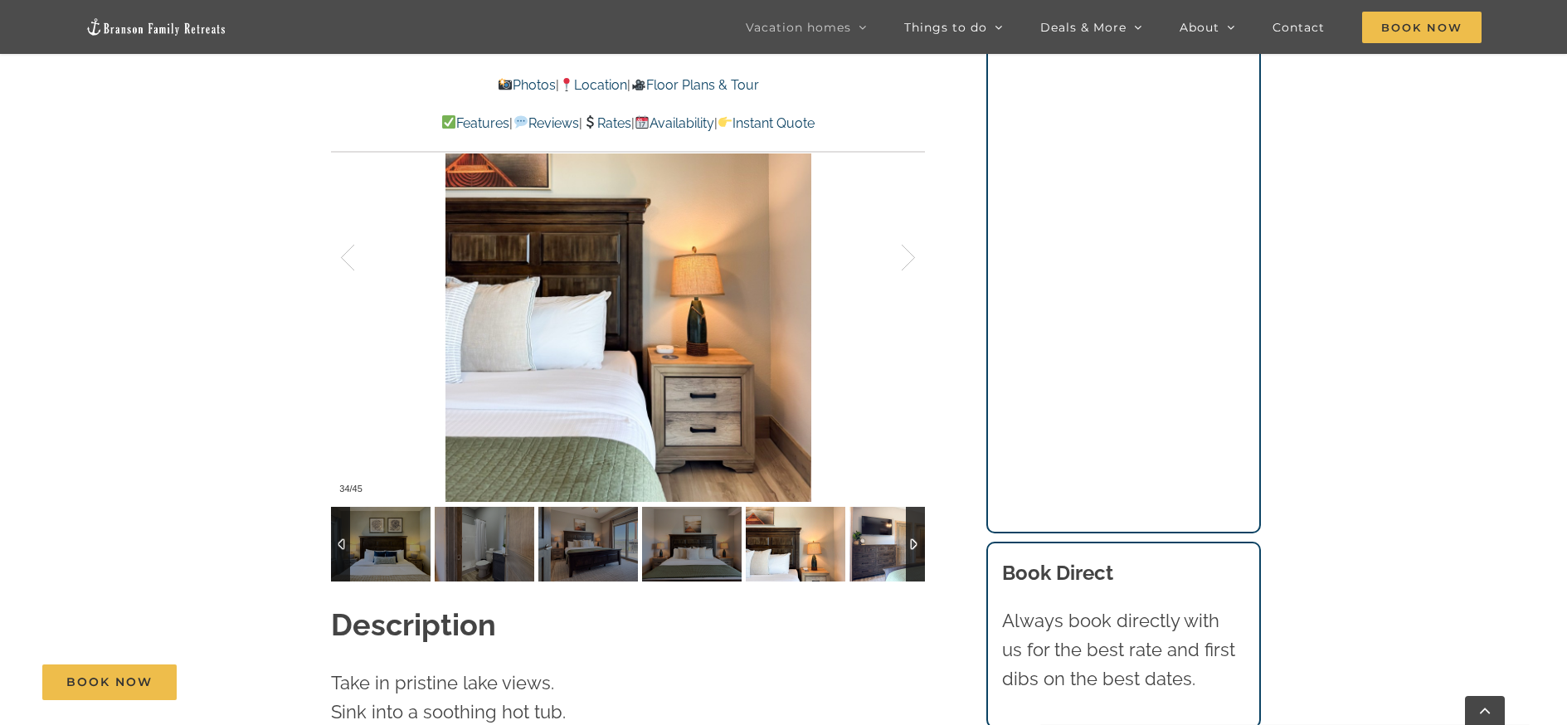
click at [884, 515] on img at bounding box center [900, 544] width 100 height 75
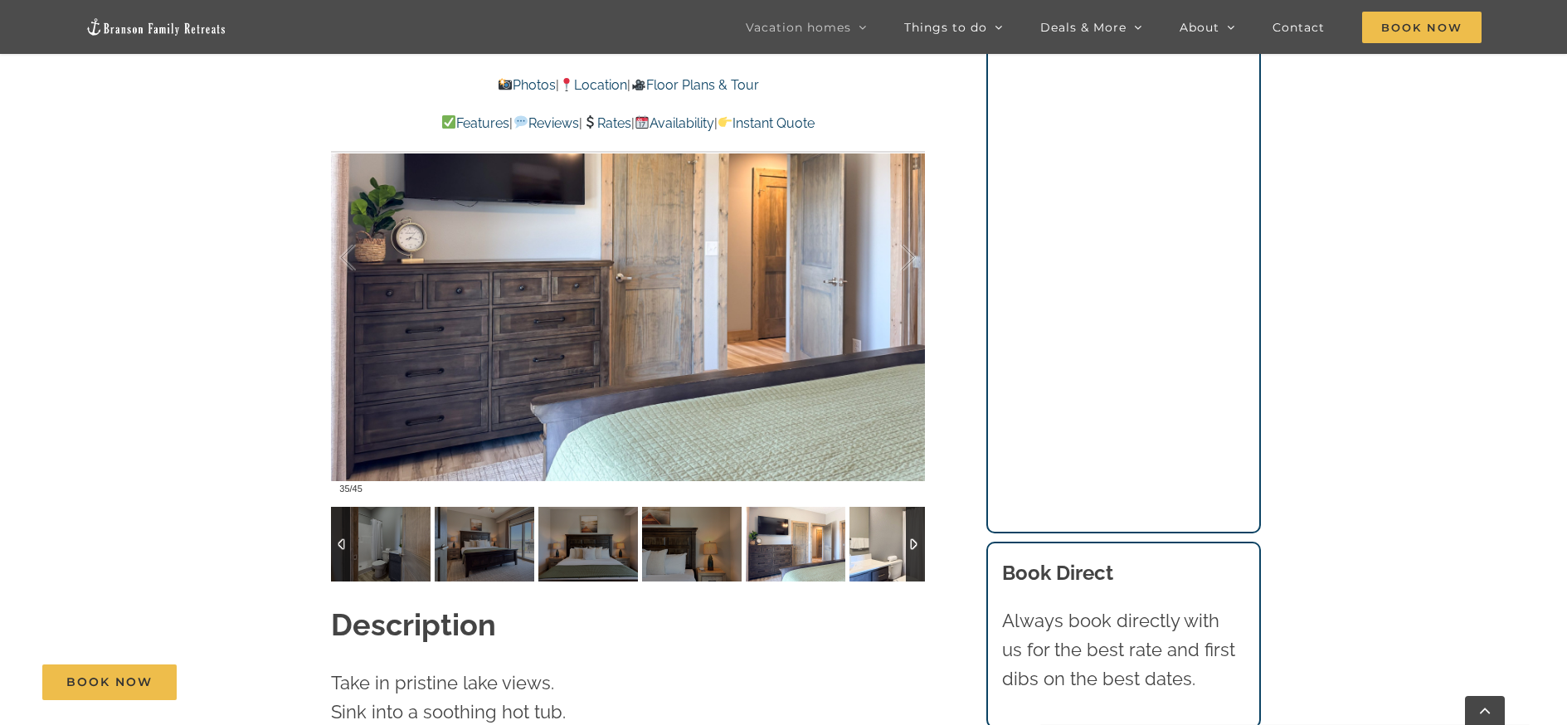
click at [885, 514] on img at bounding box center [900, 544] width 100 height 75
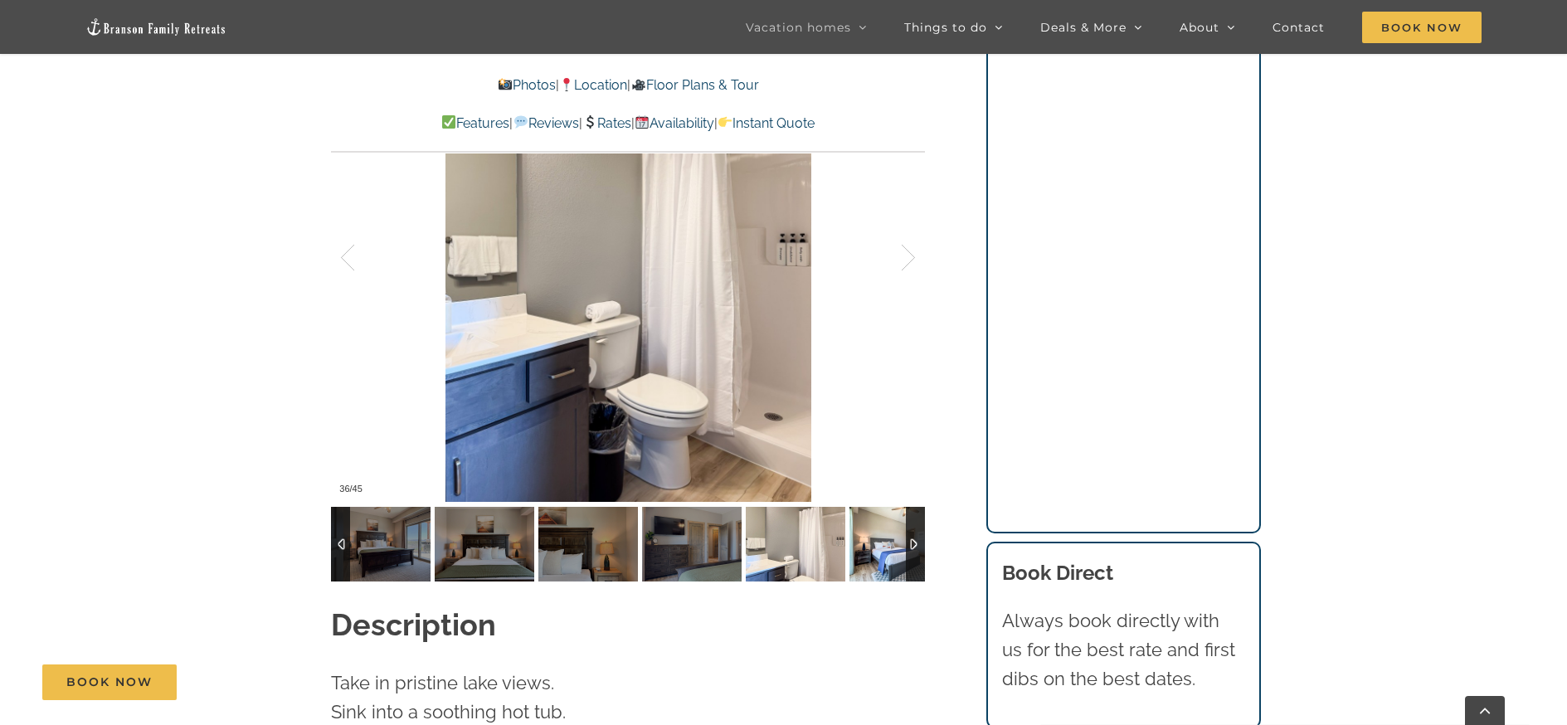
click at [882, 519] on img at bounding box center [900, 544] width 100 height 75
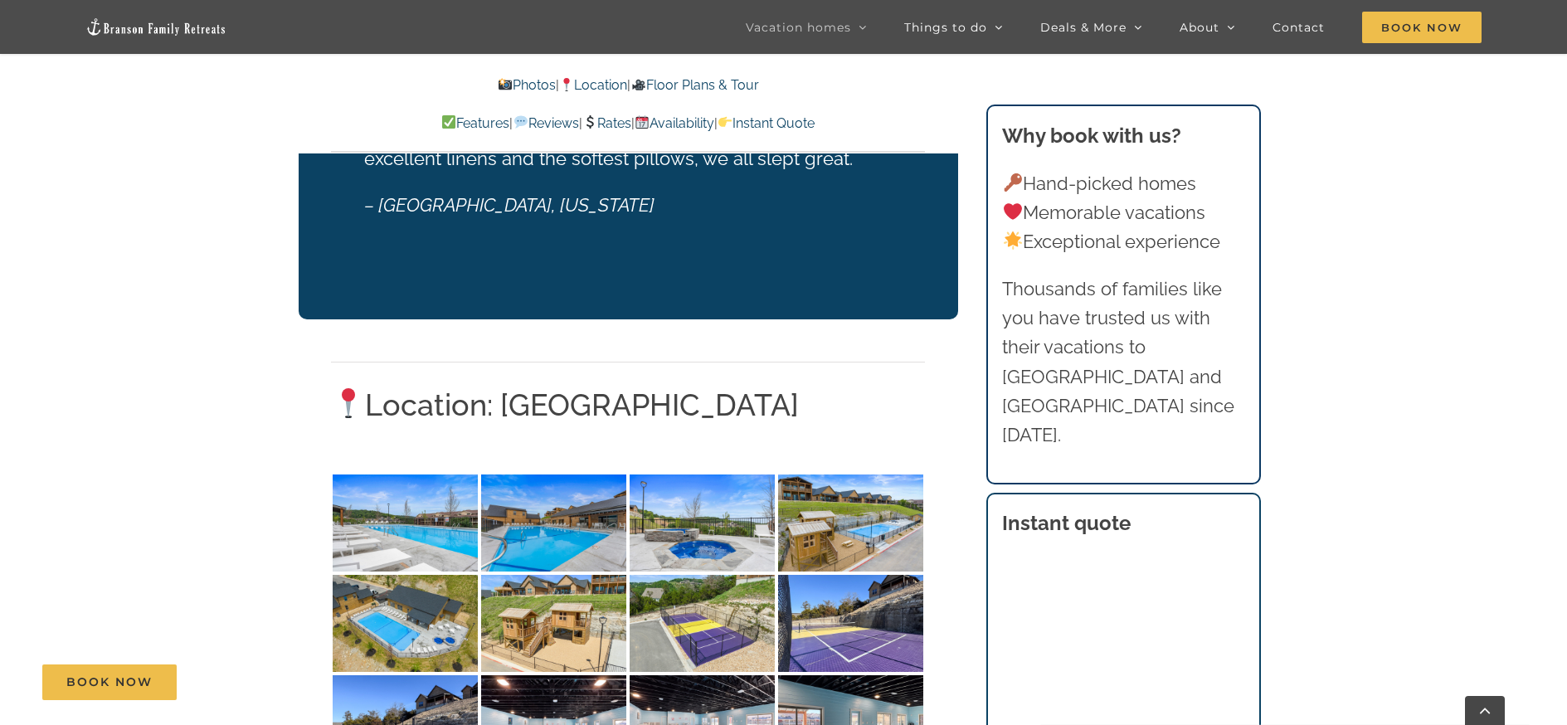
scroll to position [2987, 0]
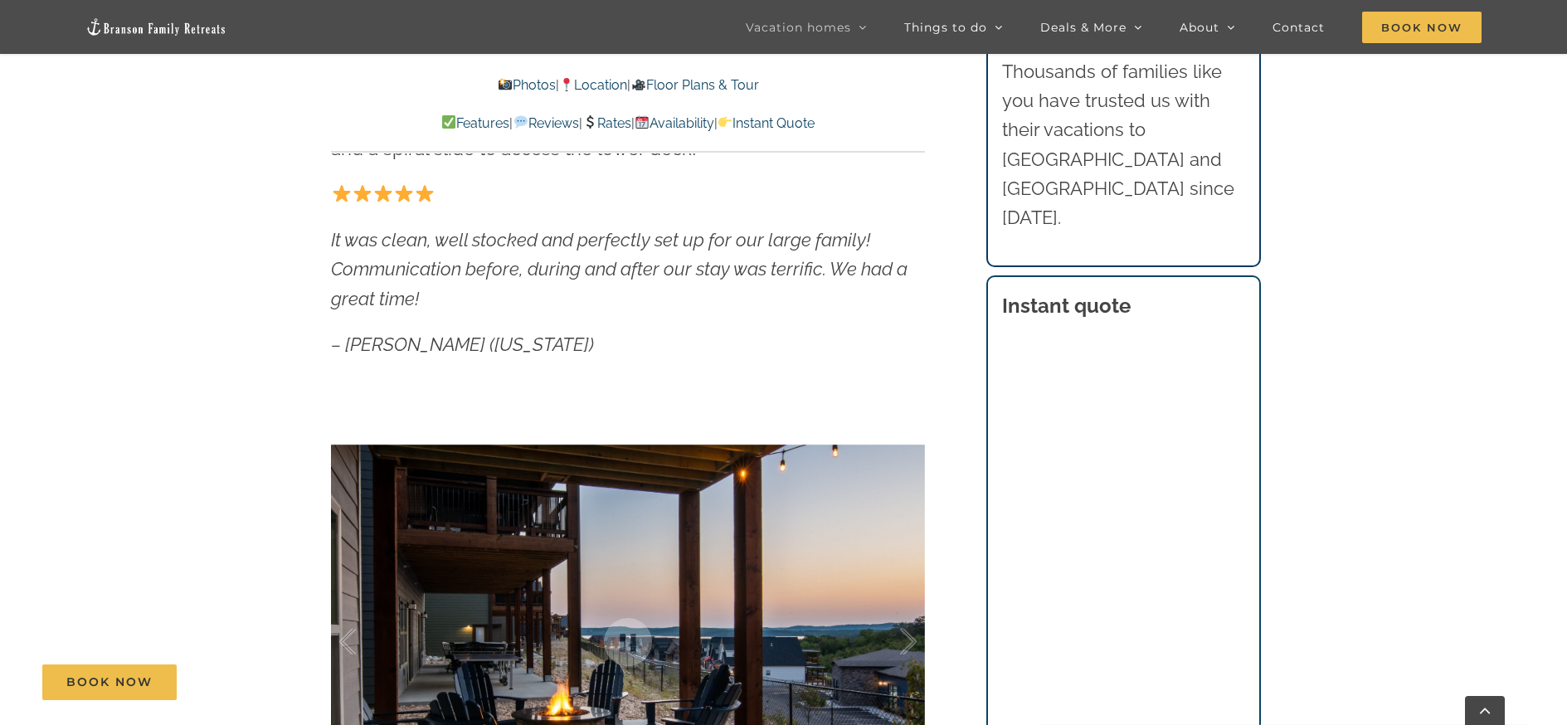
scroll to position [913, 0]
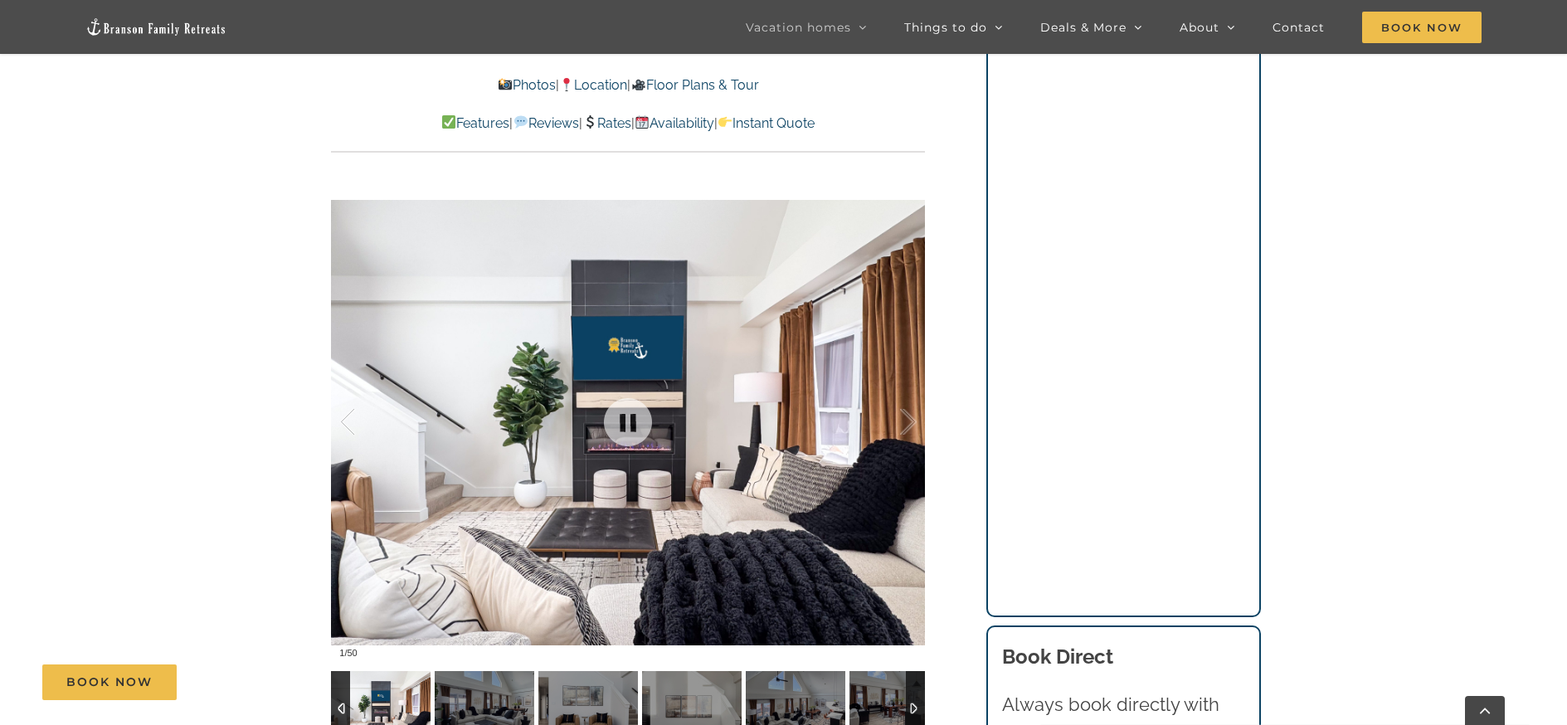
scroll to position [1245, 0]
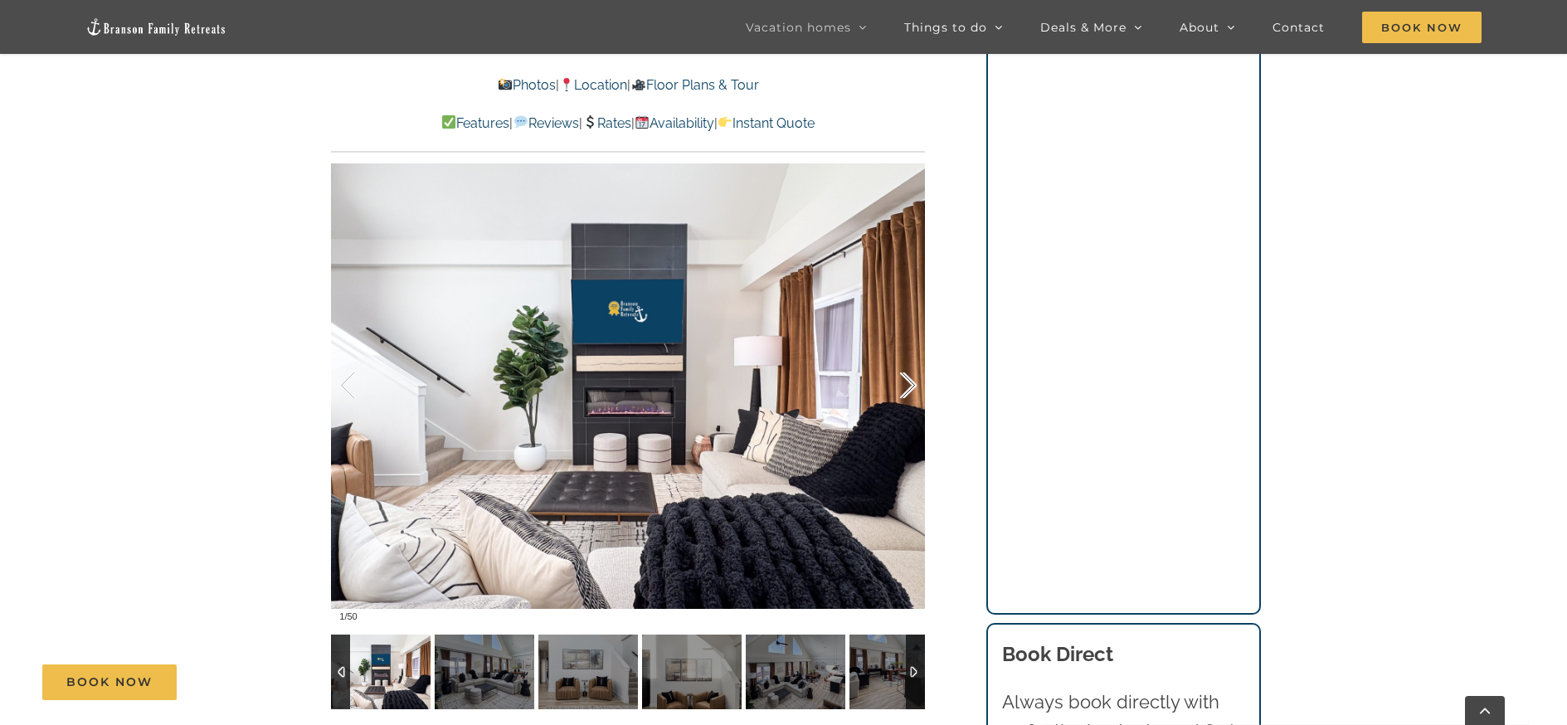
click at [901, 388] on div at bounding box center [890, 385] width 51 height 103
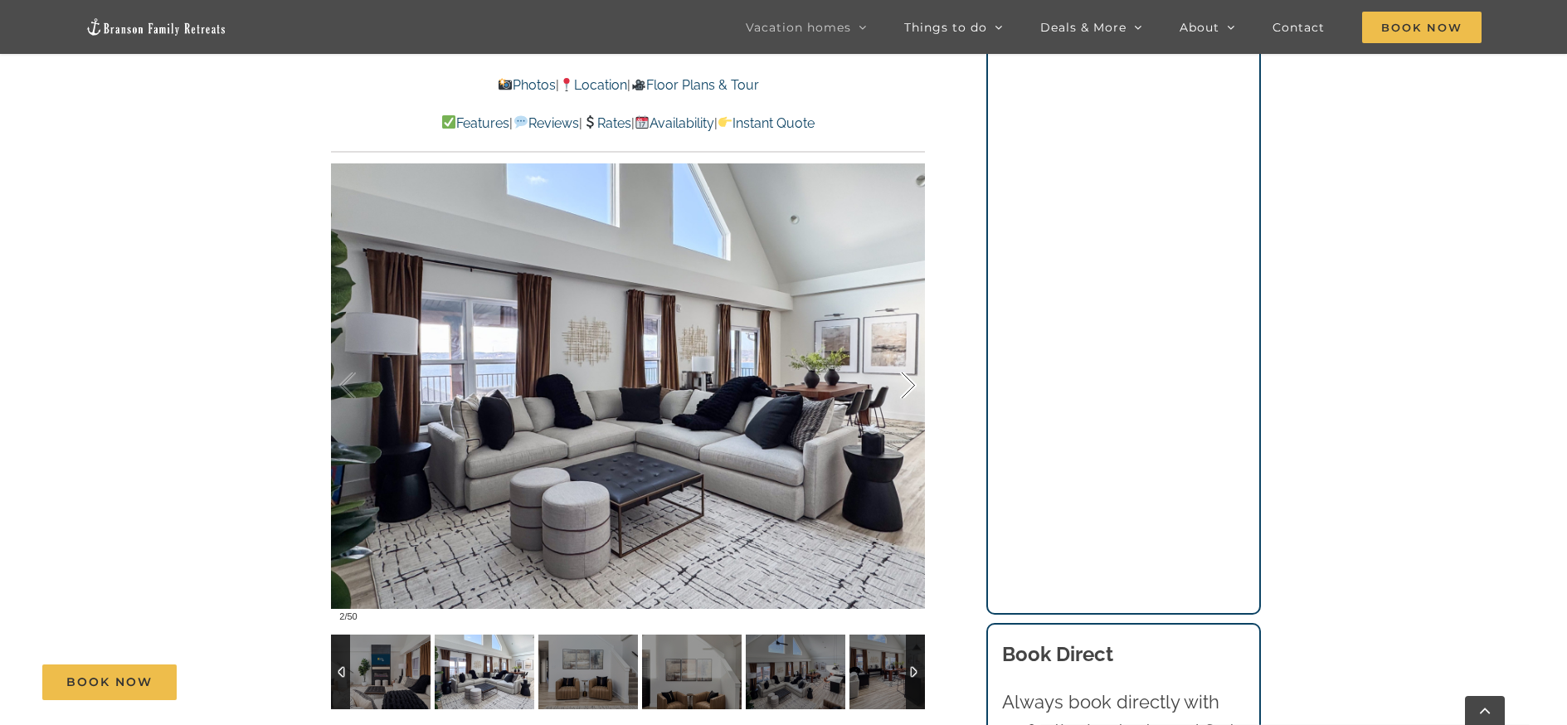
click at [909, 386] on div at bounding box center [890, 385] width 51 height 103
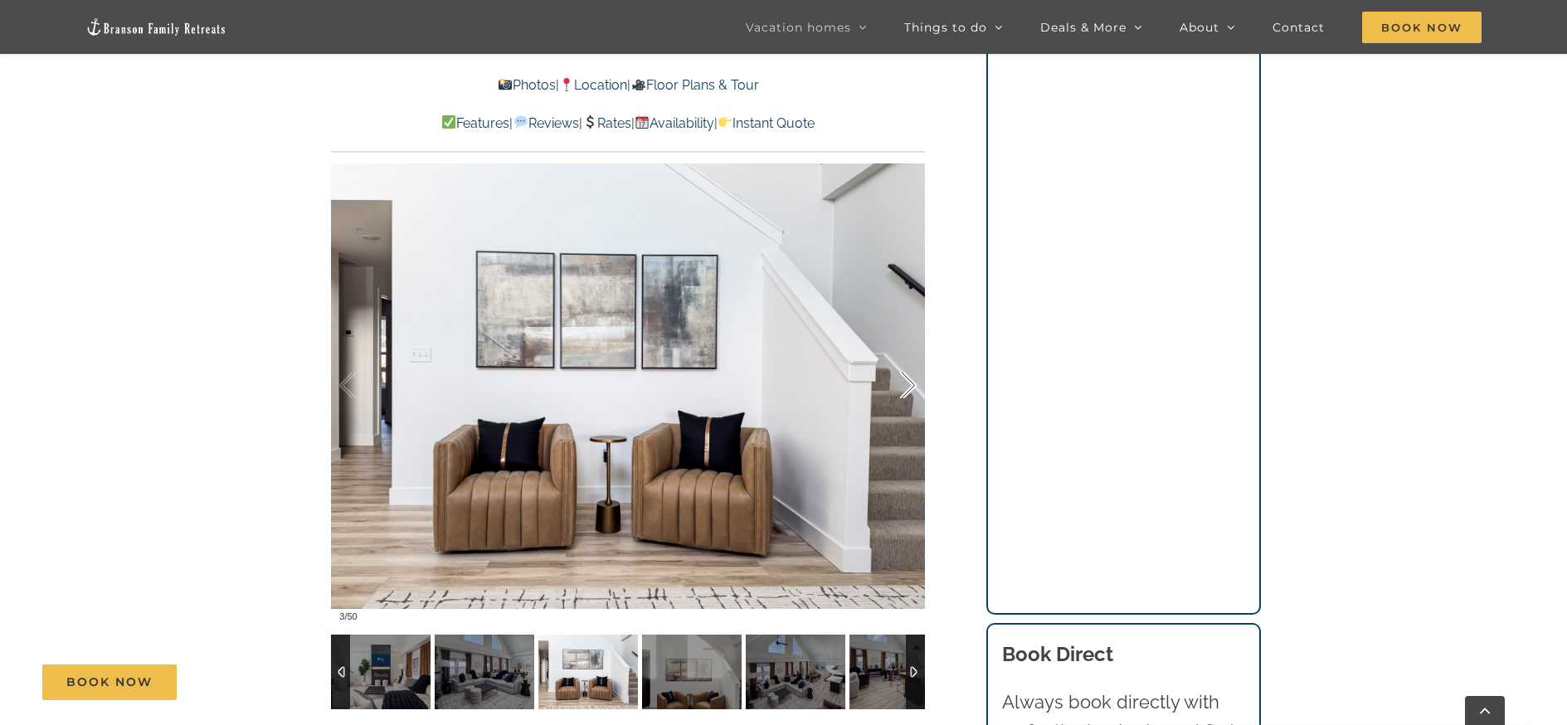
click at [910, 383] on div at bounding box center [890, 385] width 51 height 103
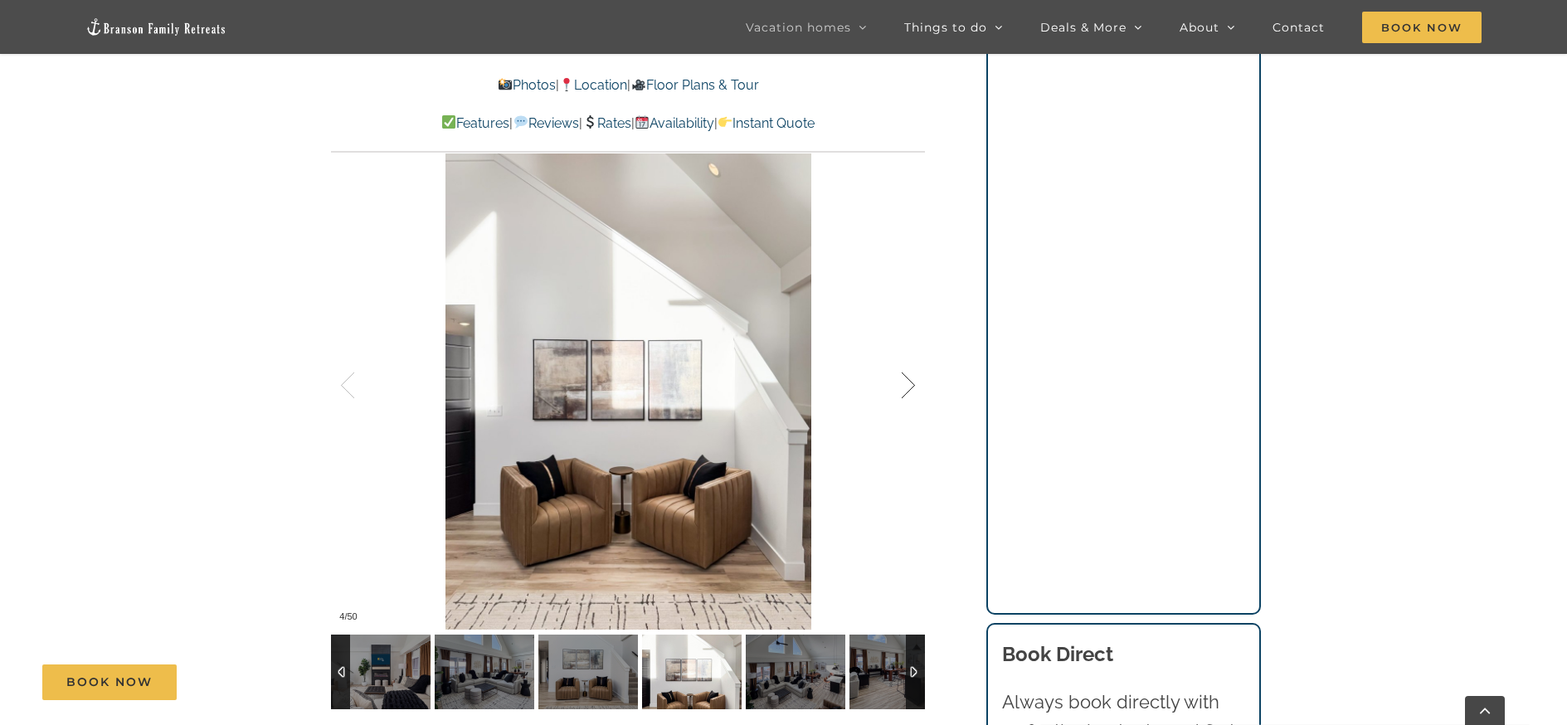
click at [910, 383] on div at bounding box center [890, 385] width 51 height 103
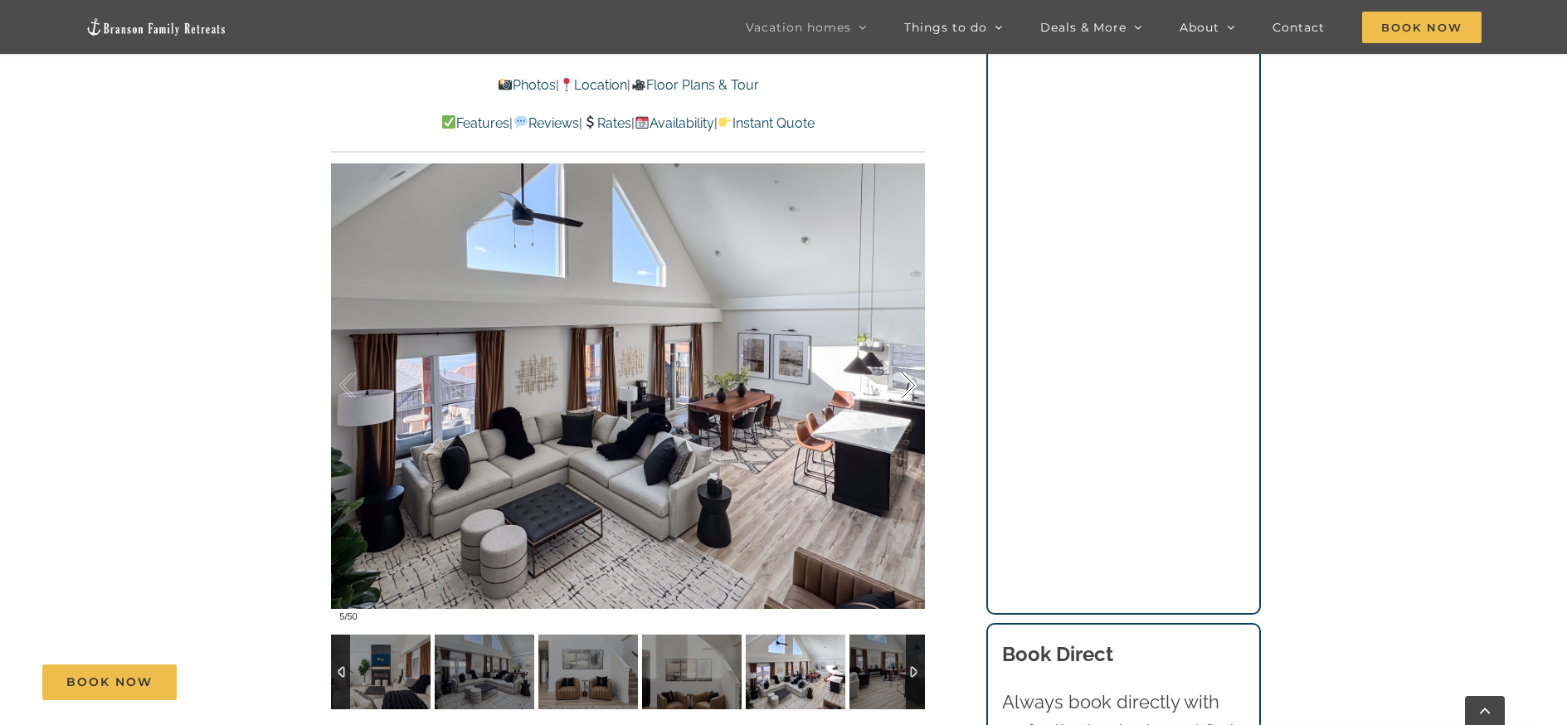
click at [910, 383] on div at bounding box center [890, 385] width 51 height 103
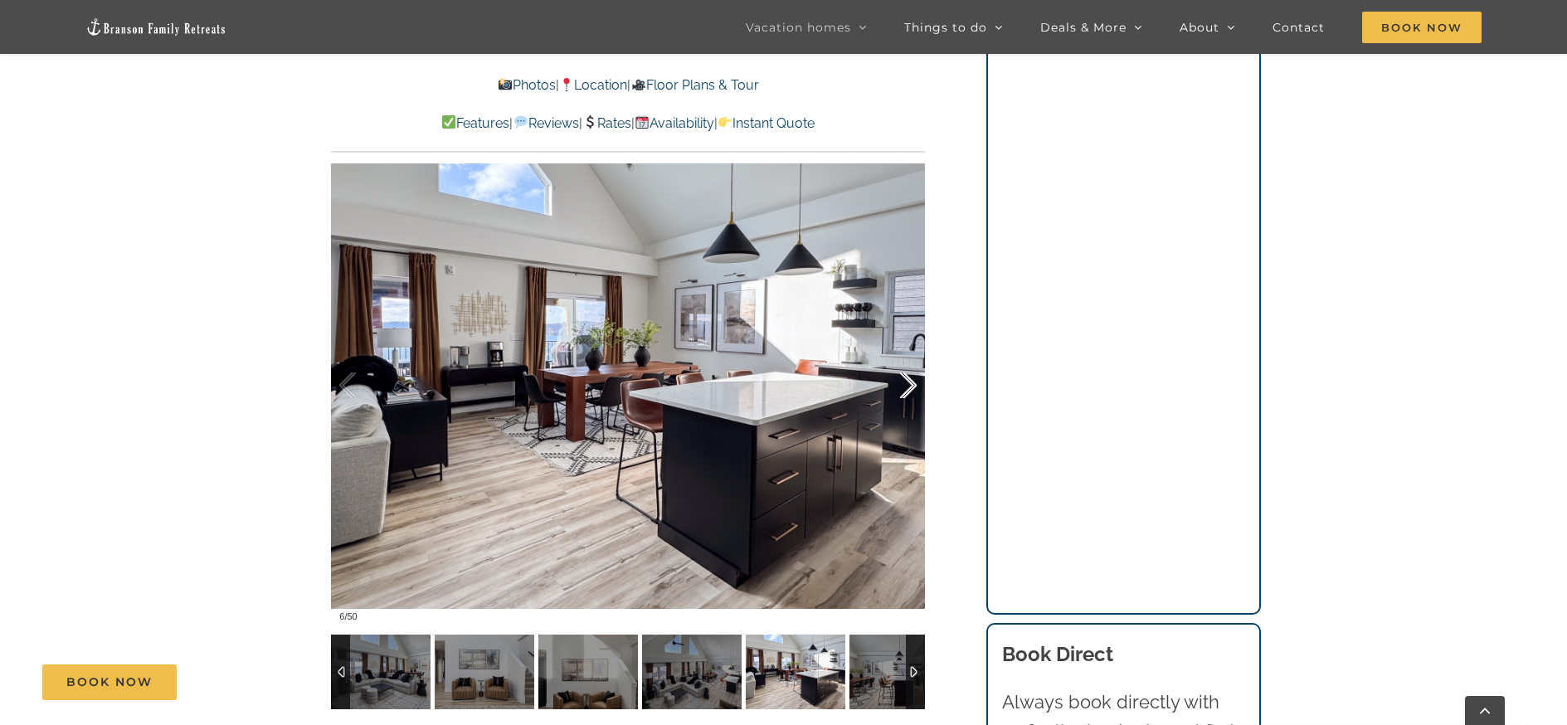
click at [910, 384] on div at bounding box center [890, 385] width 51 height 103
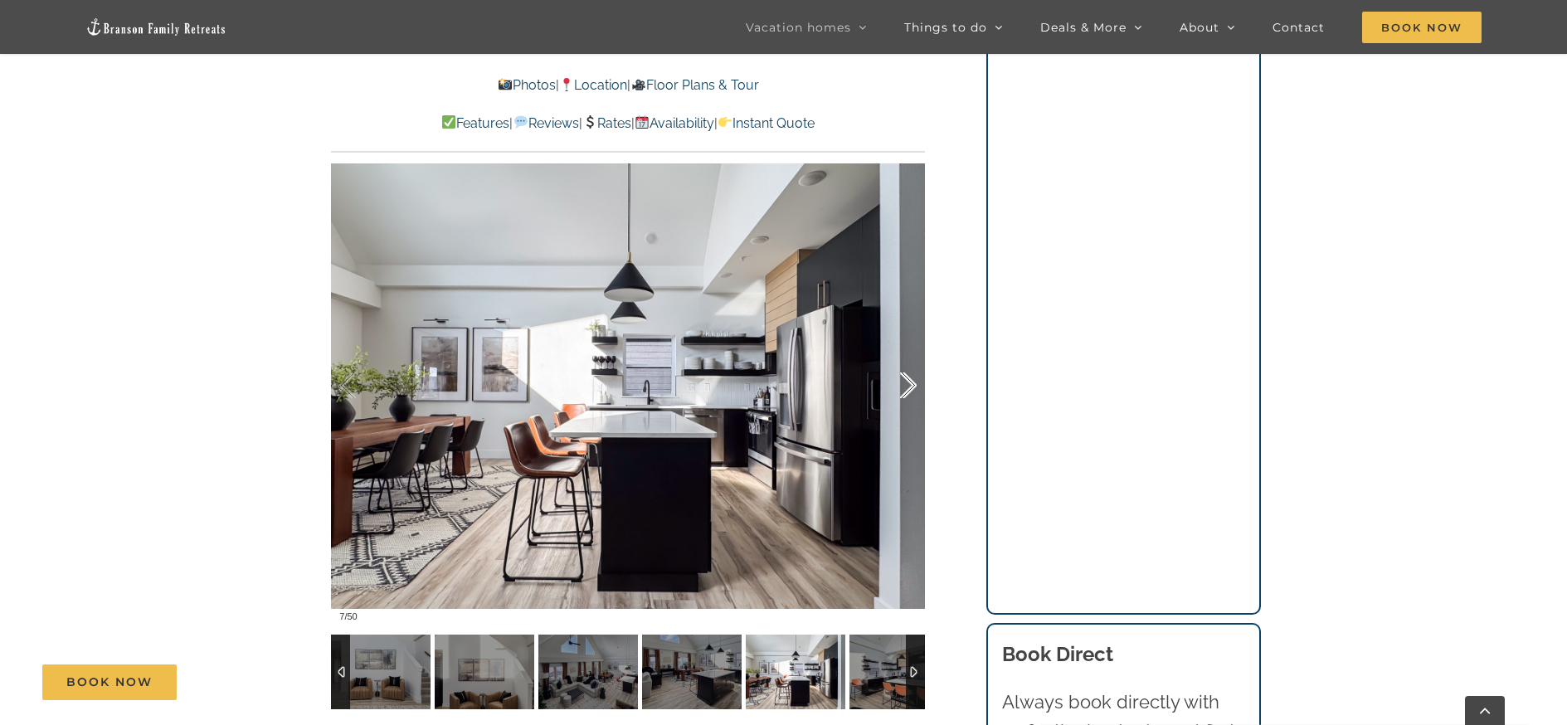
click at [910, 385] on div at bounding box center [890, 385] width 51 height 103
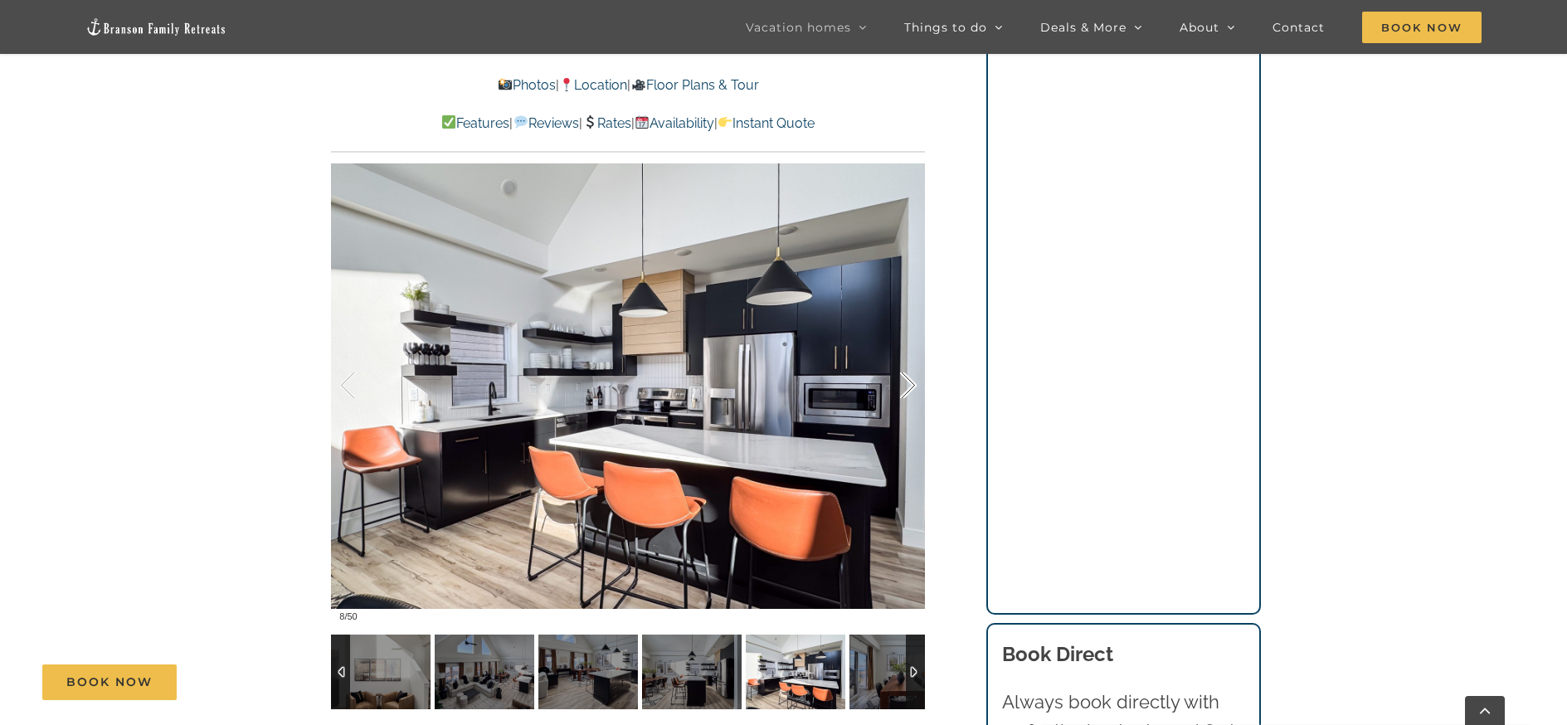
click at [911, 384] on div at bounding box center [890, 385] width 51 height 103
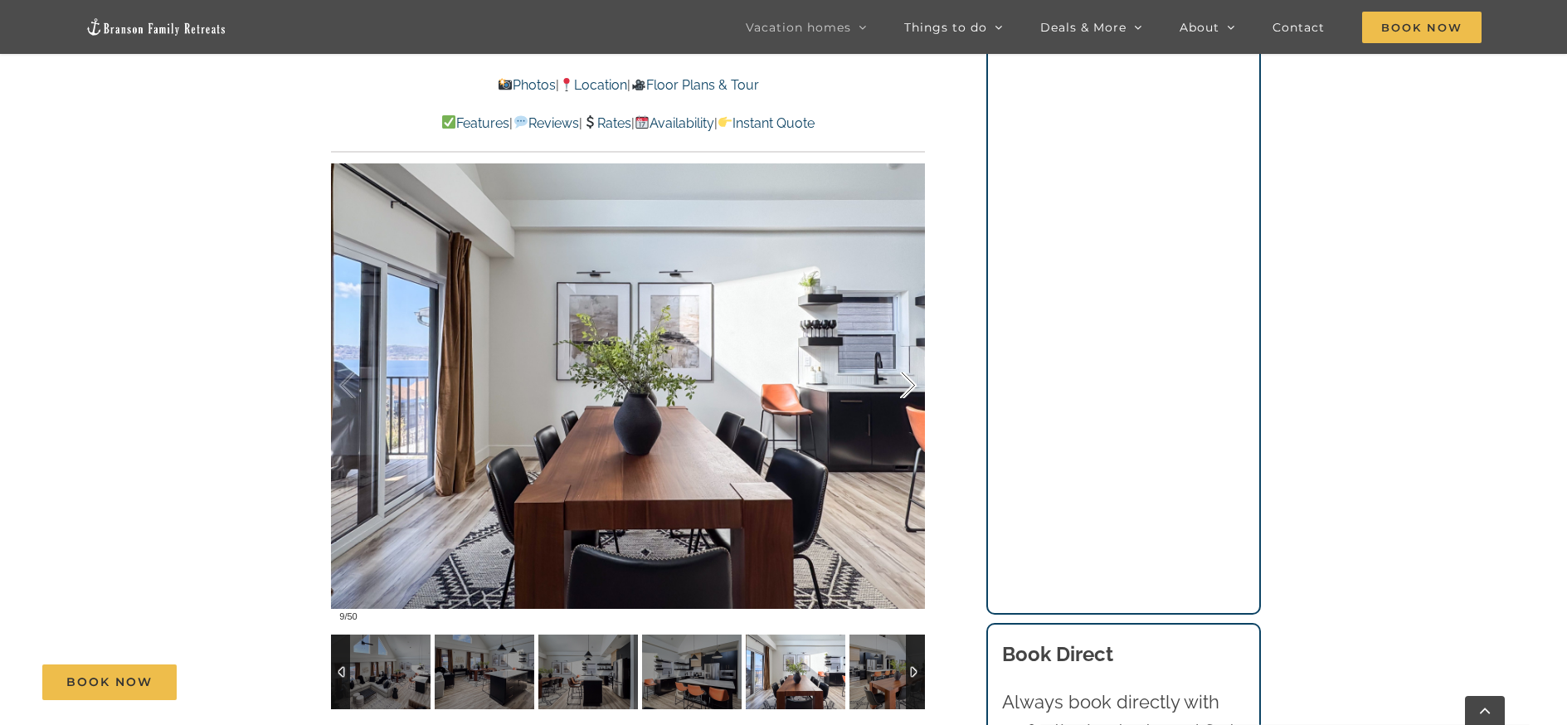
click at [911, 384] on div at bounding box center [890, 385] width 51 height 103
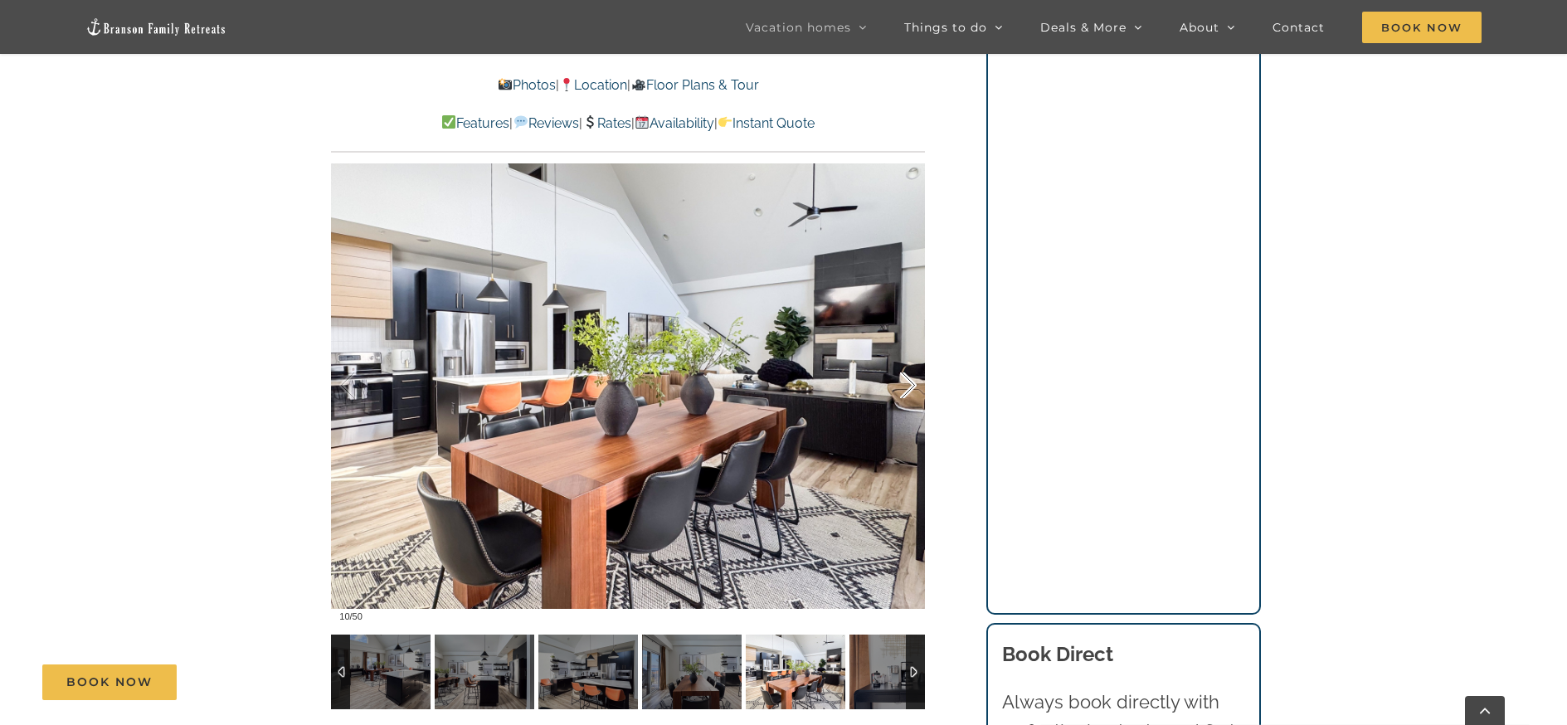
click at [914, 384] on div at bounding box center [890, 385] width 51 height 103
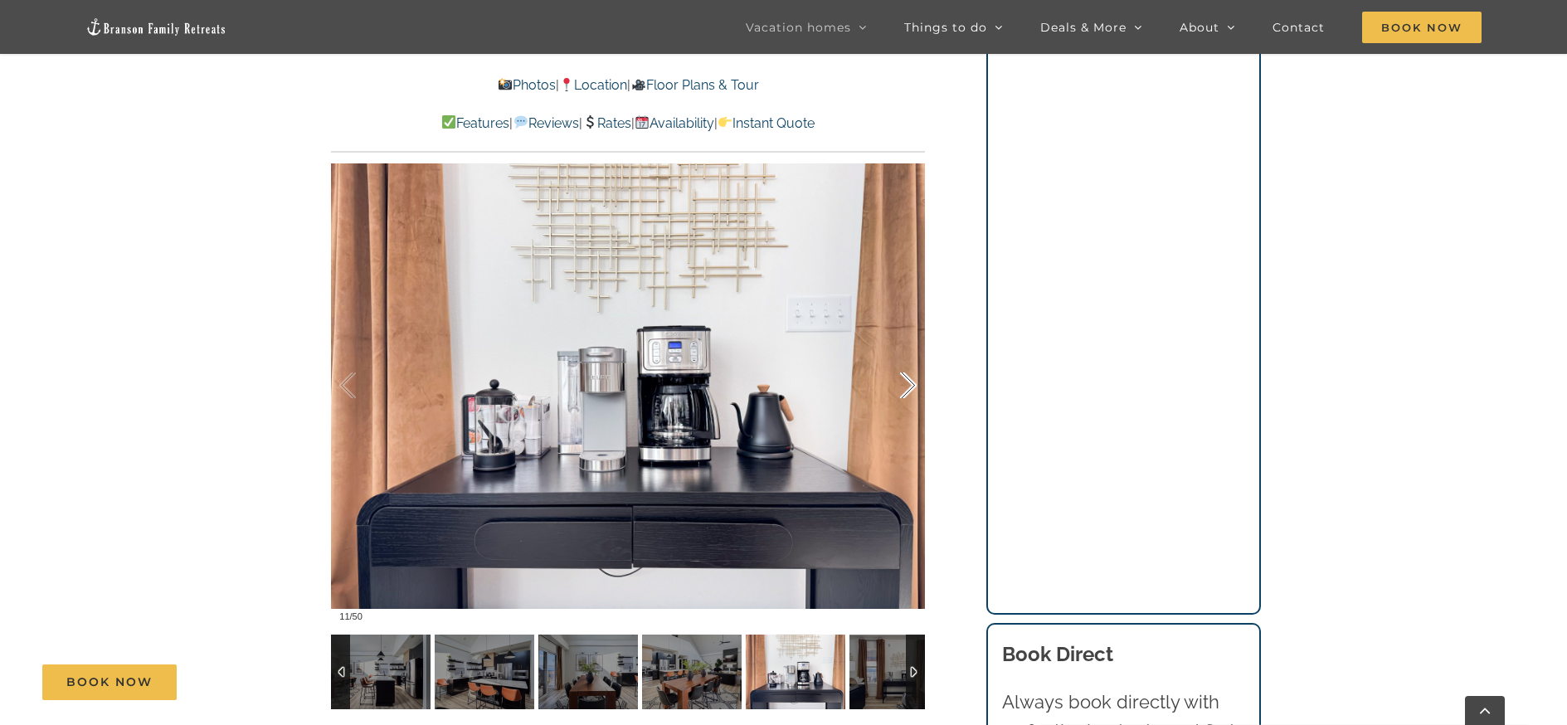
click at [911, 376] on div at bounding box center [890, 385] width 51 height 103
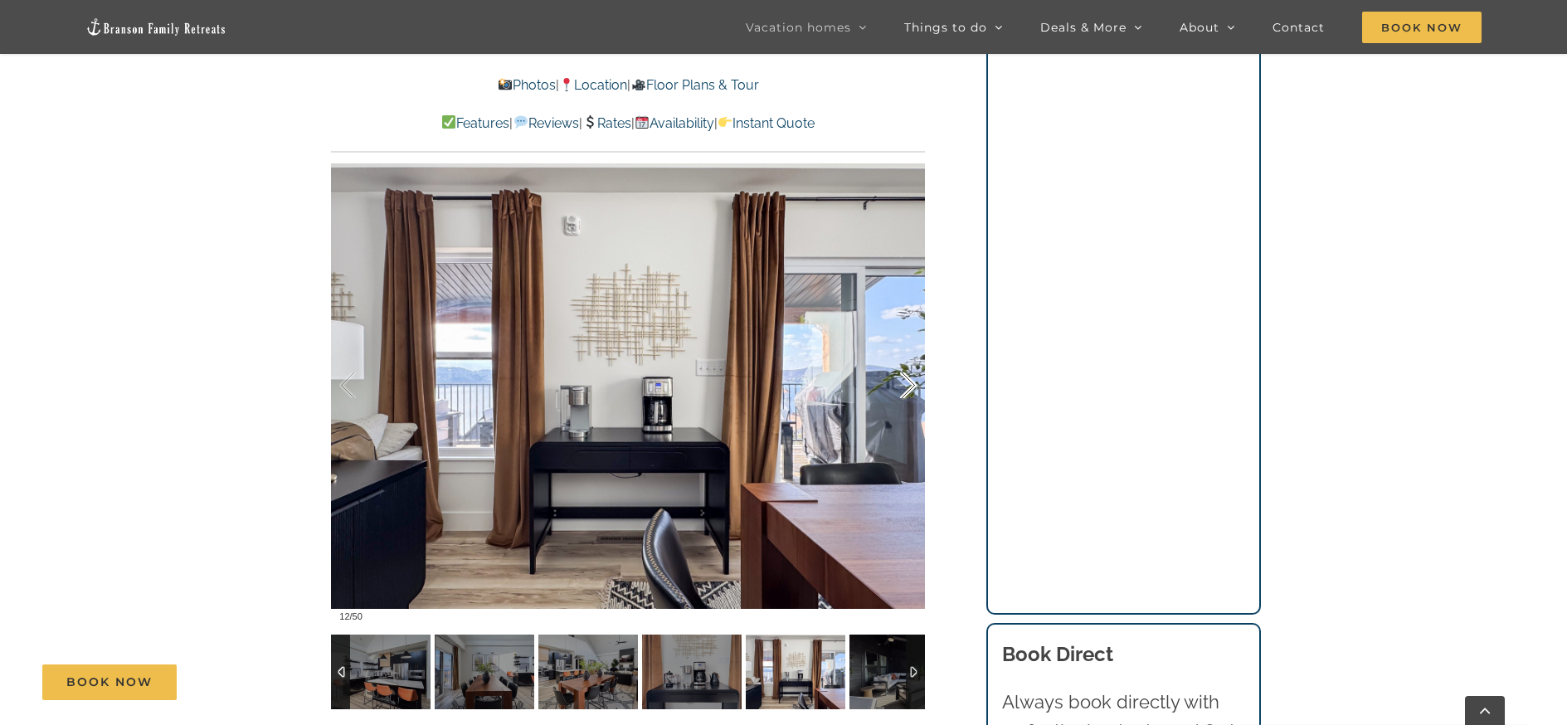
click at [910, 375] on div at bounding box center [890, 385] width 51 height 103
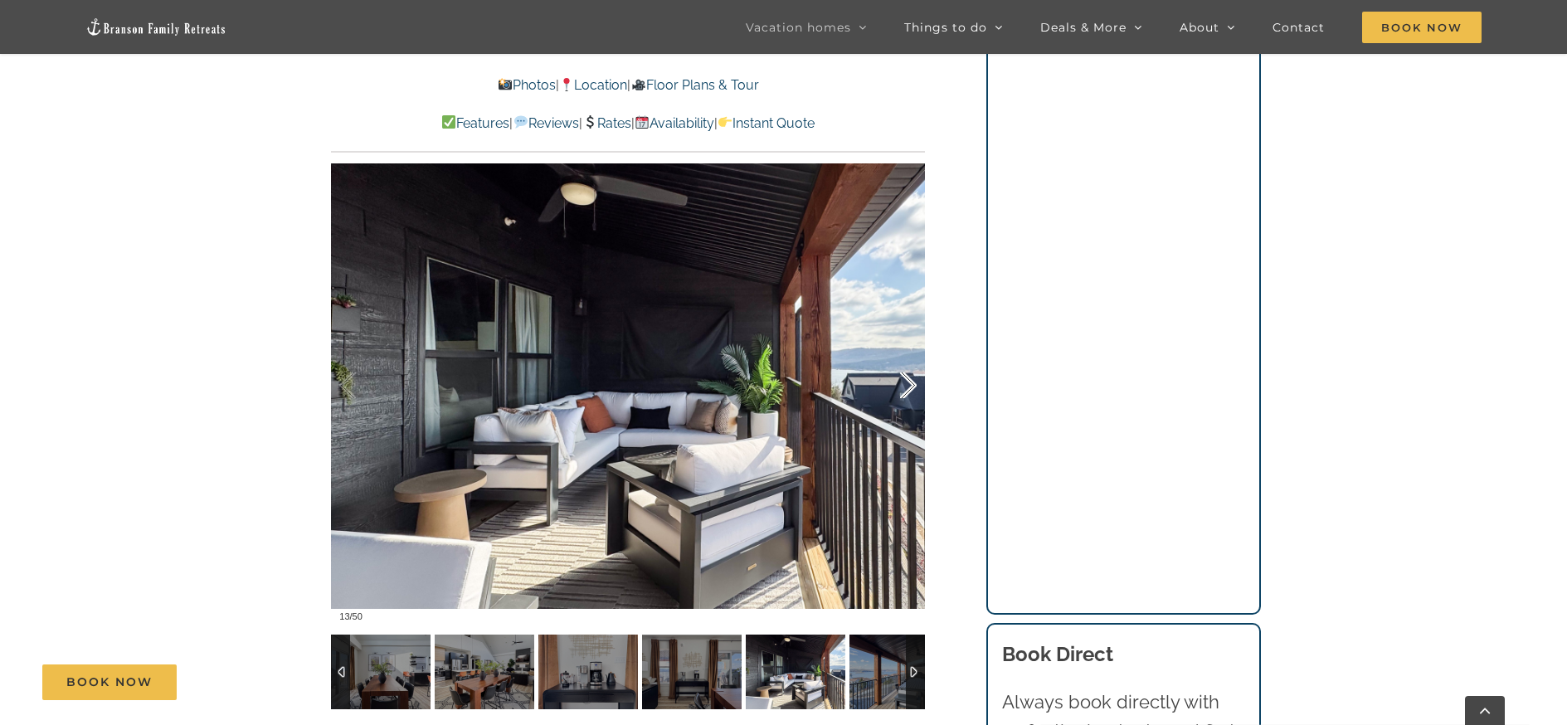
click at [910, 375] on div at bounding box center [890, 385] width 51 height 103
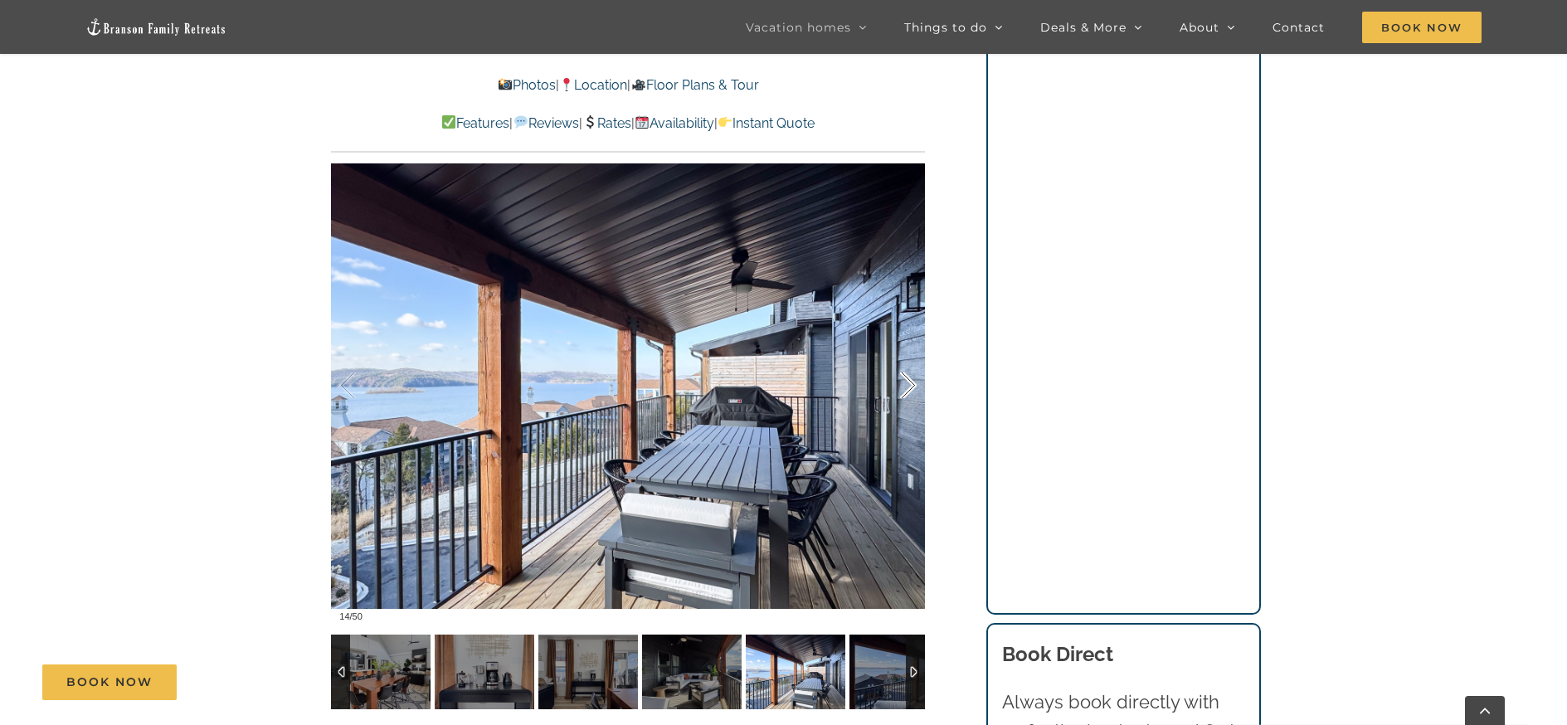
click at [910, 376] on div at bounding box center [890, 385] width 51 height 103
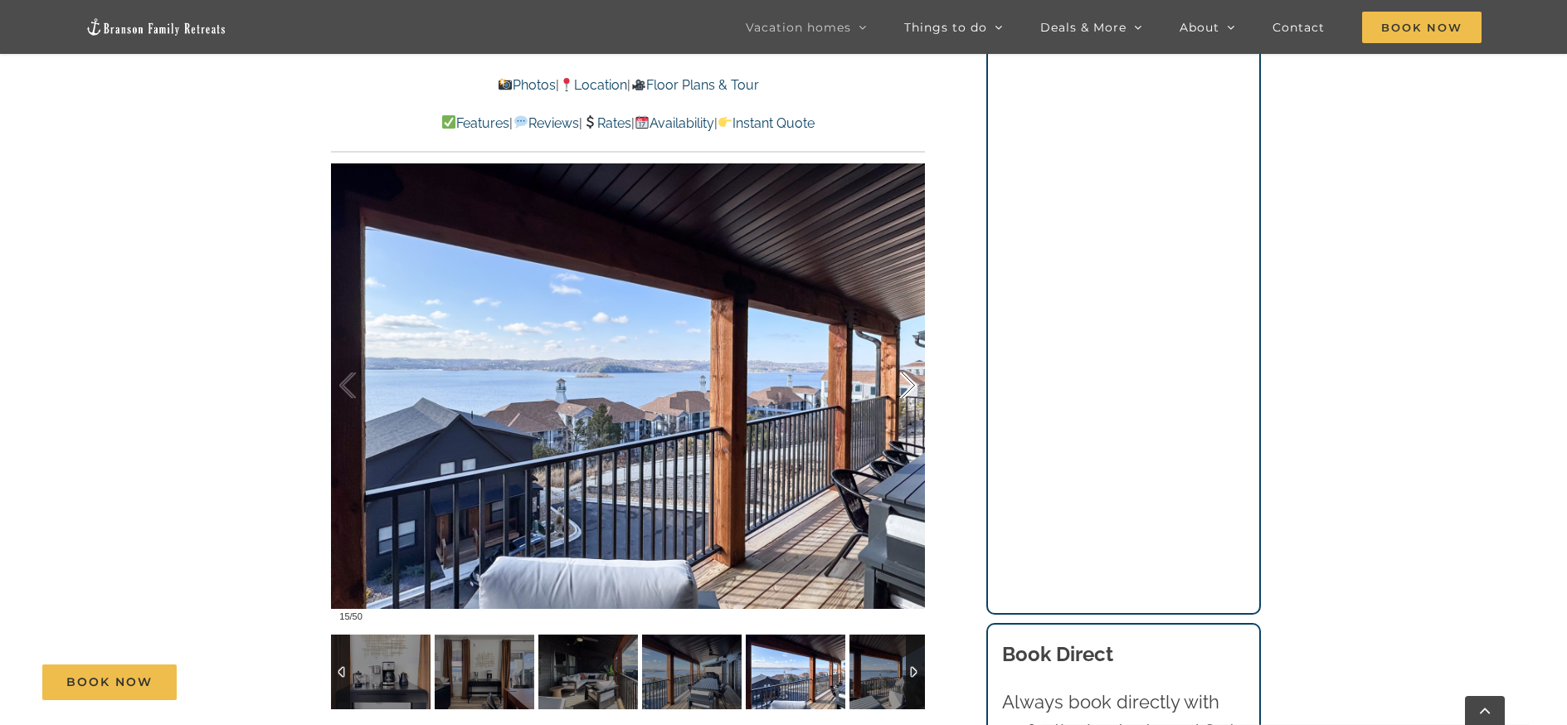
click at [910, 377] on div at bounding box center [890, 385] width 51 height 103
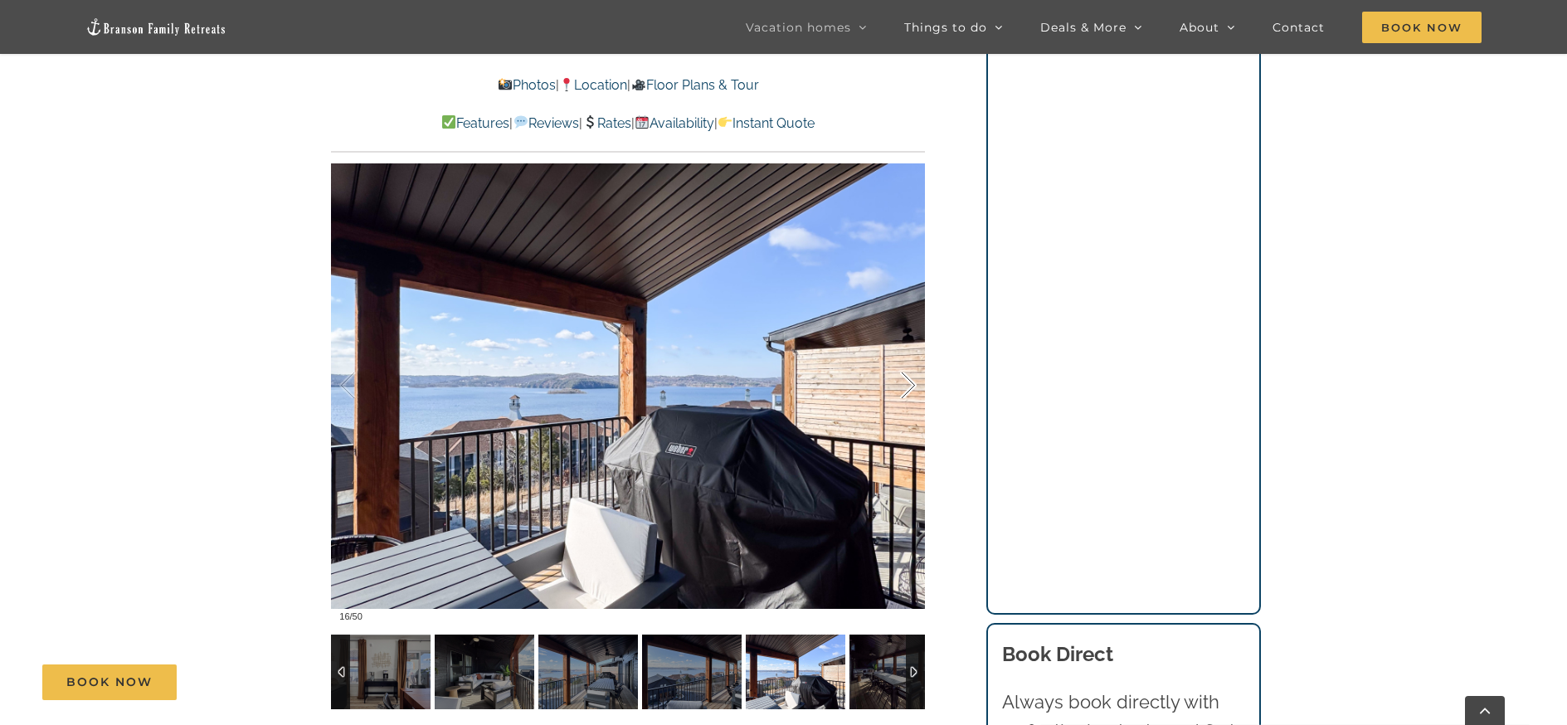
click at [910, 377] on div at bounding box center [890, 385] width 51 height 103
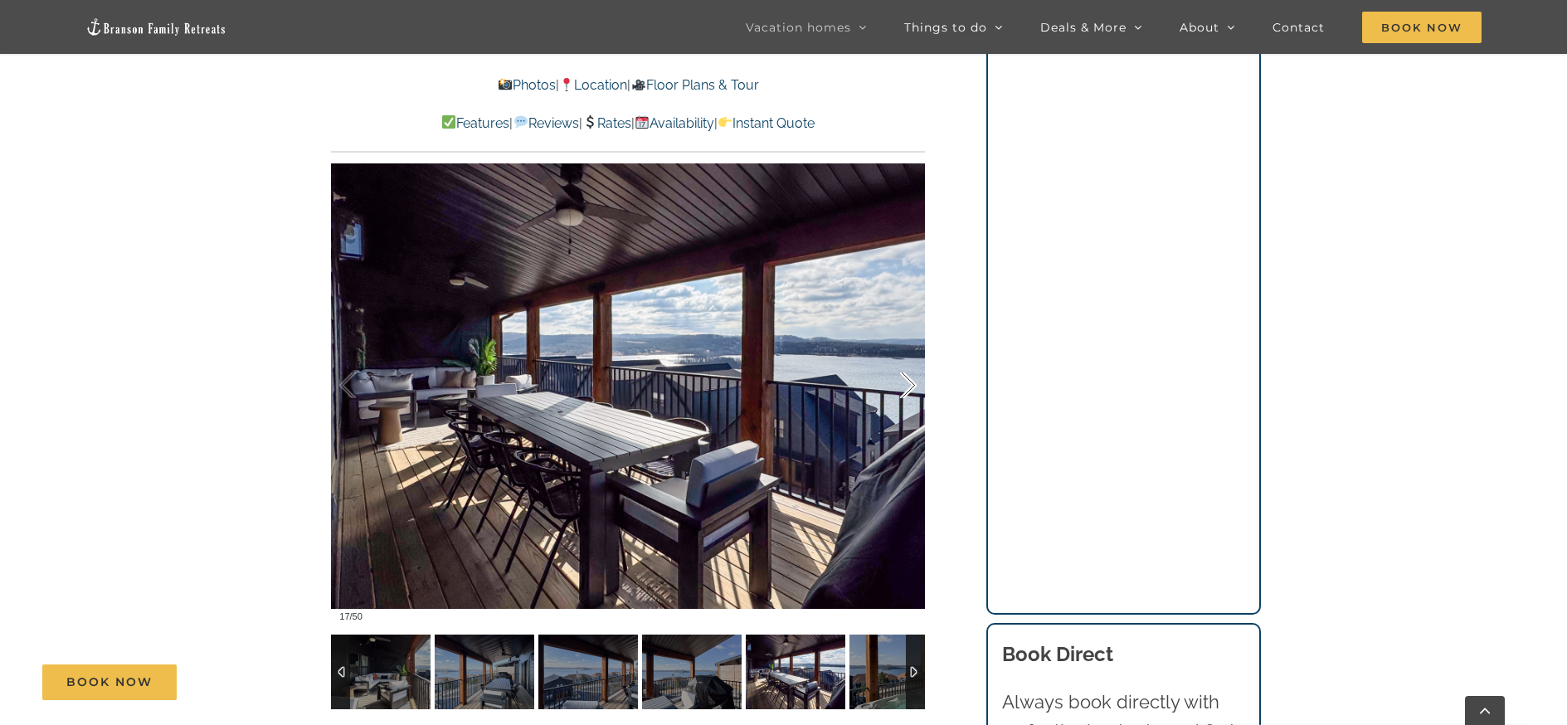
click at [910, 377] on div at bounding box center [890, 385] width 51 height 103
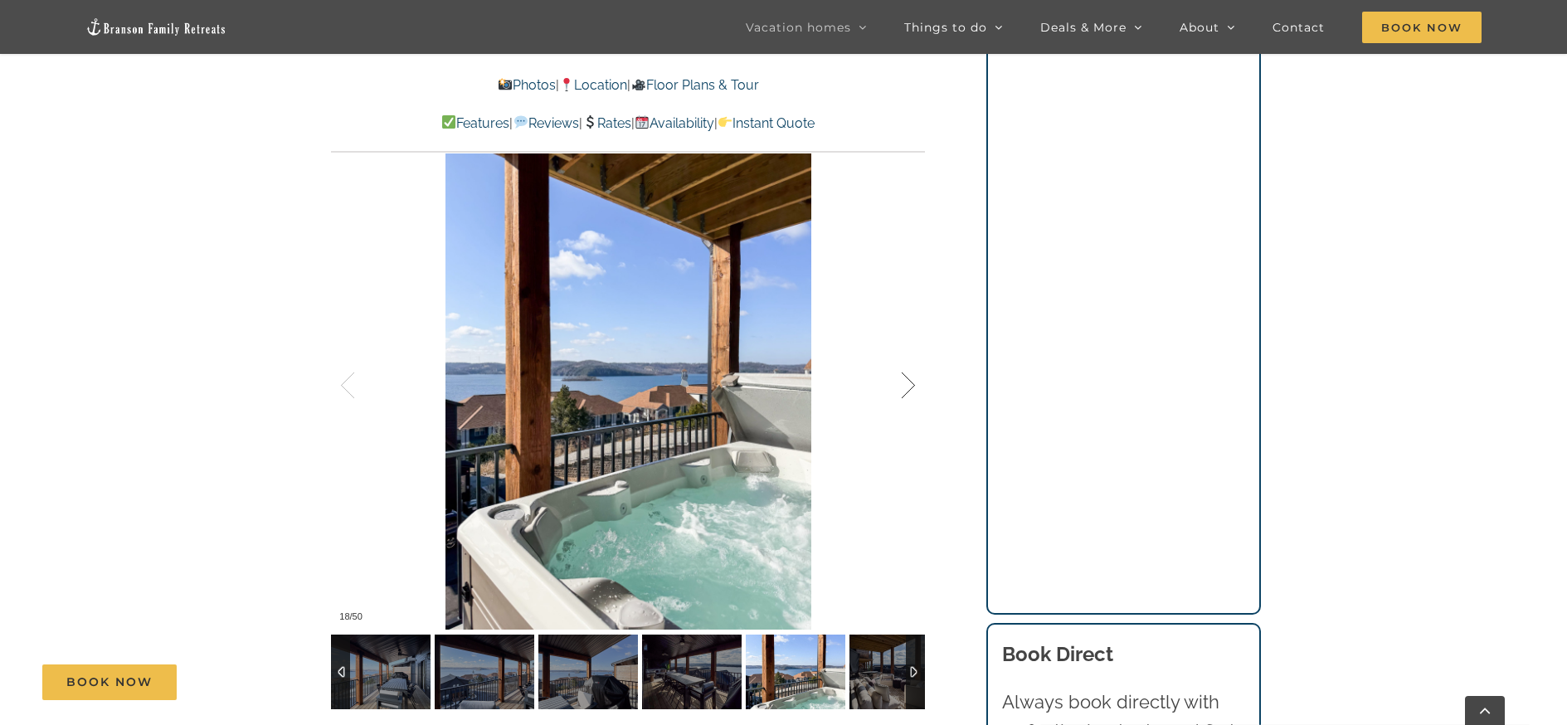
click at [910, 380] on div at bounding box center [890, 385] width 51 height 103
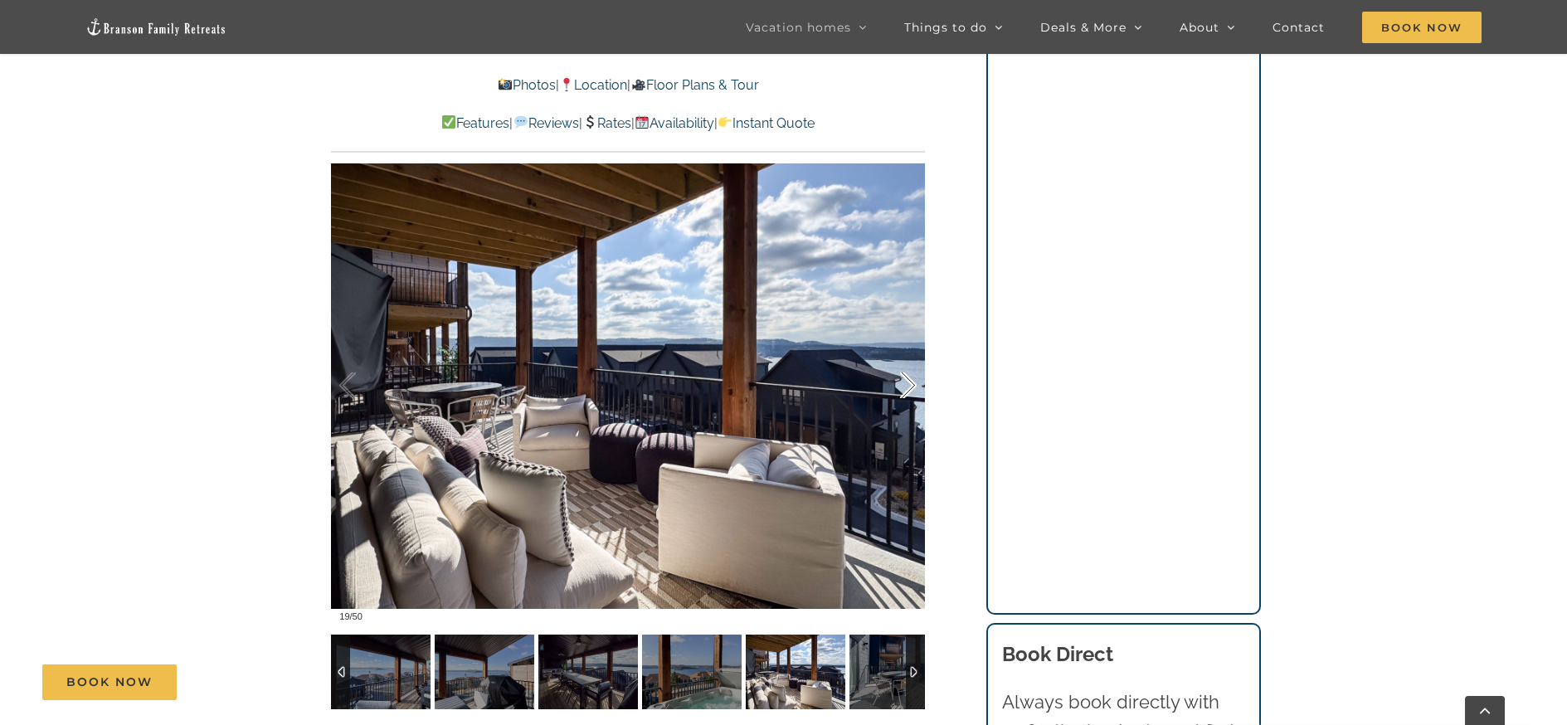
click at [911, 384] on div at bounding box center [890, 385] width 51 height 103
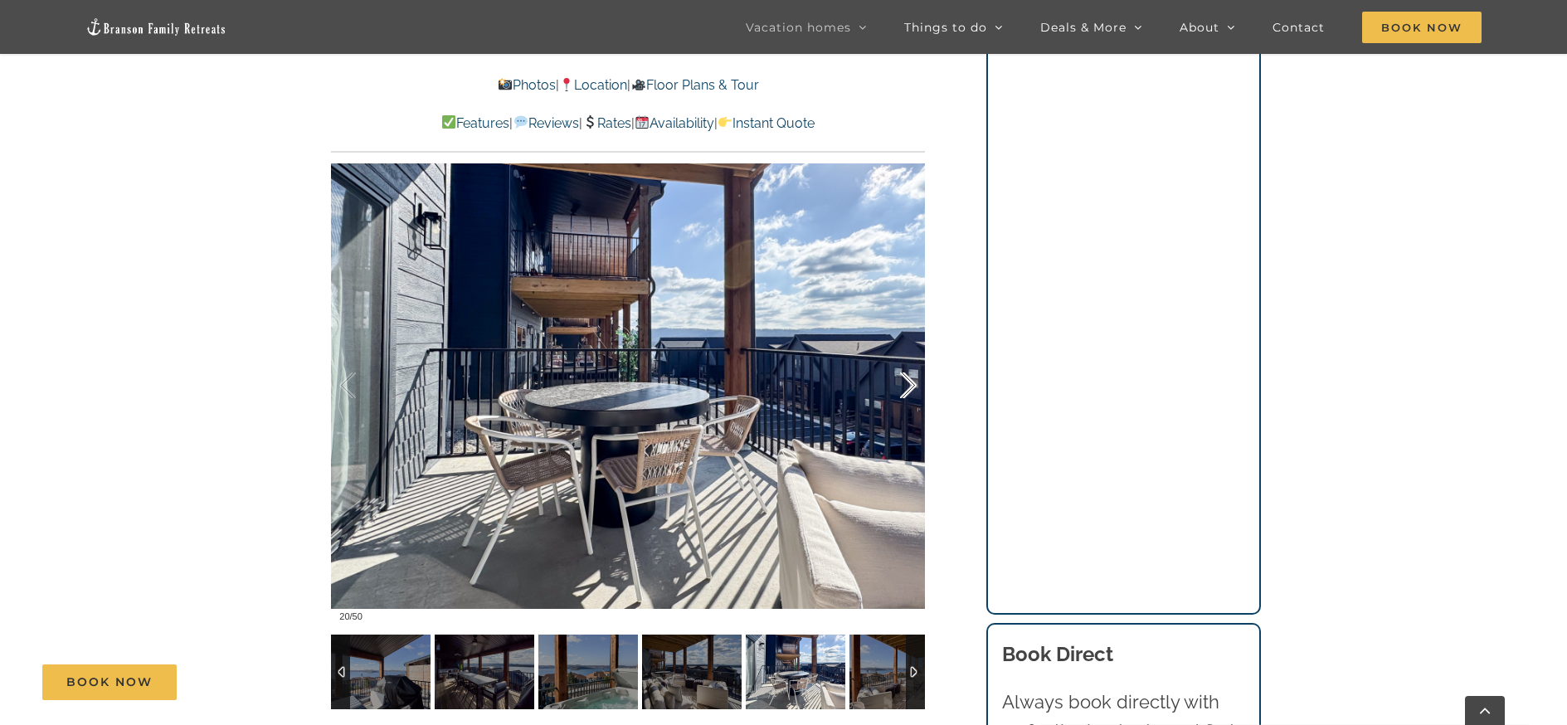
click at [914, 385] on div at bounding box center [890, 385] width 51 height 103
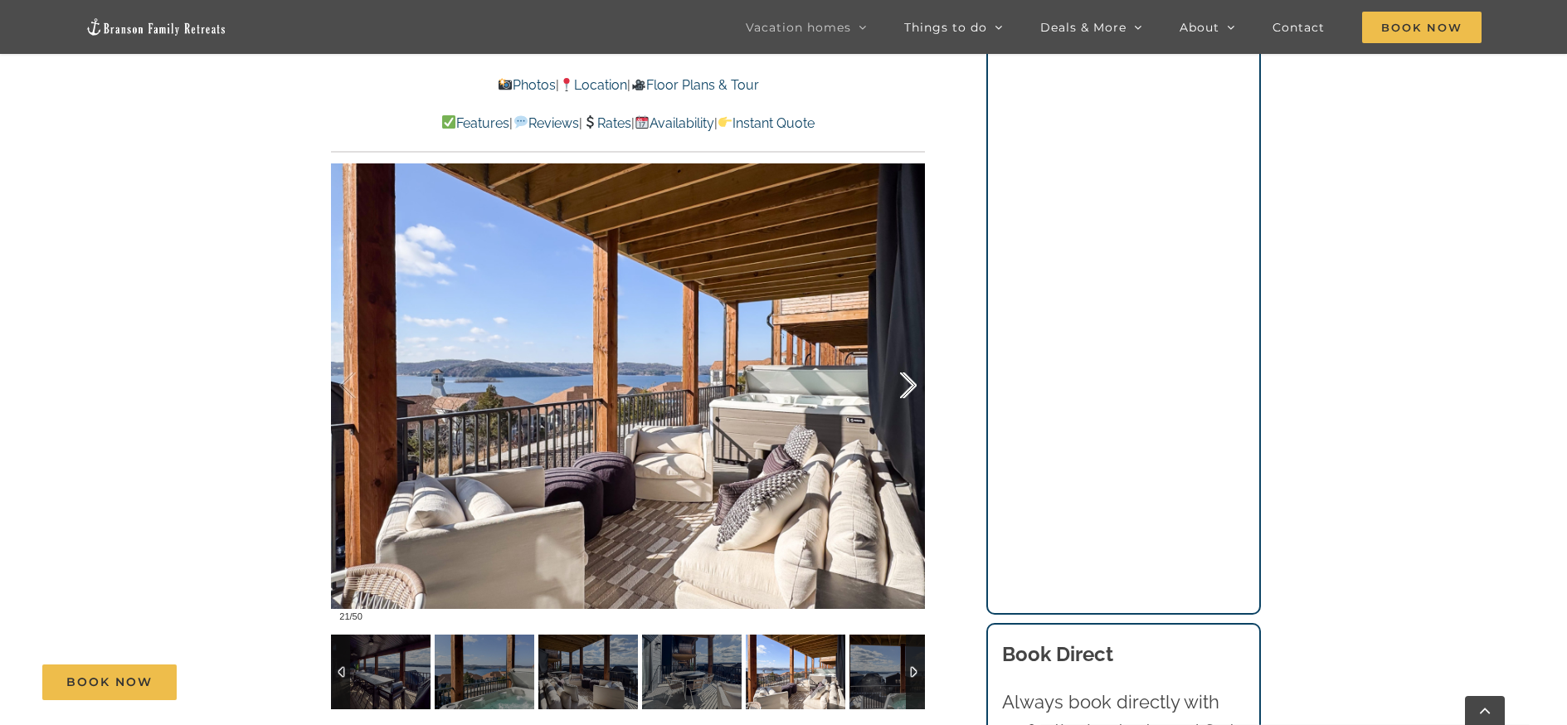
click at [914, 386] on div at bounding box center [890, 385] width 51 height 103
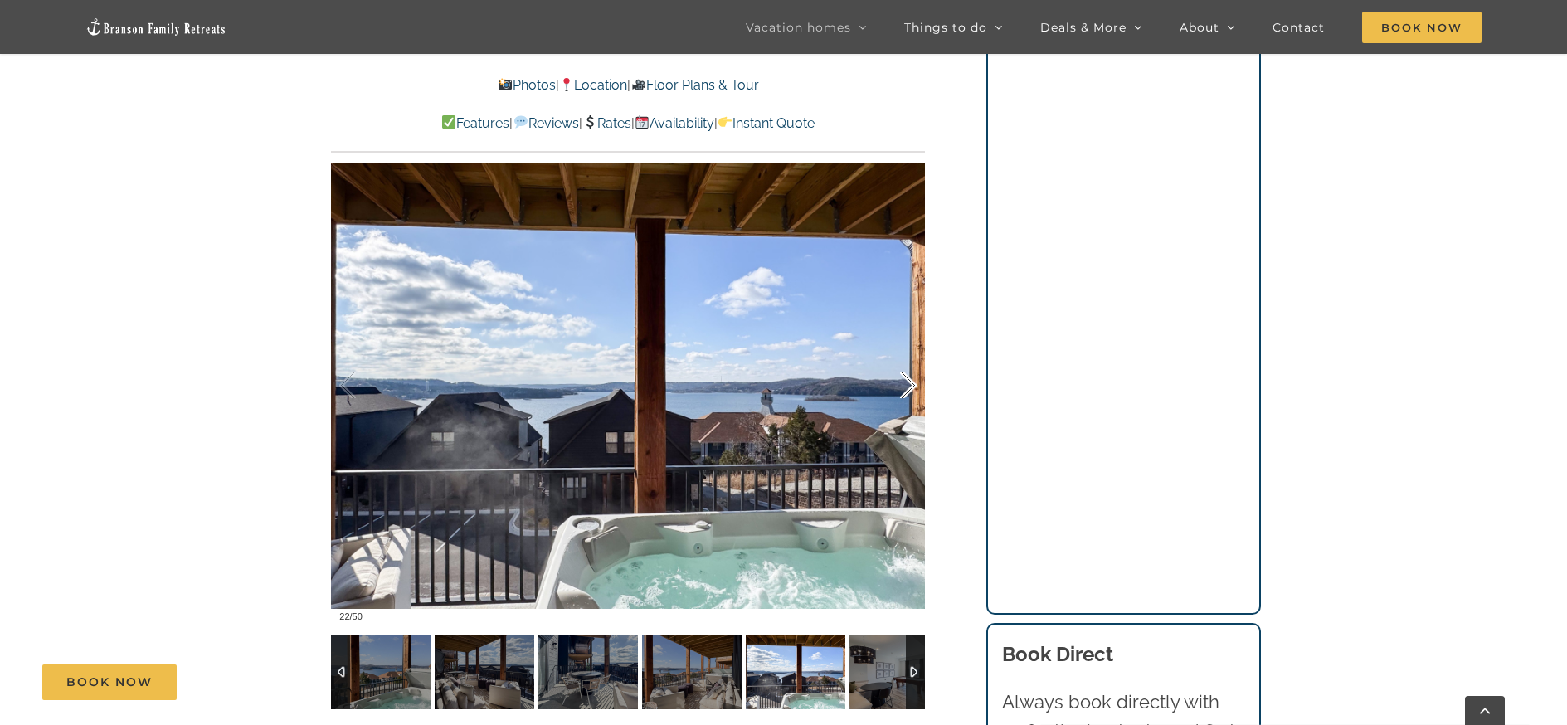
click at [914, 387] on div at bounding box center [890, 385] width 51 height 103
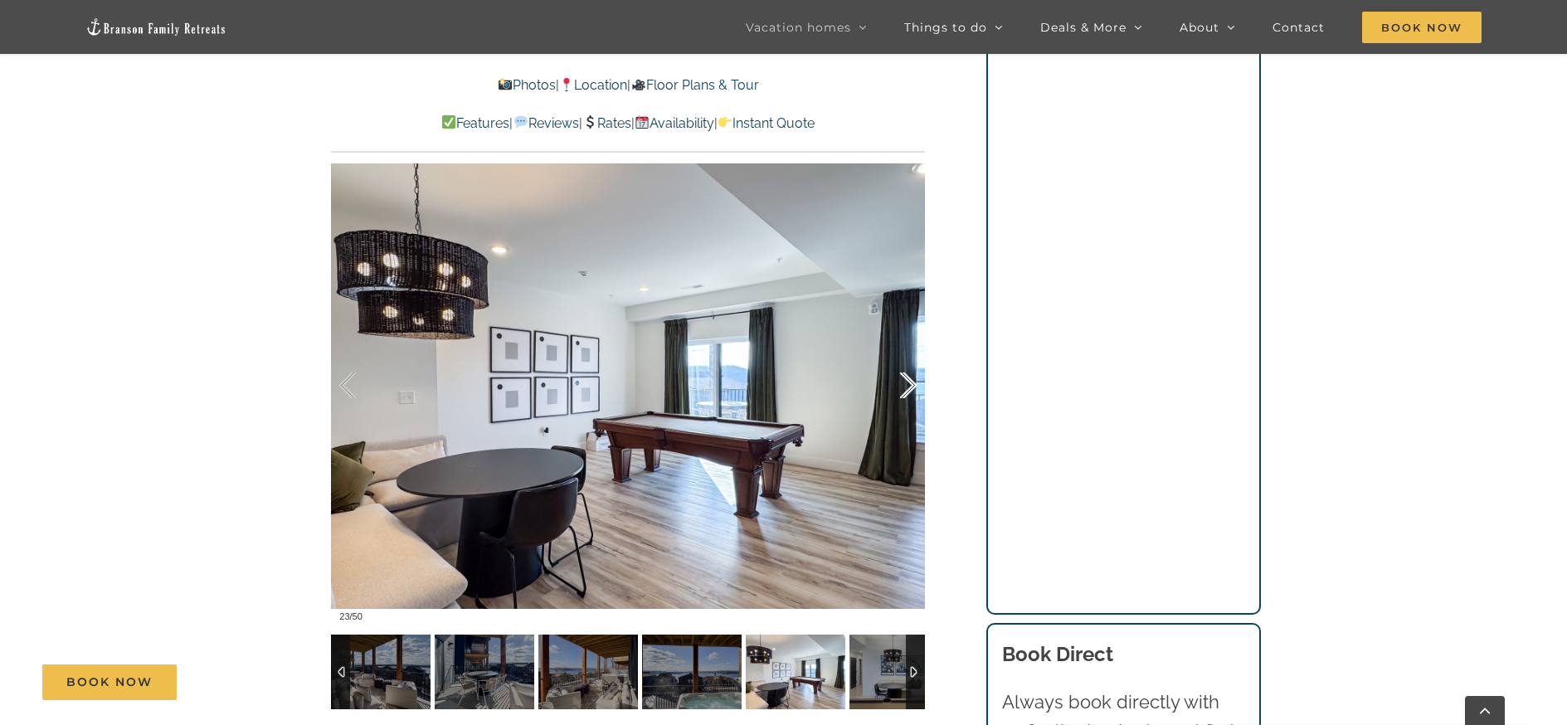
click at [906, 373] on div at bounding box center [890, 385] width 51 height 103
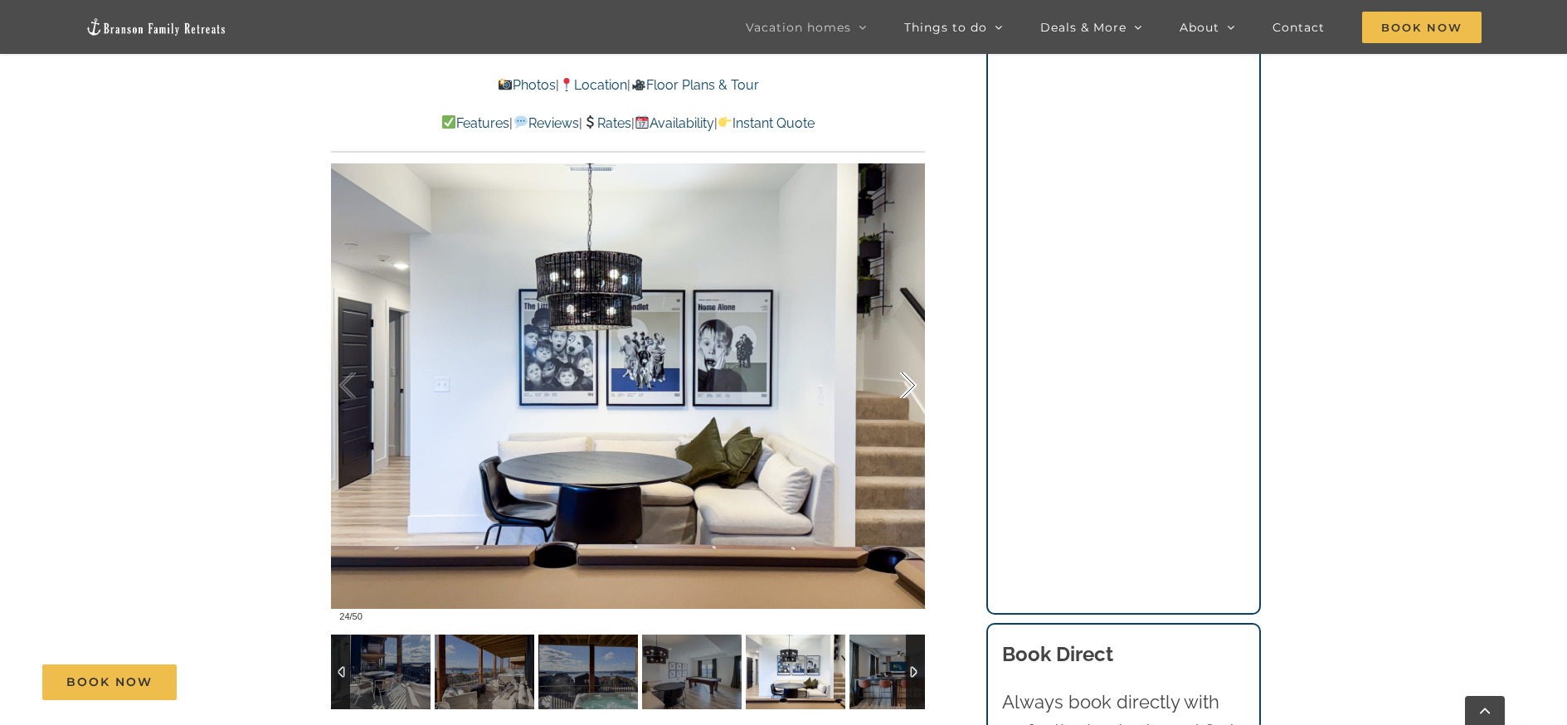
click at [894, 370] on div at bounding box center [890, 385] width 51 height 103
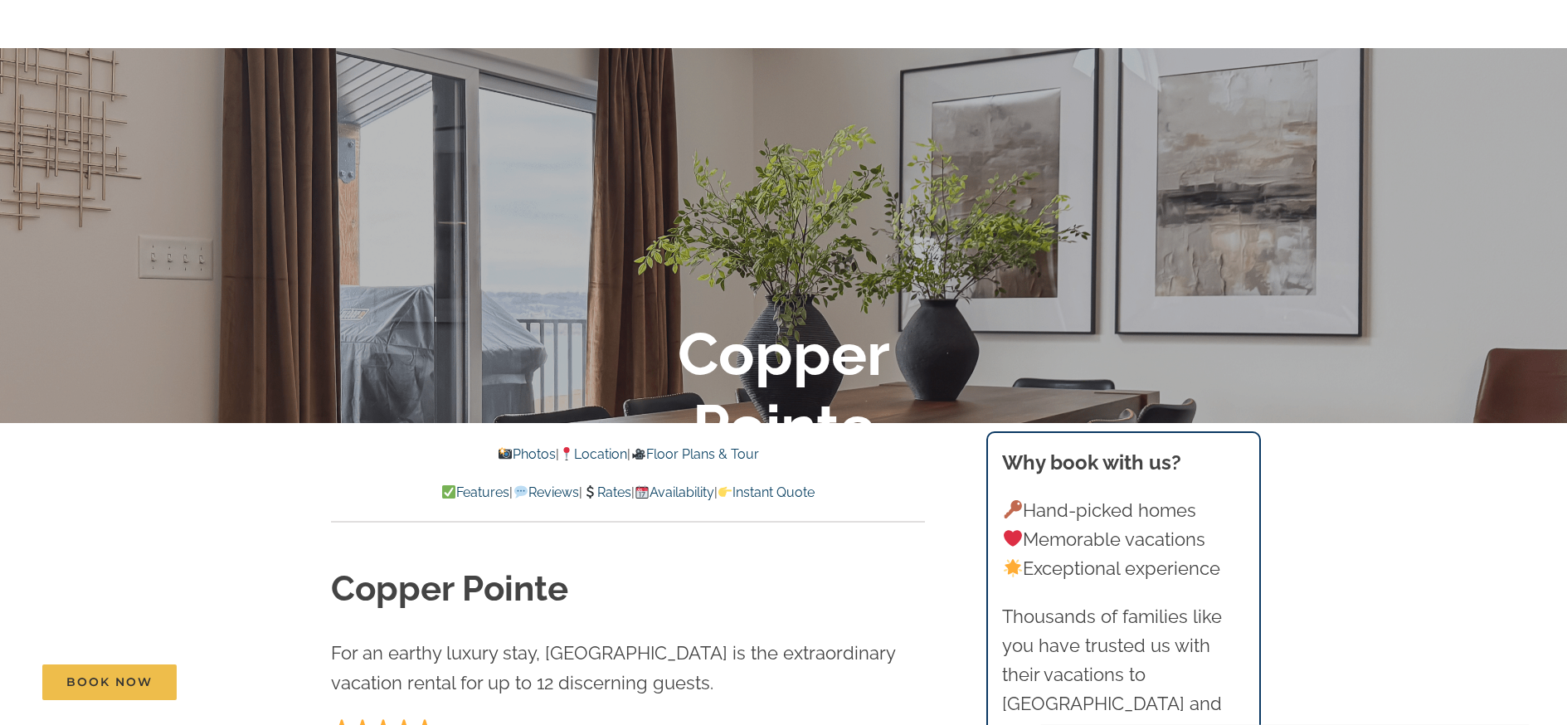
scroll to position [0, 0]
